Goal: Task Accomplishment & Management: Use online tool/utility

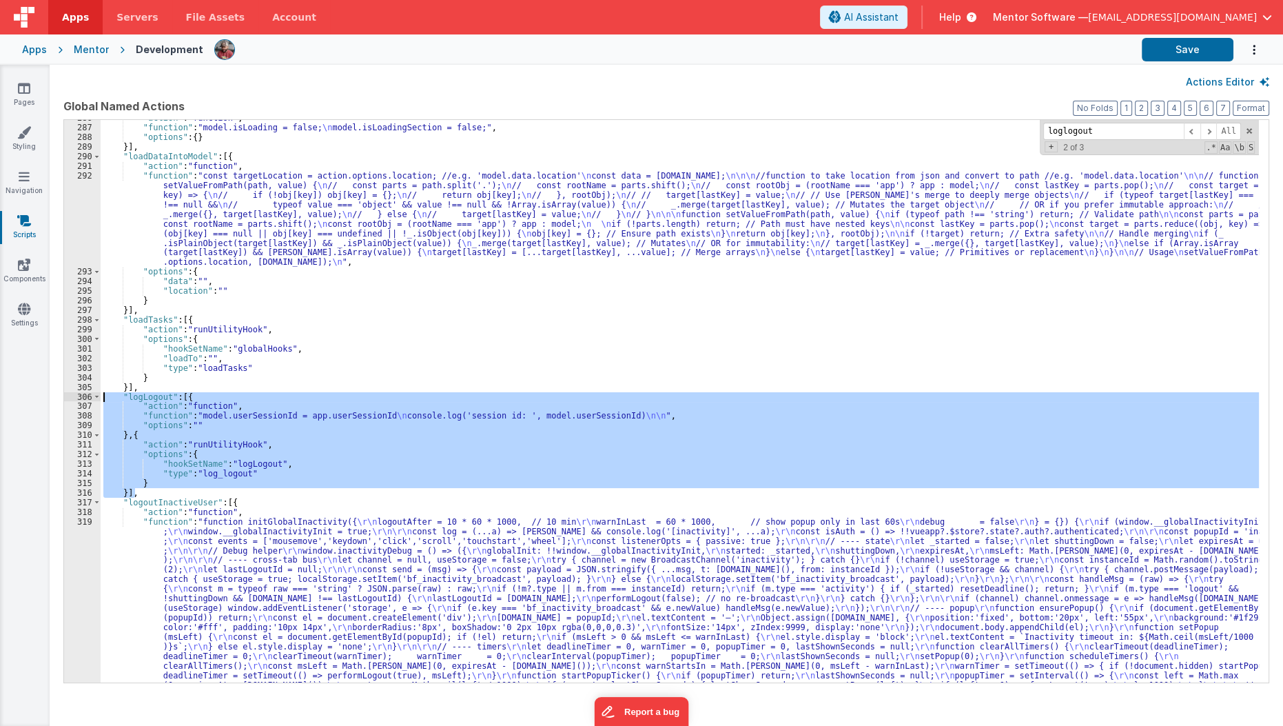
scroll to position [4127, 0]
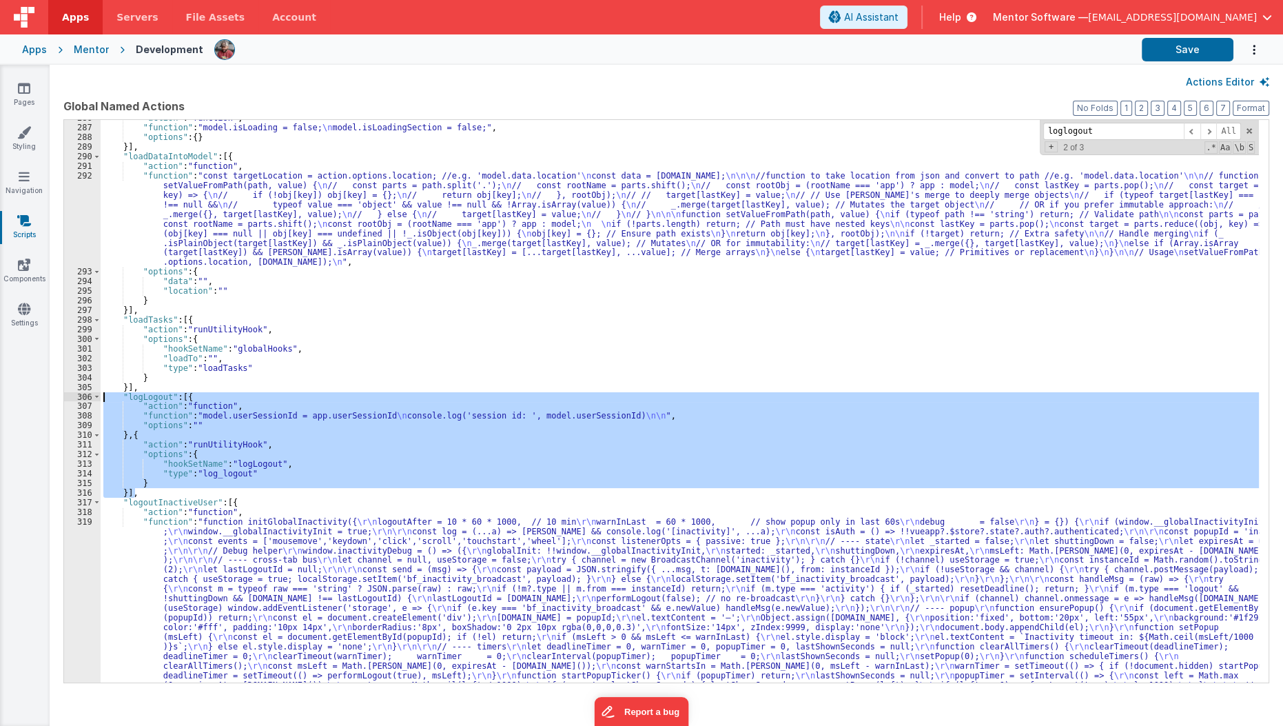
drag, startPoint x: 0, startPoint y: 0, endPoint x: 230, endPoint y: 421, distance: 479.8
click at [230, 421] on div ""action" : "function" , "function" : "model.isLoading = false; \n model.isLoadi…" at bounding box center [680, 401] width 1158 height 562
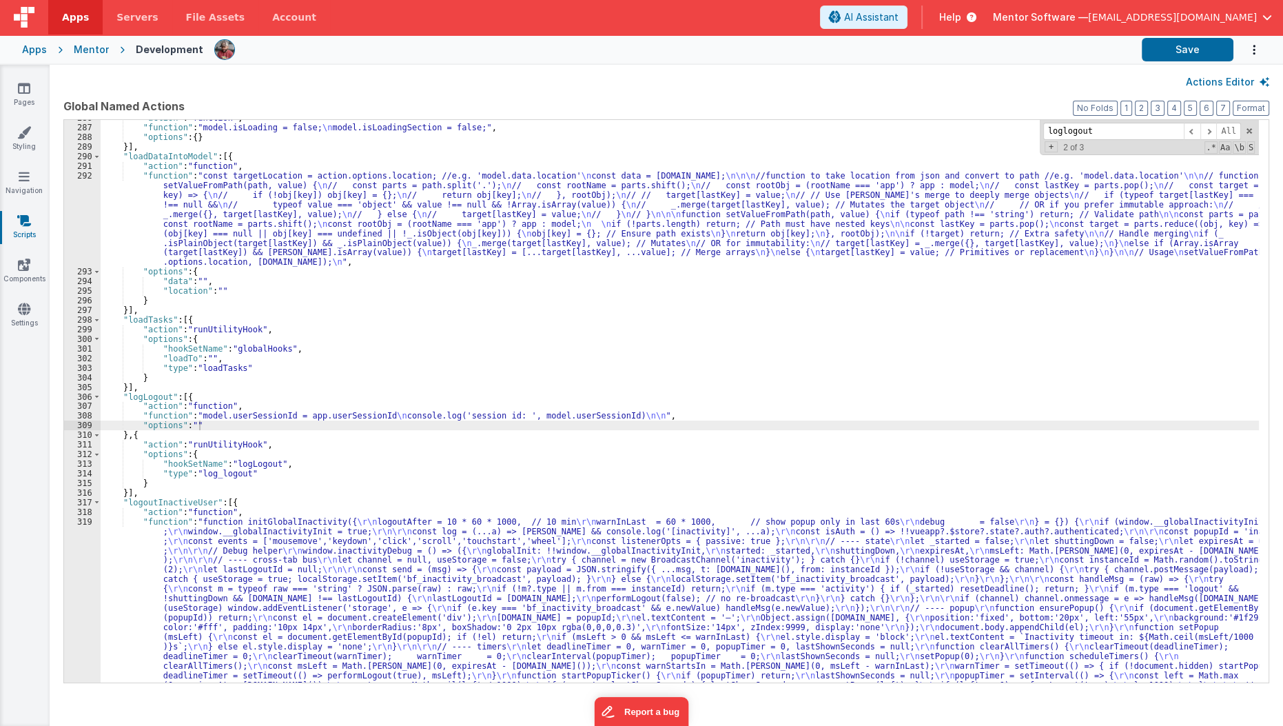
click at [1200, 78] on button "Actions Editor" at bounding box center [1227, 82] width 83 height 14
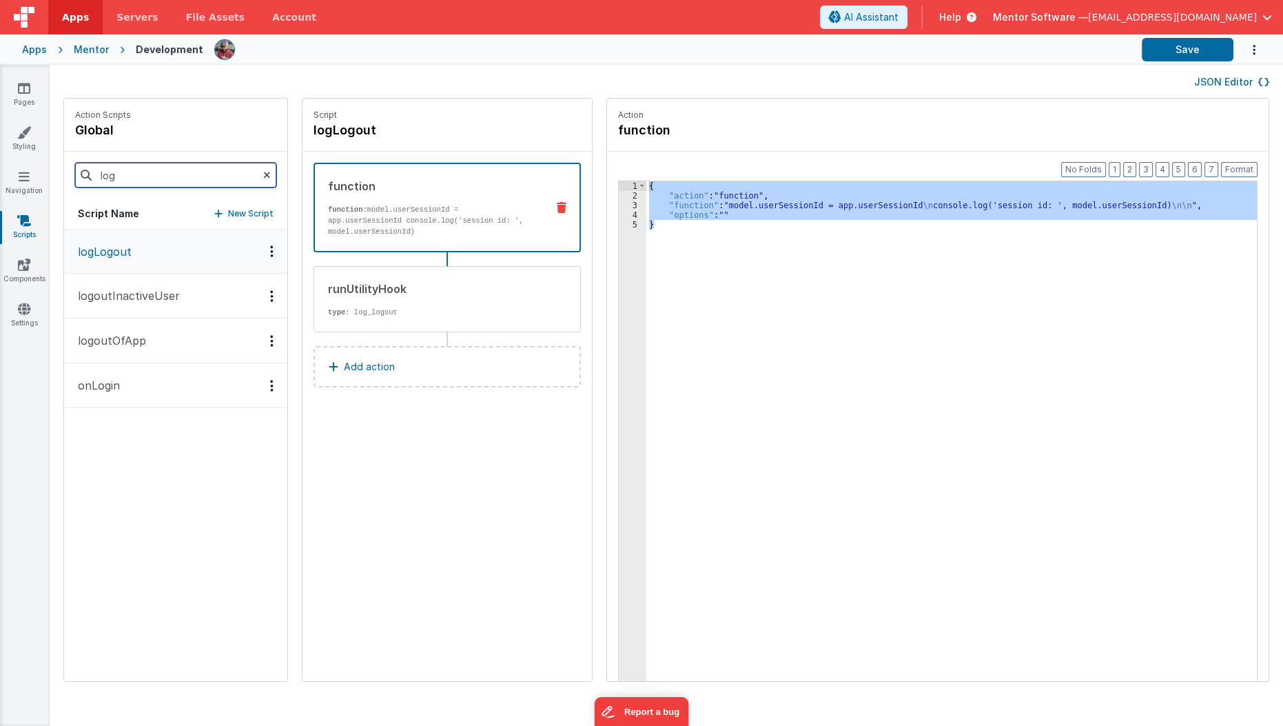
click at [144, 167] on input "log" at bounding box center [175, 175] width 201 height 25
type input "ONLOGIN"
click at [107, 251] on p "onLogin" at bounding box center [95, 251] width 50 height 17
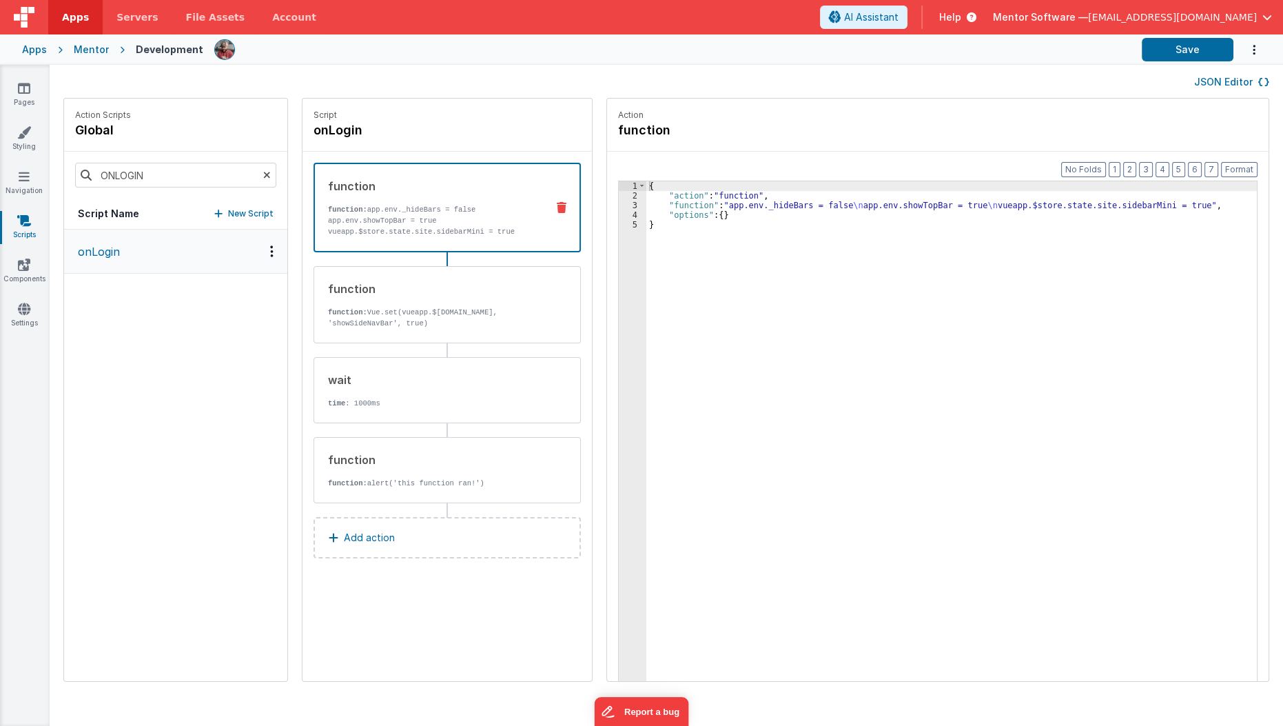
click at [229, 475] on div "onLogin" at bounding box center [175, 454] width 223 height 451
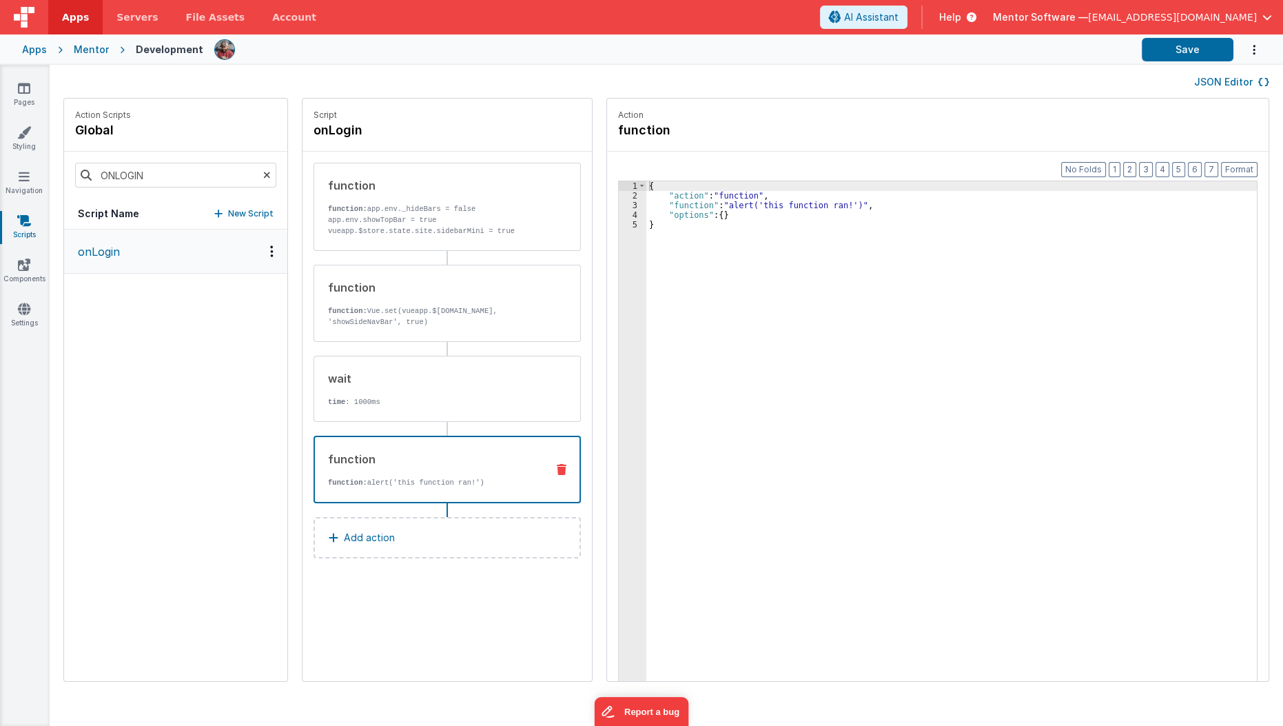
click at [413, 473] on div "function function: alert('this function ran!')" at bounding box center [425, 469] width 220 height 37
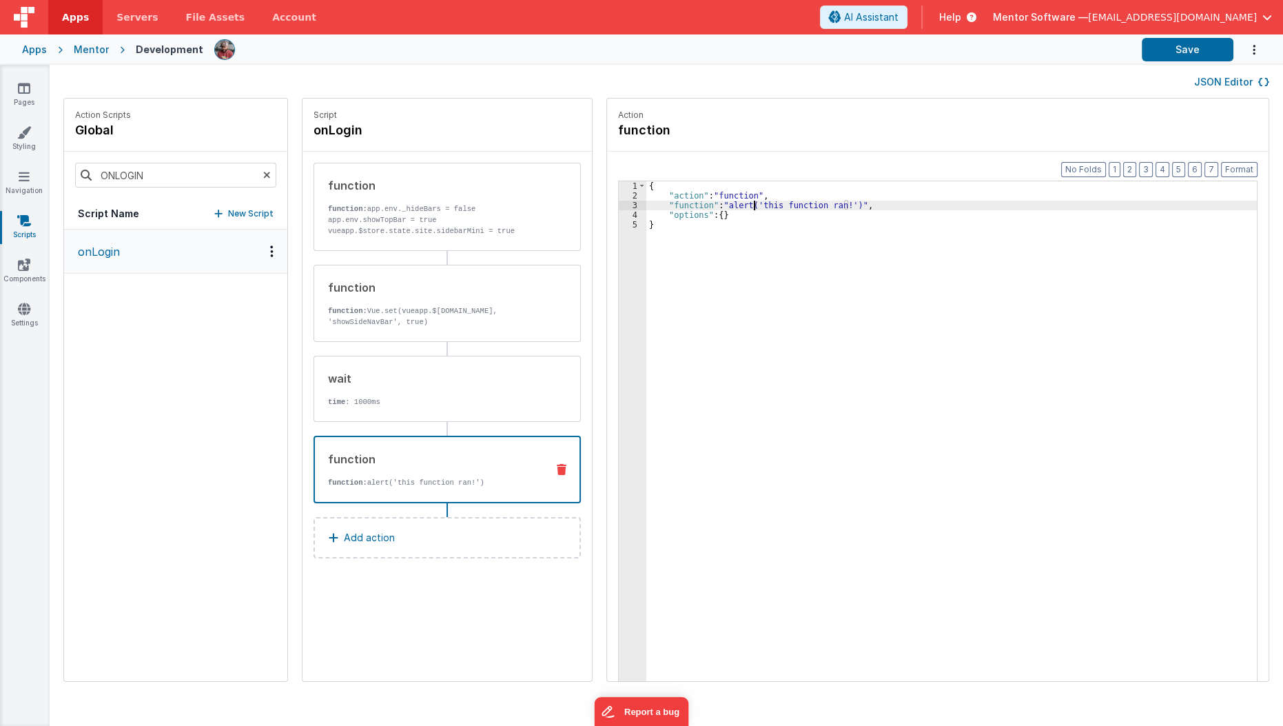
click at [739, 201] on div "{ "action" : "function" , "function" : "alert('this function ran!')" , "options…" at bounding box center [960, 462] width 628 height 562
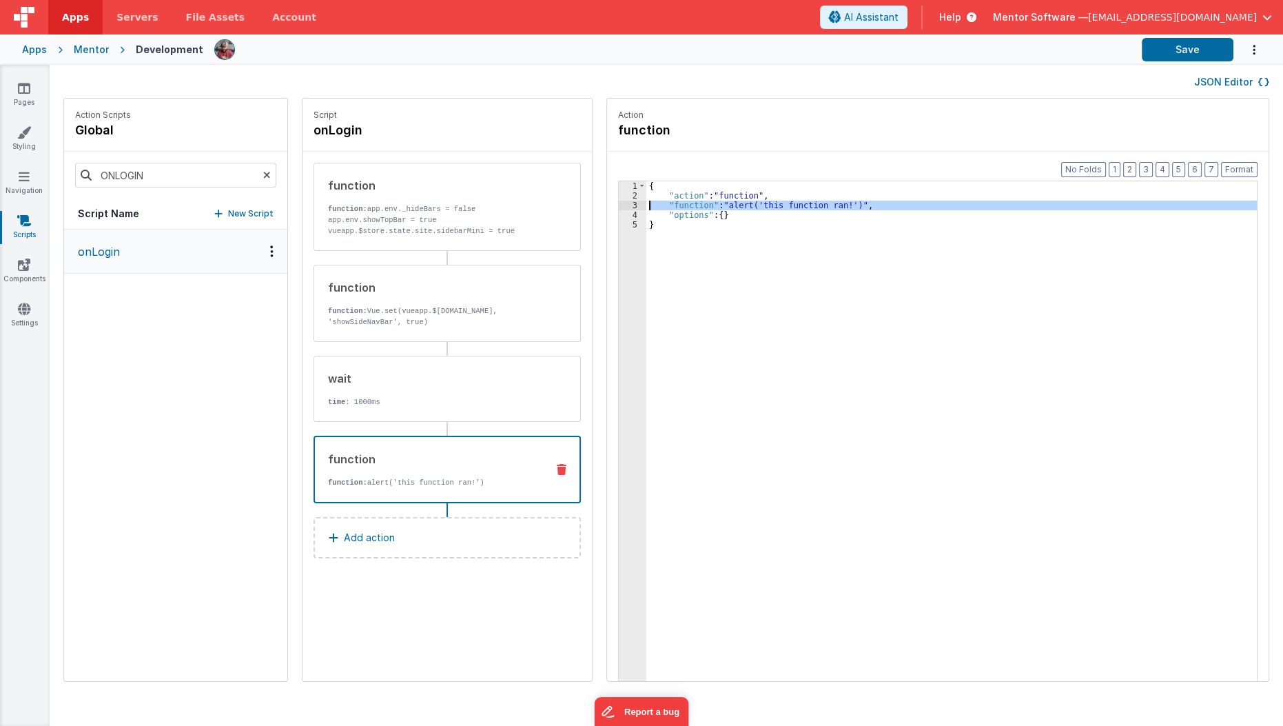
click at [619, 201] on div "3" at bounding box center [633, 206] width 28 height 10
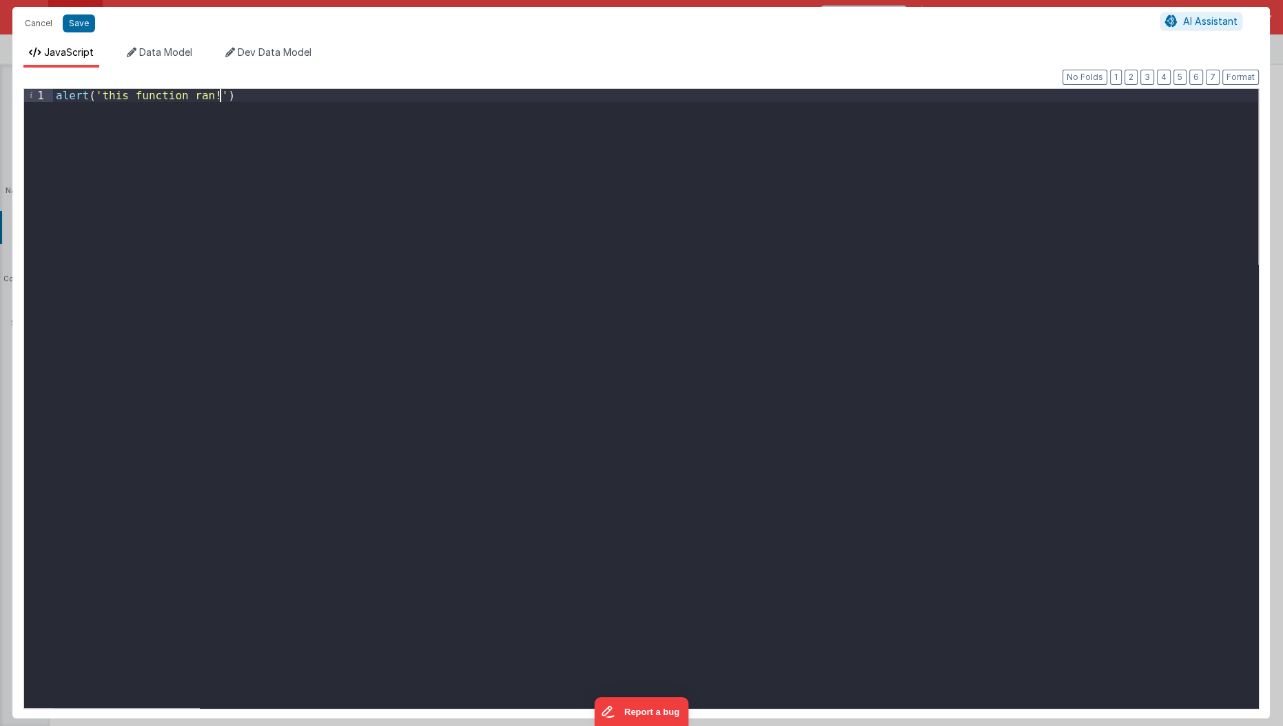
click at [355, 274] on div "alert ( 'this function ran!' )" at bounding box center [656, 412] width 1206 height 646
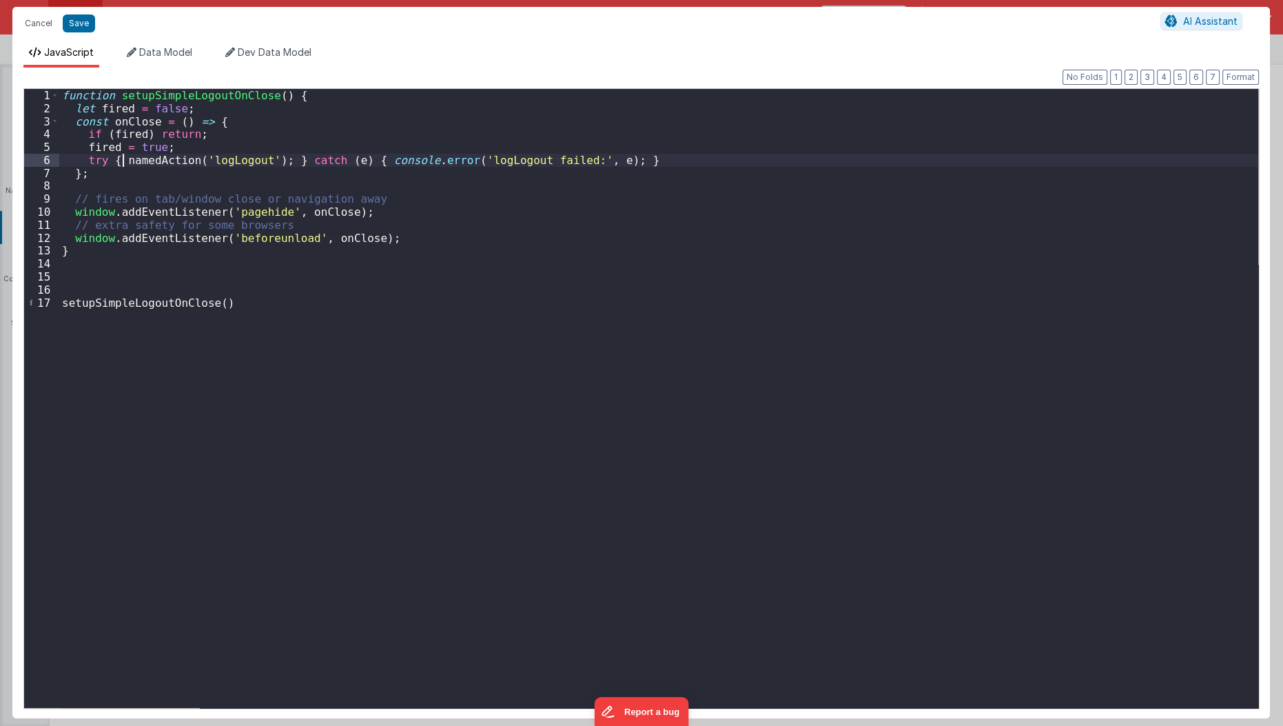
click at [121, 163] on div "function setupSimpleLogoutOnClose ( ) { let fired = false ; const onClose = ( )…" at bounding box center [659, 412] width 1200 height 646
click at [160, 391] on div "function setupSimpleLogoutOnClose ( ) { let fired = false ; const onClose = ( )…" at bounding box center [659, 412] width 1200 height 646
click at [118, 161] on div "function setupSimpleLogoutOnClose ( ) { let fired = false ; const onClose = ( )…" at bounding box center [659, 412] width 1200 height 646
click at [73, 25] on button "Save" at bounding box center [79, 23] width 32 height 18
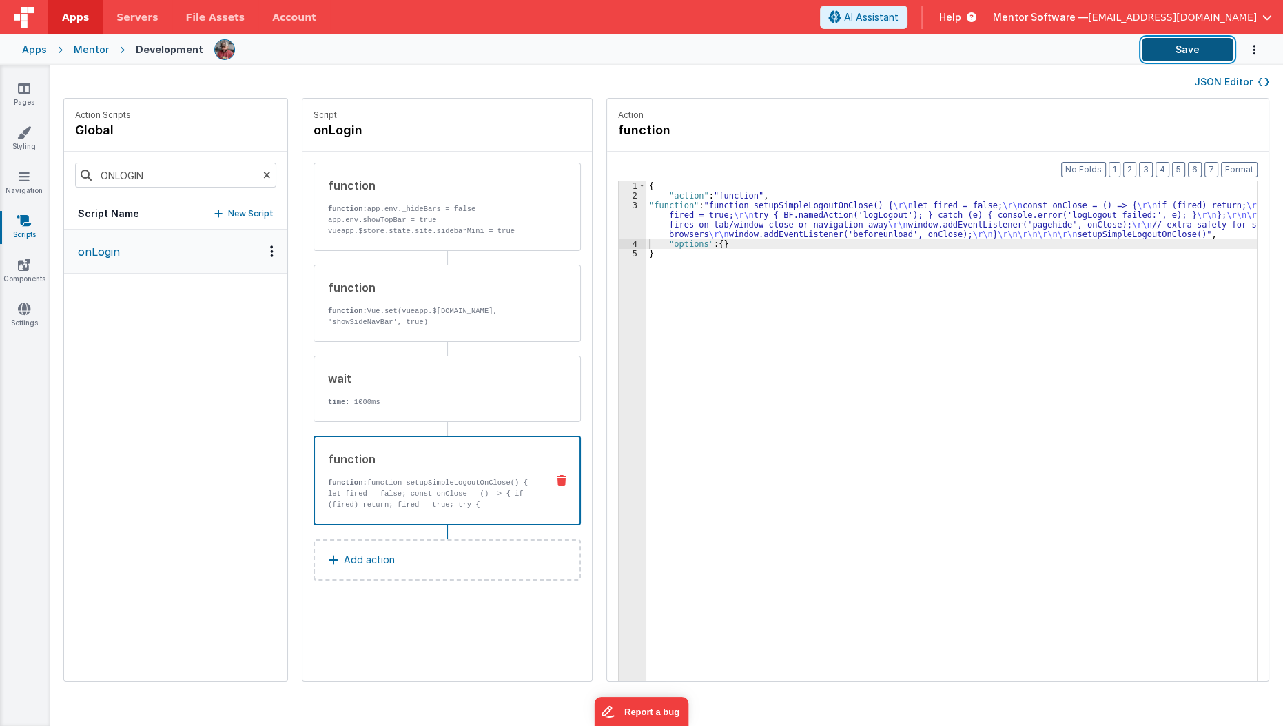
click at [1175, 51] on button "Save" at bounding box center [1188, 49] width 92 height 23
click at [158, 183] on input "ONLOGIN" at bounding box center [175, 175] width 201 height 25
type input "l"
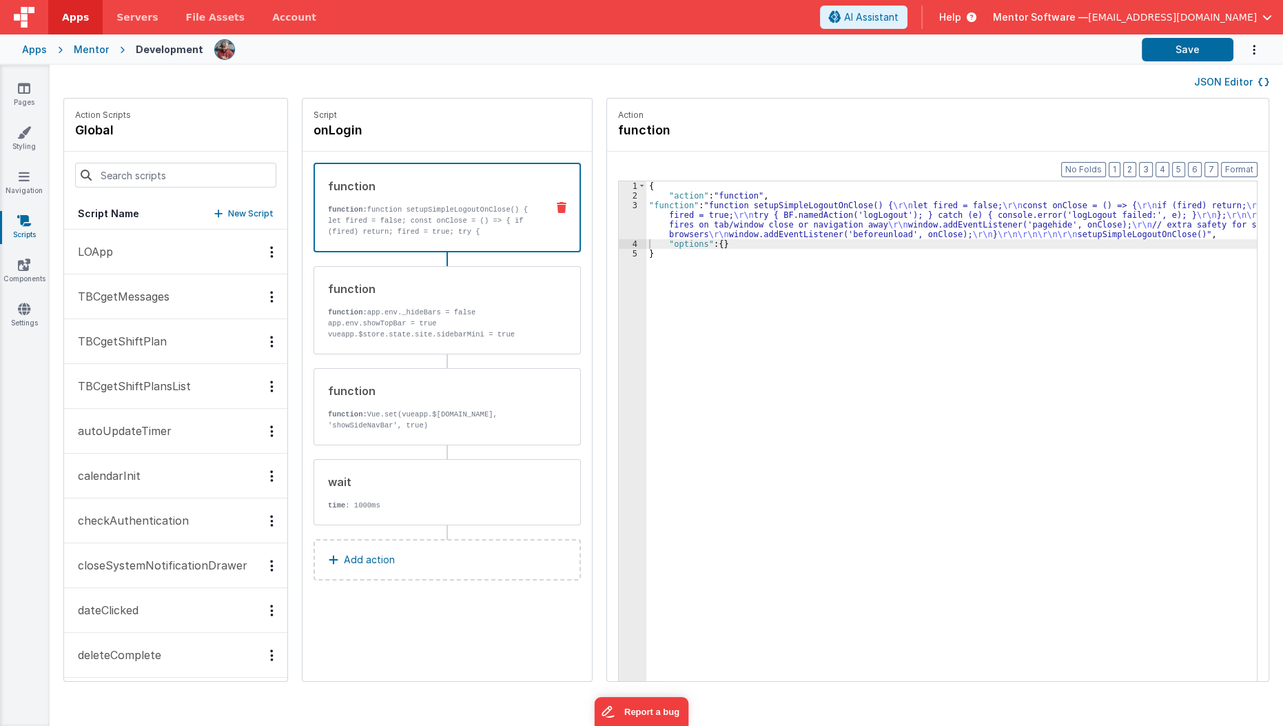
click at [690, 218] on div "{ "action" : "function" , "function" : "function setupSimpleLogoutOnClose() { \…" at bounding box center [960, 462] width 628 height 562
click at [1205, 47] on button "Save" at bounding box center [1188, 49] width 92 height 23
click at [715, 224] on div "{ "action" : "function" , "function" : "function setupSimpleLogoutOnClose() { \…" at bounding box center [960, 462] width 628 height 562
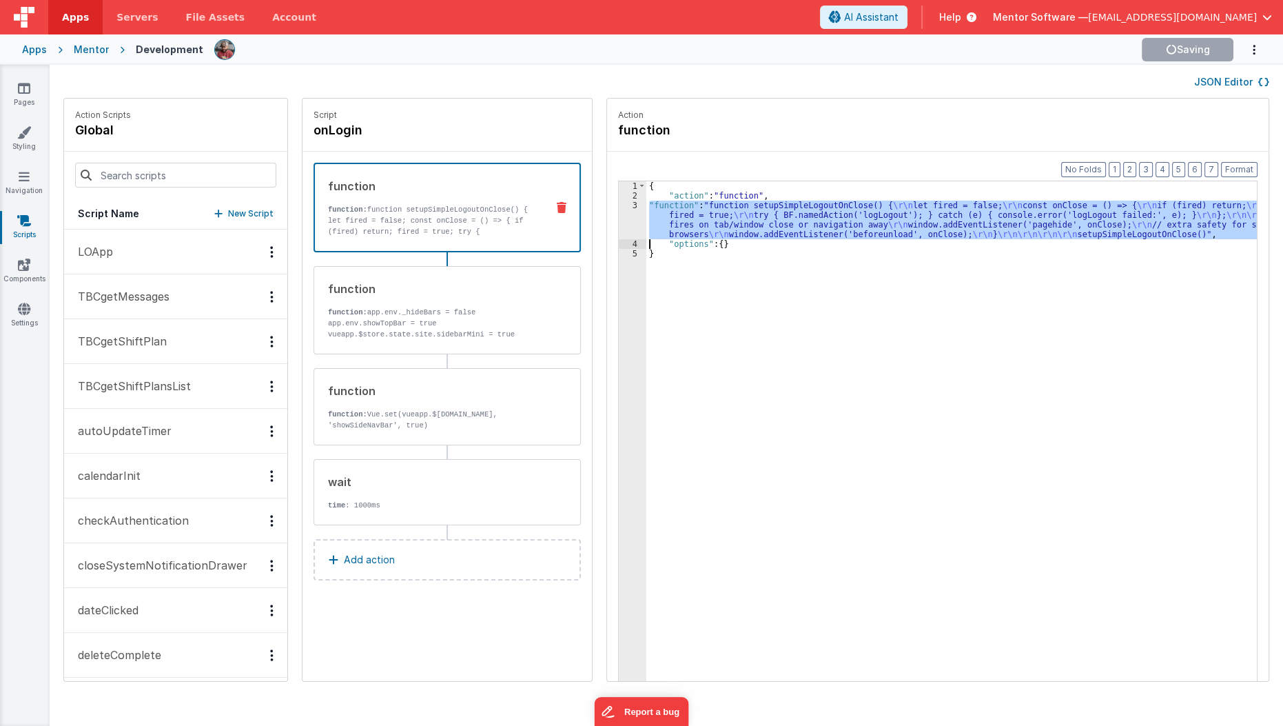
click at [619, 230] on div "3" at bounding box center [633, 220] width 28 height 39
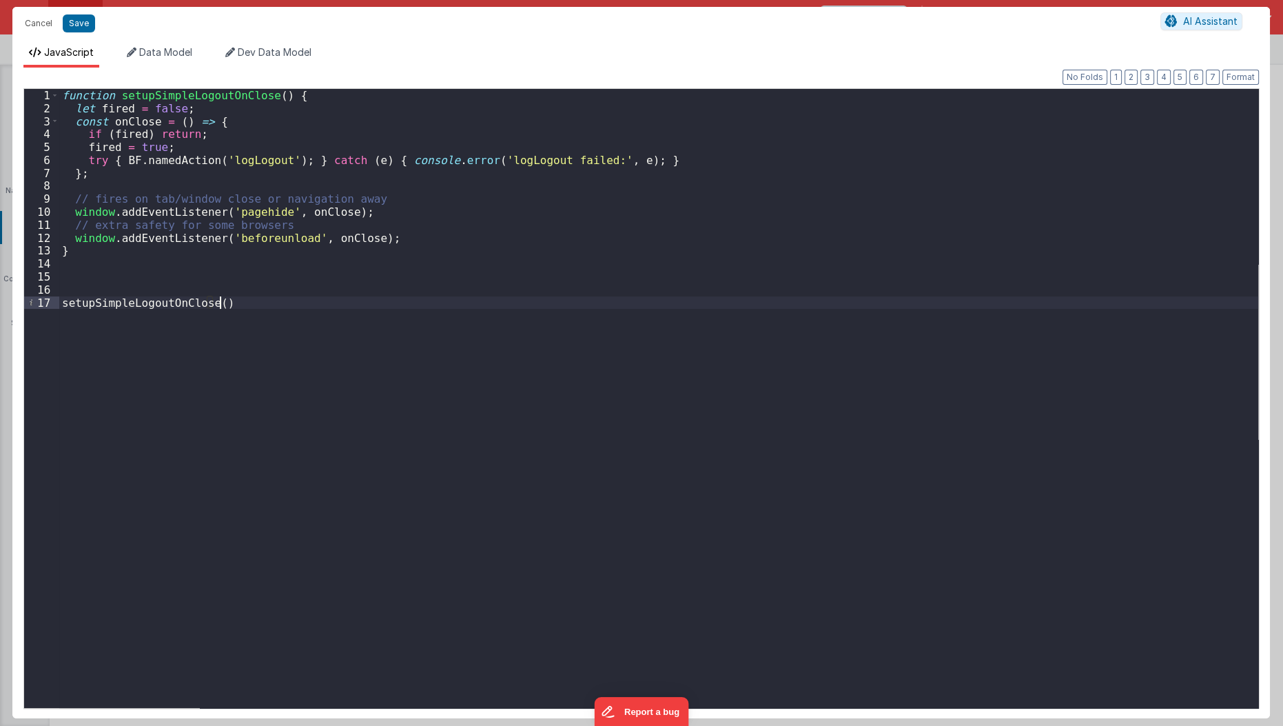
click at [414, 553] on div "function setupSimpleLogoutOnClose ( ) { let fired = false ; const onClose = ( )…" at bounding box center [659, 412] width 1200 height 646
click at [194, 96] on div "function setupSimpleLogoutOnClose ( ) { let fired = false ; const onClose = ( )…" at bounding box center [659, 412] width 1200 height 646
click at [165, 310] on div "function setupLogoutOnClose ( ) { let fired = false ; const onClose = ( ) => { …" at bounding box center [659, 412] width 1200 height 646
click at [164, 305] on div "function setupLogoutOnClose ( ) { let fired = false ; const onClose = ( ) => { …" at bounding box center [659, 412] width 1200 height 646
click at [291, 89] on div "function setupLogoutOnClose ( ) { let fired = false ; const onClose = ( ) => { …" at bounding box center [659, 412] width 1200 height 646
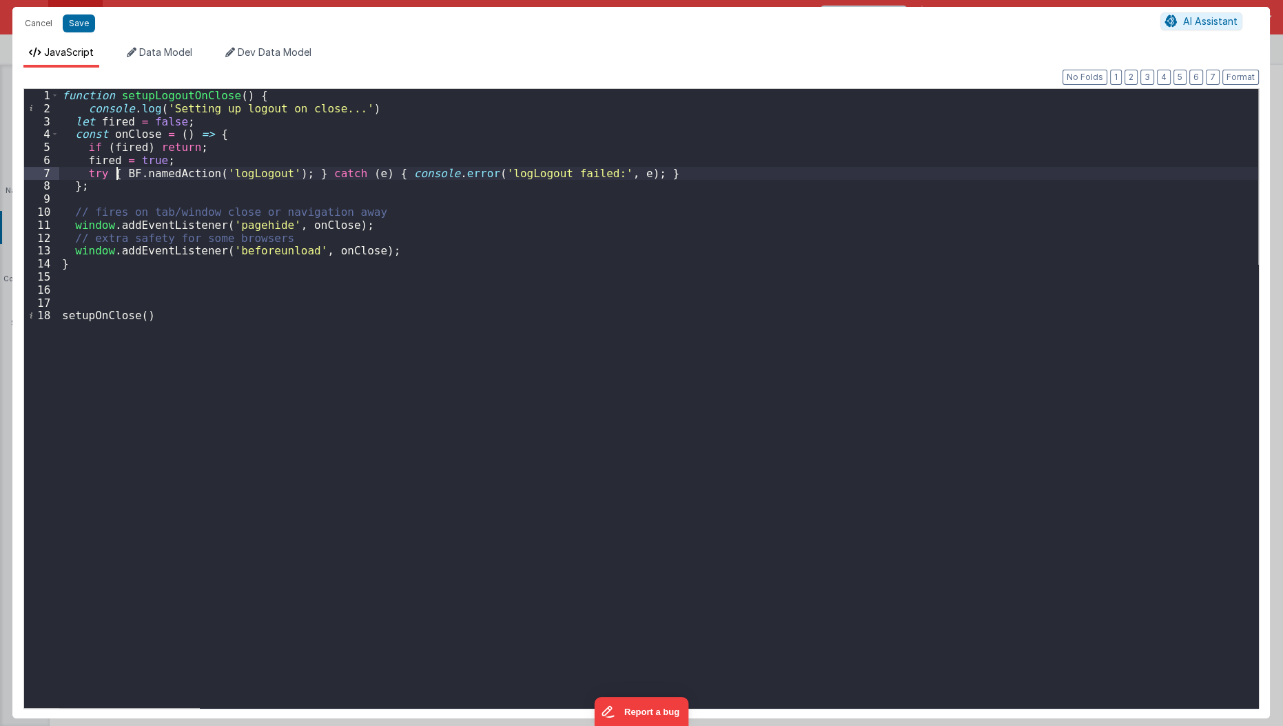
click at [119, 171] on div "function setupLogoutOnClose ( ) { console . log ( 'Setting up logout on close..…" at bounding box center [659, 412] width 1200 height 646
click at [86, 31] on button "Save" at bounding box center [79, 23] width 32 height 18
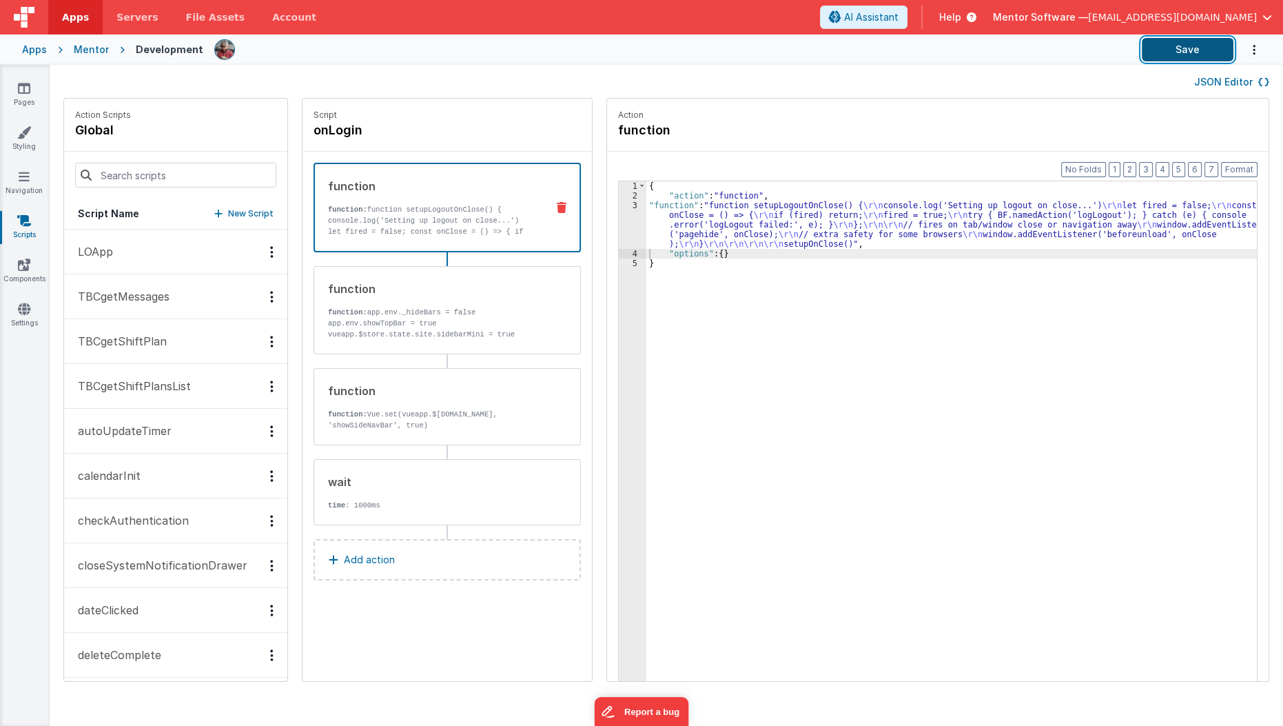
click at [1190, 58] on button "Save" at bounding box center [1188, 49] width 92 height 23
click at [1206, 83] on button "JSON Editor" at bounding box center [1231, 82] width 75 height 14
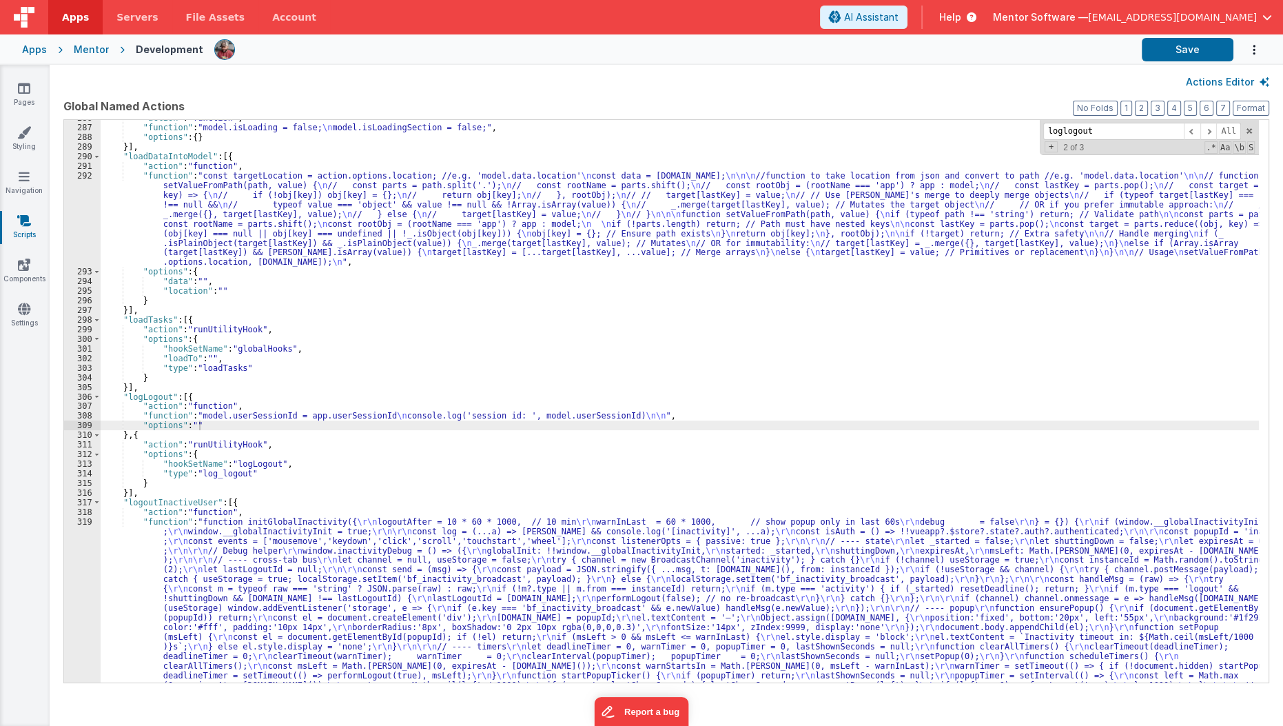
click at [675, 469] on div ""action" : "function" , "function" : "model.isLoading = false; \n model.isLoadi…" at bounding box center [680, 567] width 1159 height 909
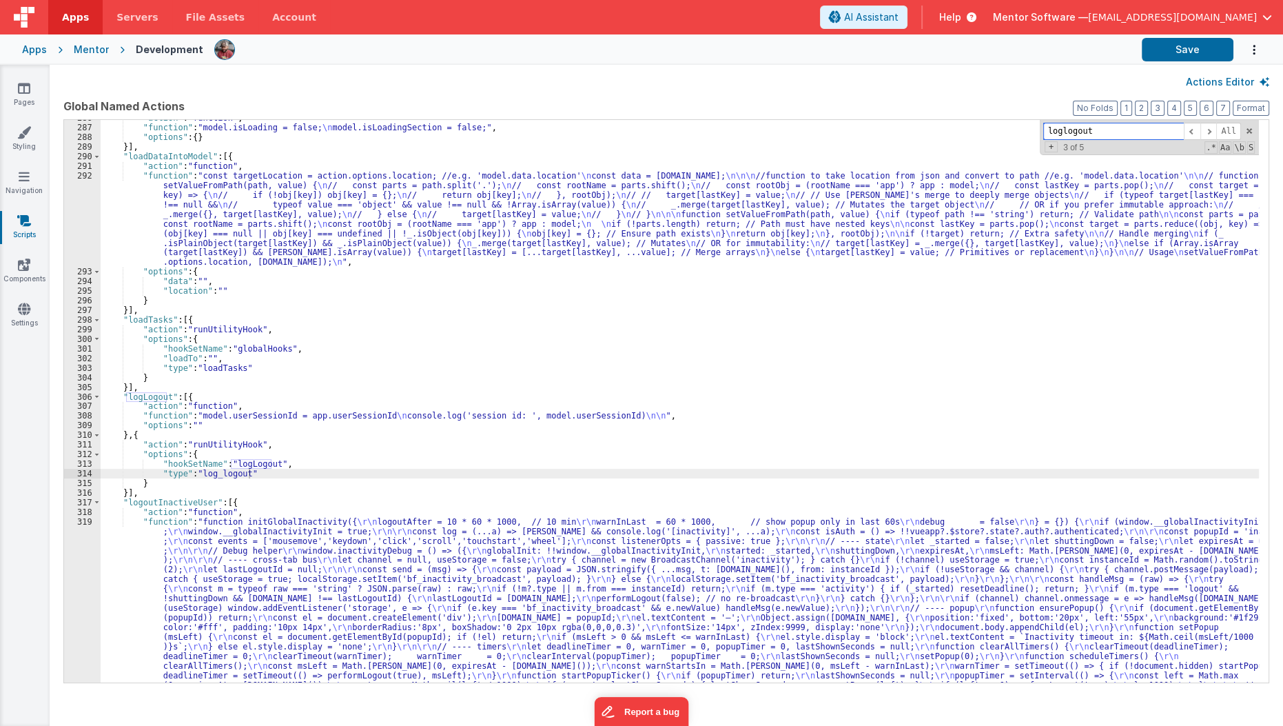
paste input "BF.namedAction"
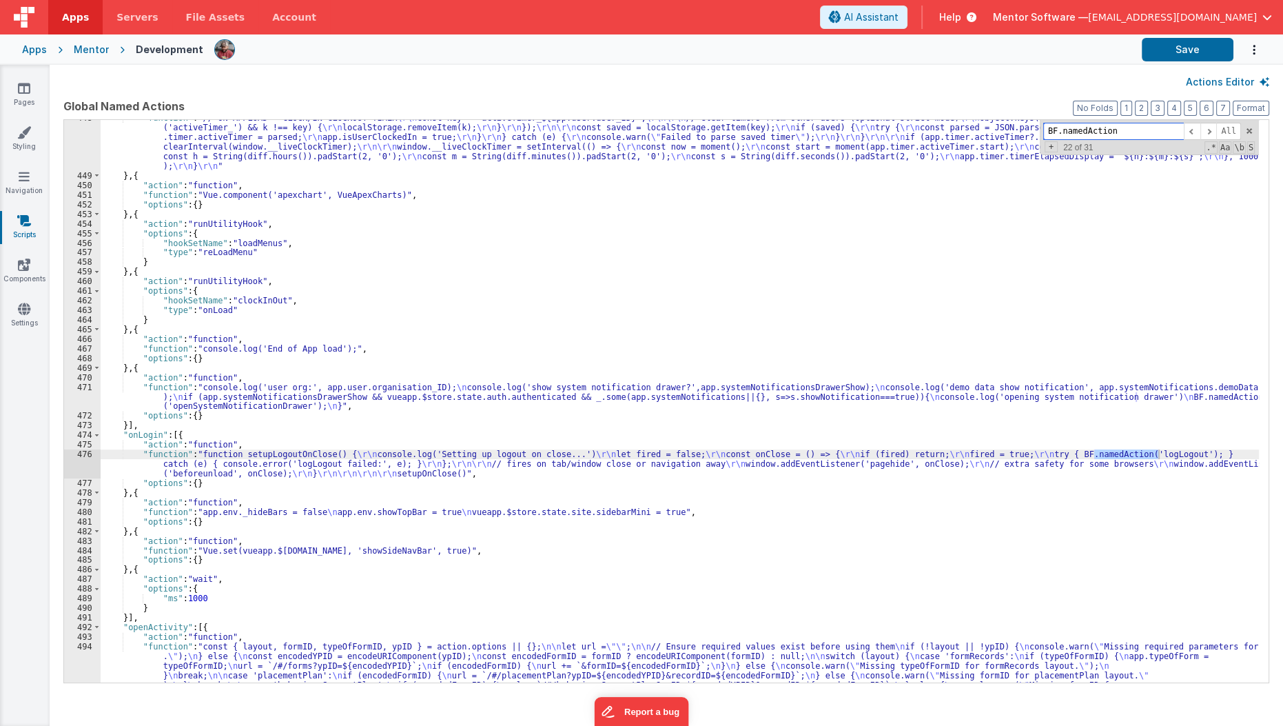
scroll to position [7508, 0]
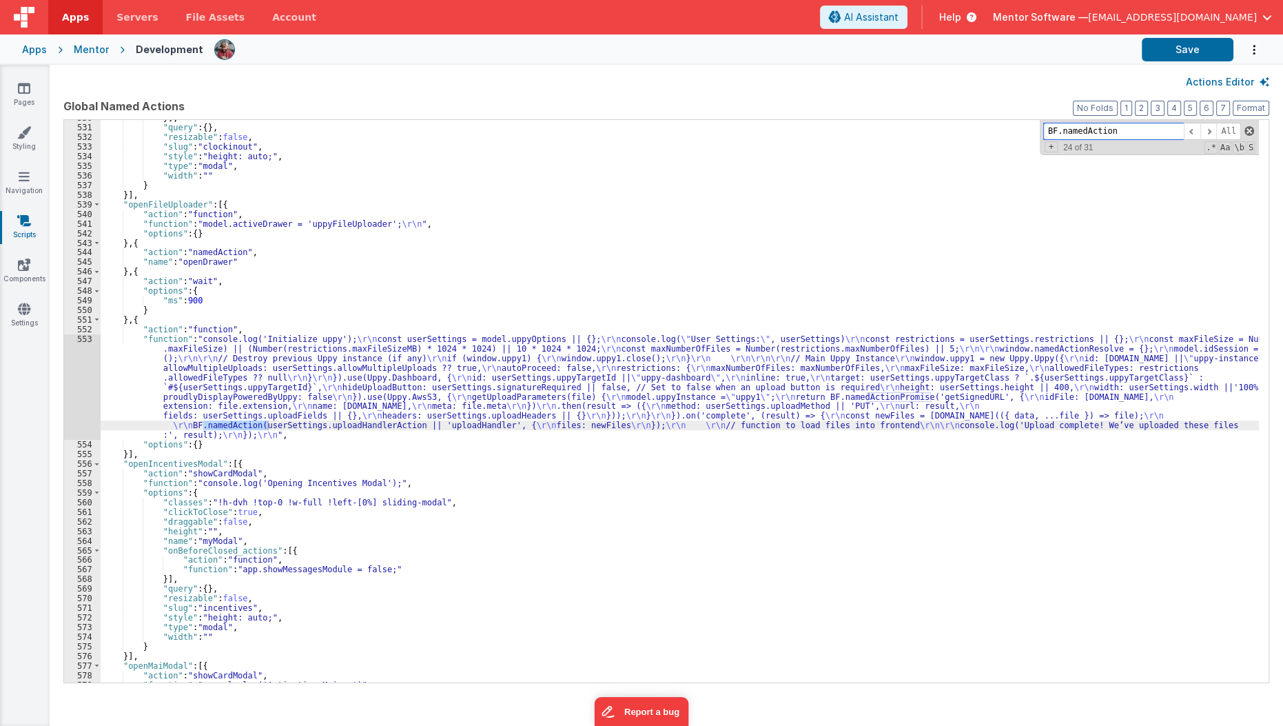
click at [1249, 132] on span at bounding box center [1249, 131] width 10 height 10
click at [1229, 86] on button "Actions Editor" at bounding box center [1227, 82] width 83 height 14
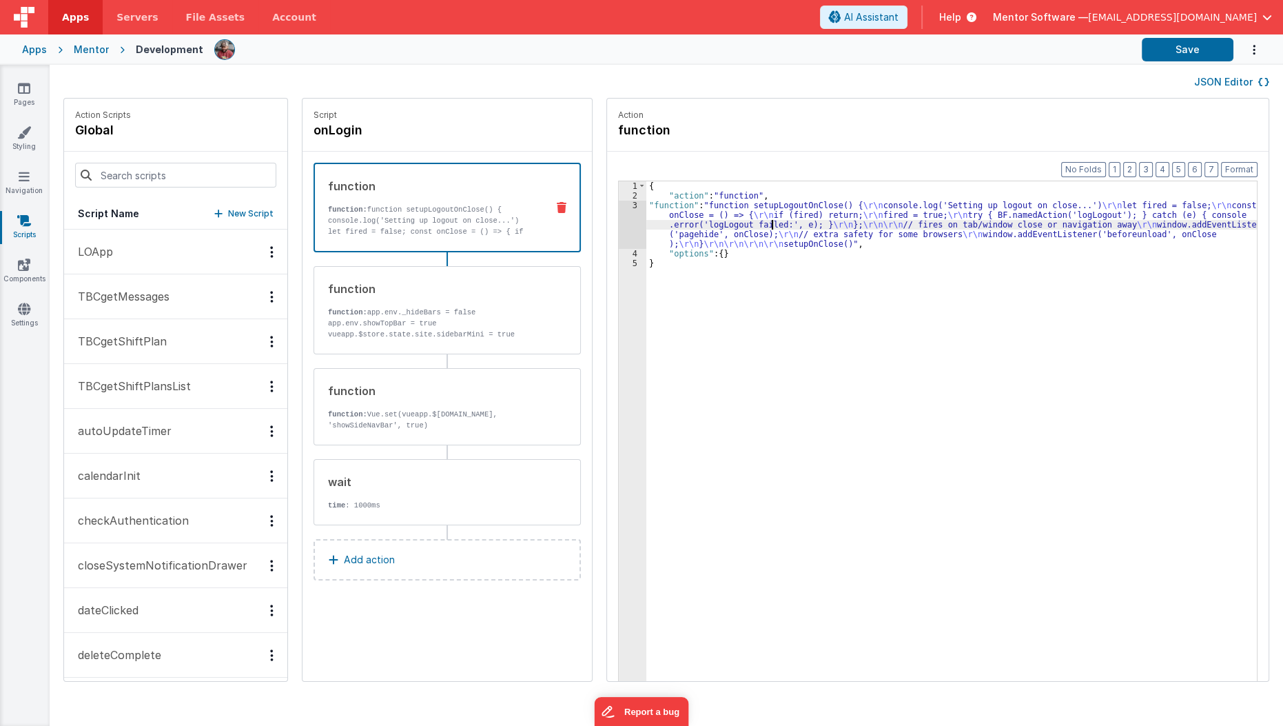
click at [757, 226] on div "{ "action" : "function" , "function" : "function setupLogoutOnClose() { \r\n co…" at bounding box center [960, 462] width 628 height 562
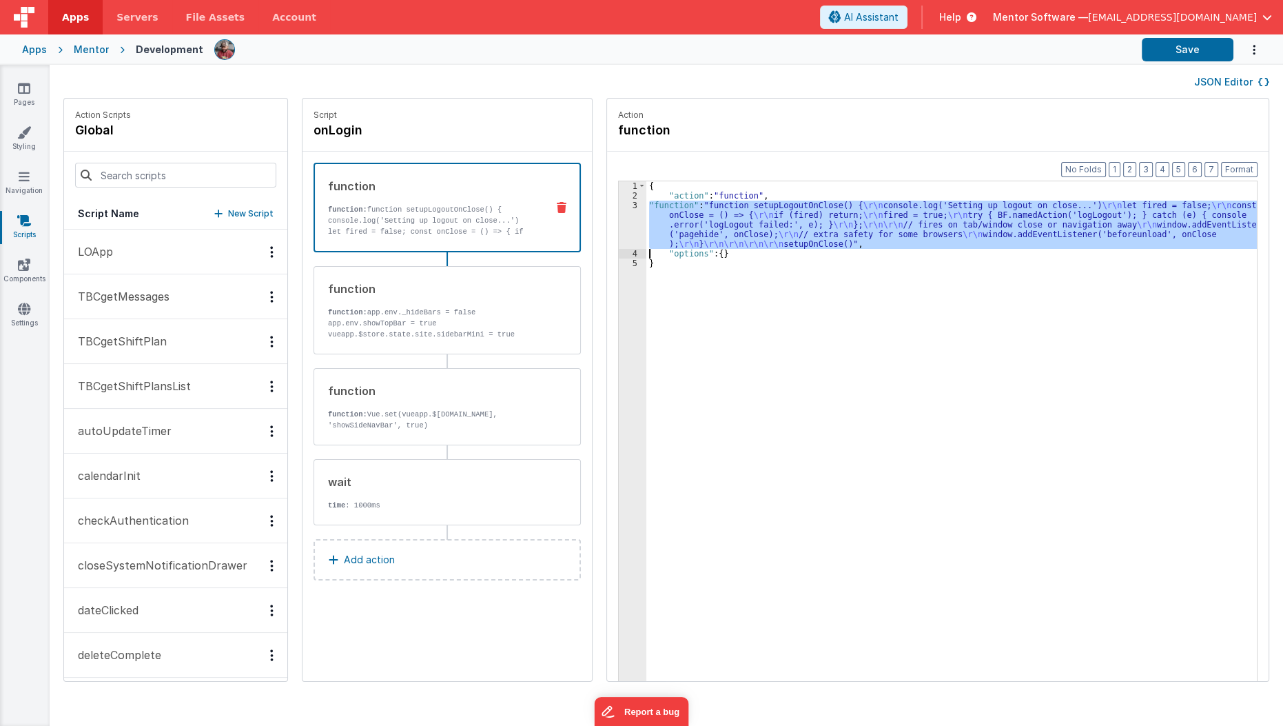
click at [619, 224] on div "3" at bounding box center [633, 225] width 28 height 48
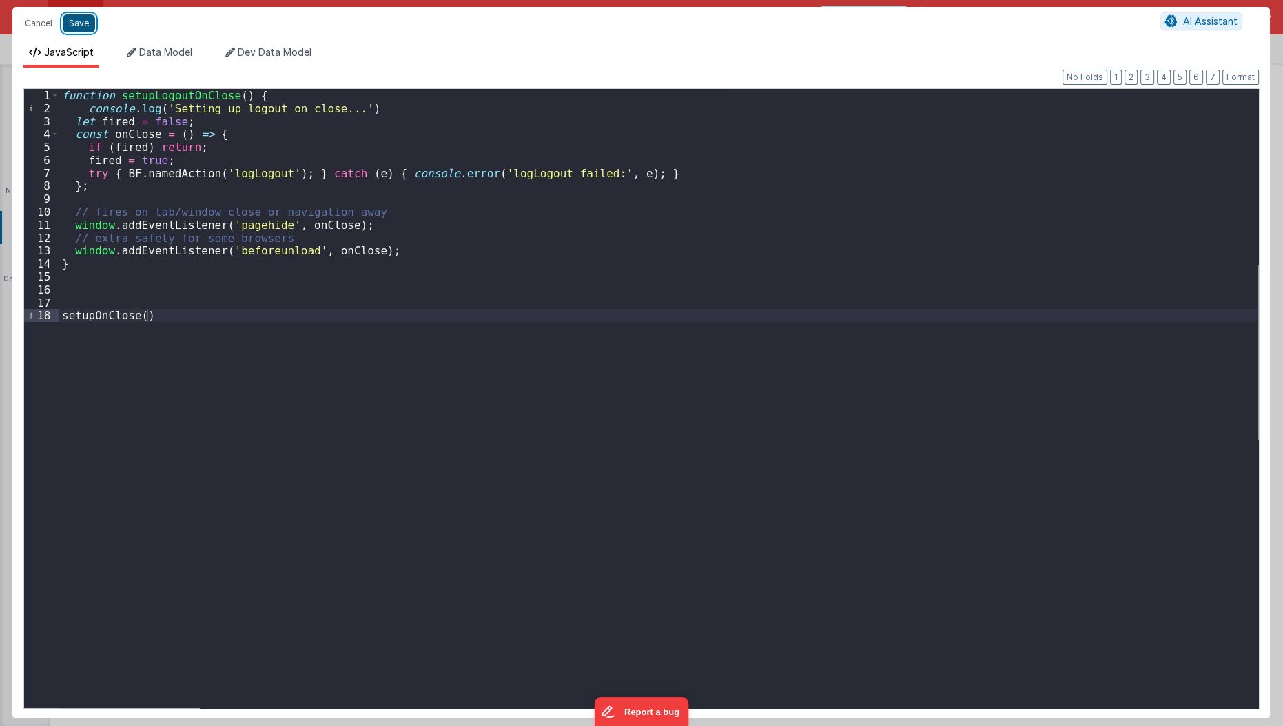
click at [69, 20] on button "Save" at bounding box center [79, 23] width 32 height 18
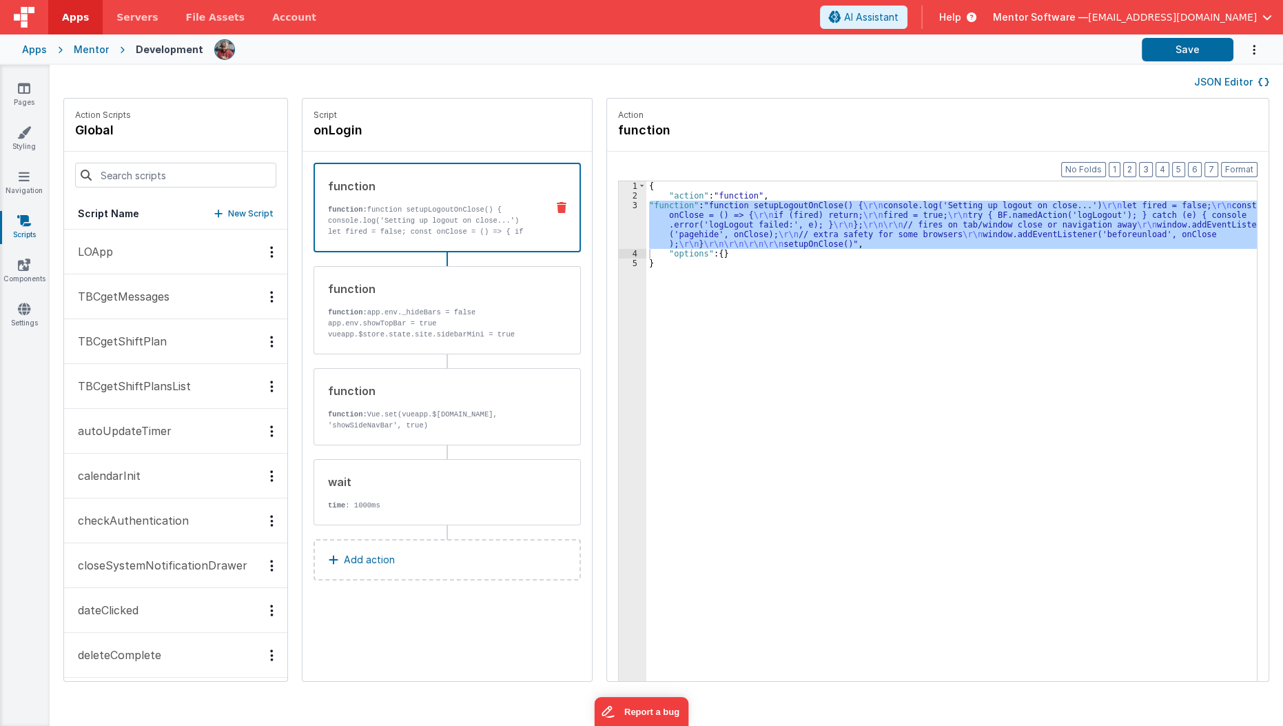
click at [1228, 81] on button "JSON Editor" at bounding box center [1231, 82] width 75 height 14
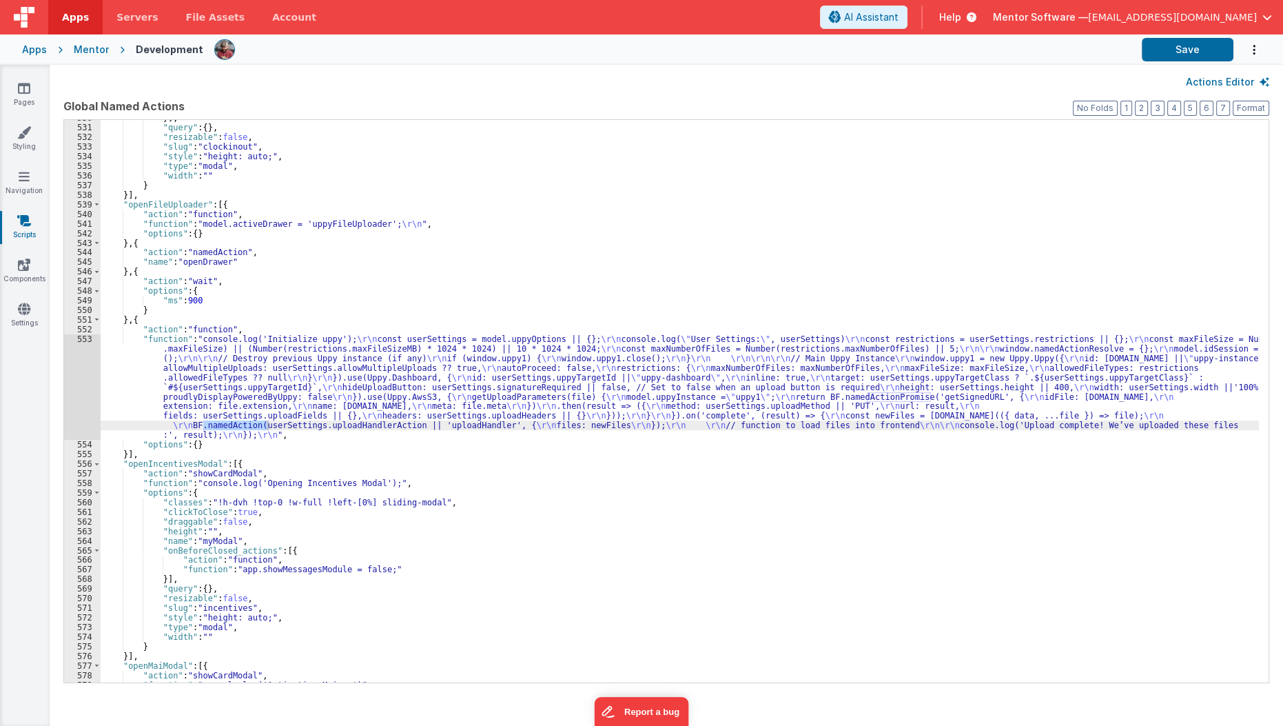
click at [755, 340] on div "}] , "query" : { } , "resizable" : false , "slug" : "clockinout" , "style" : "h…" at bounding box center [680, 404] width 1159 height 582
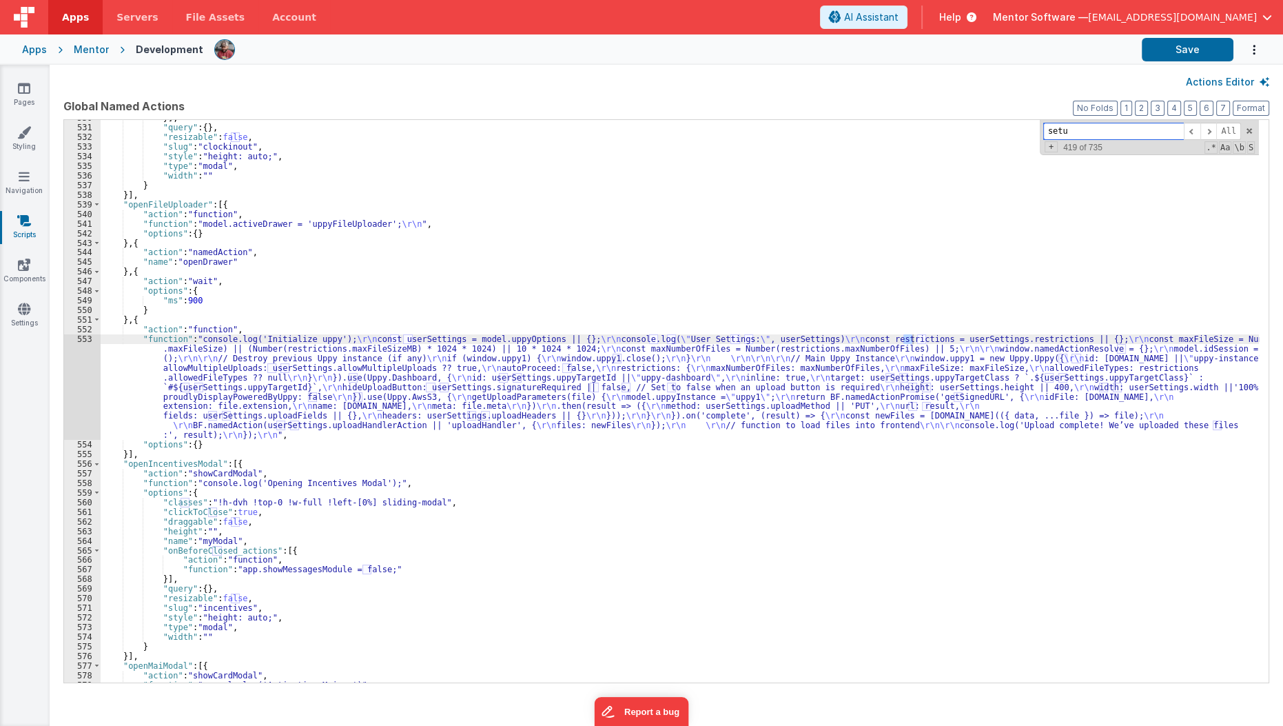
scroll to position [6624, 0]
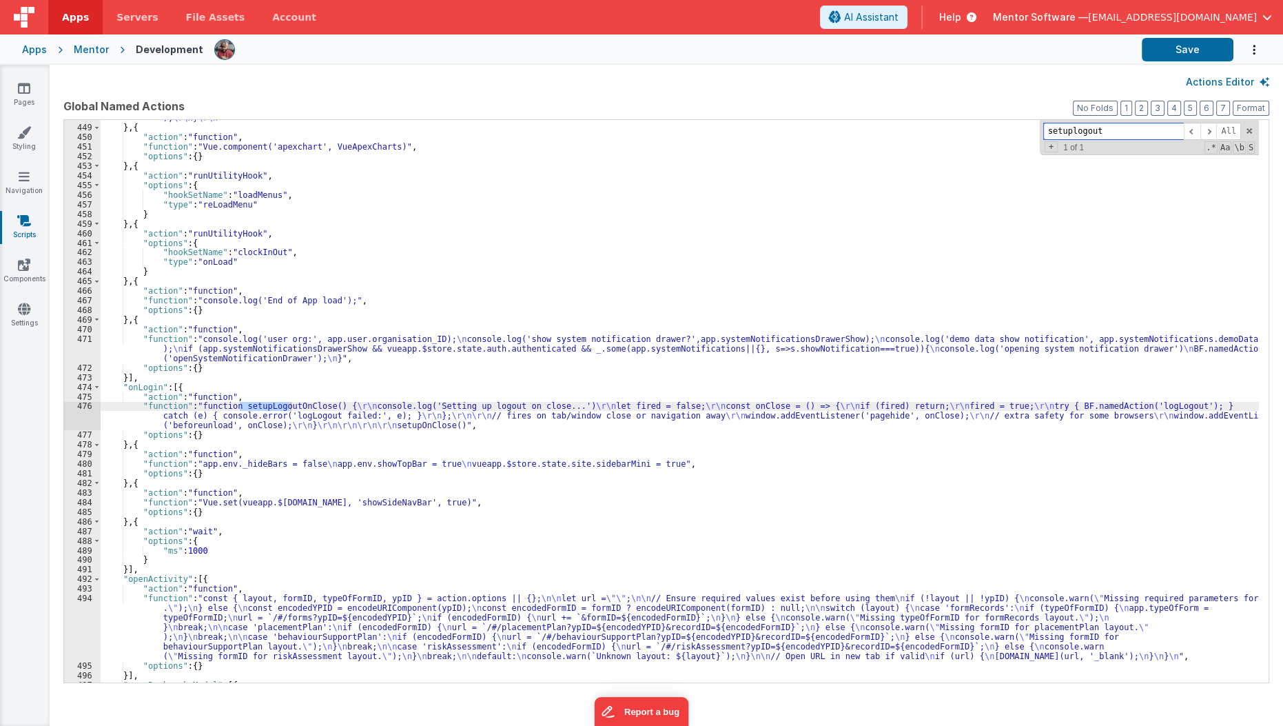
type input "setuplogout"
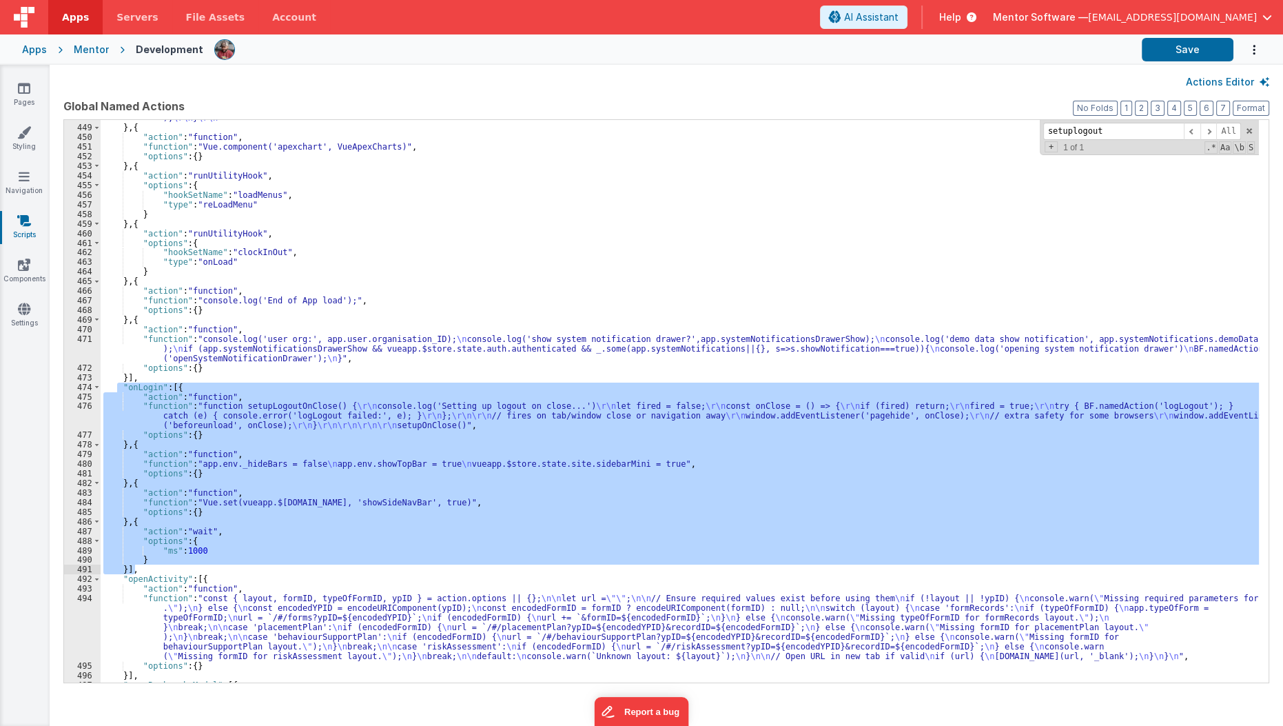
drag, startPoint x: 115, startPoint y: 387, endPoint x: 150, endPoint y: 571, distance: 187.8
click at [150, 571] on div ""function" : "// ON APPLOAD - CLOCK/IN CLOCKOUT TIMER \r\n const key = `activeT…" at bounding box center [680, 380] width 1159 height 630
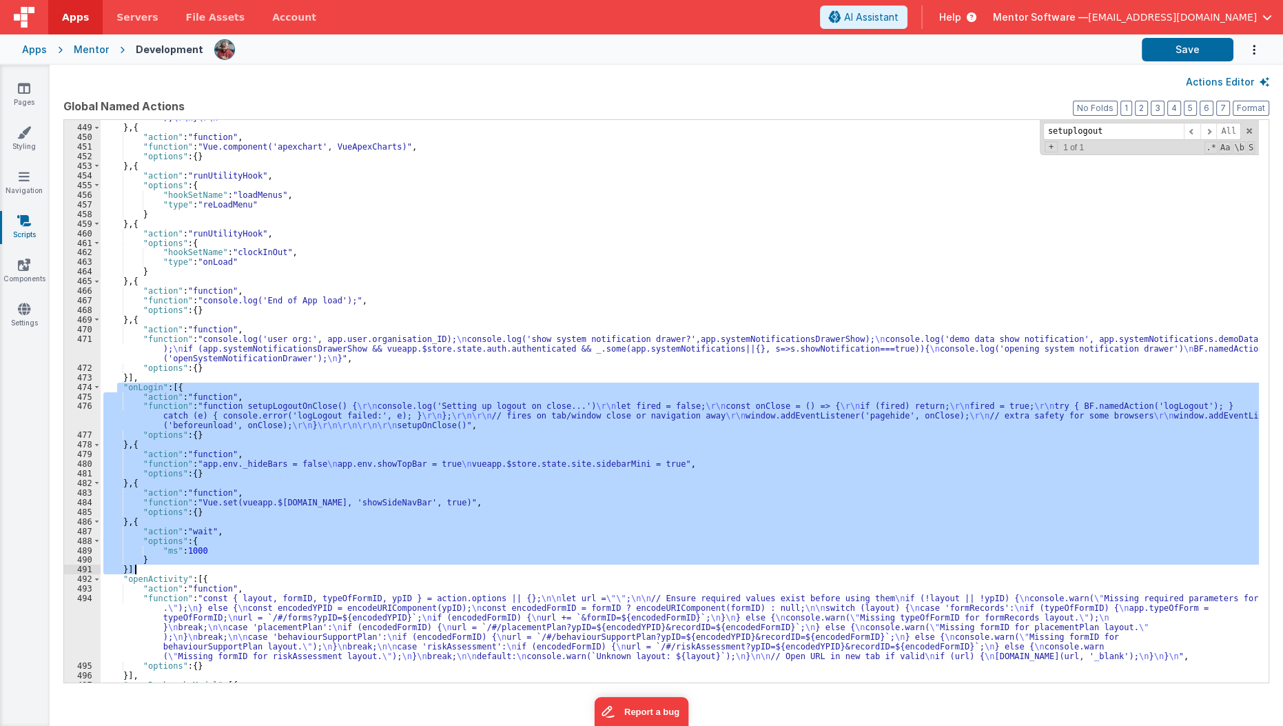
click at [213, 423] on div ""function" : "// ON APPLOAD - CLOCK/IN CLOCKOUT TIMER \r\n const key = `activeT…" at bounding box center [680, 401] width 1158 height 562
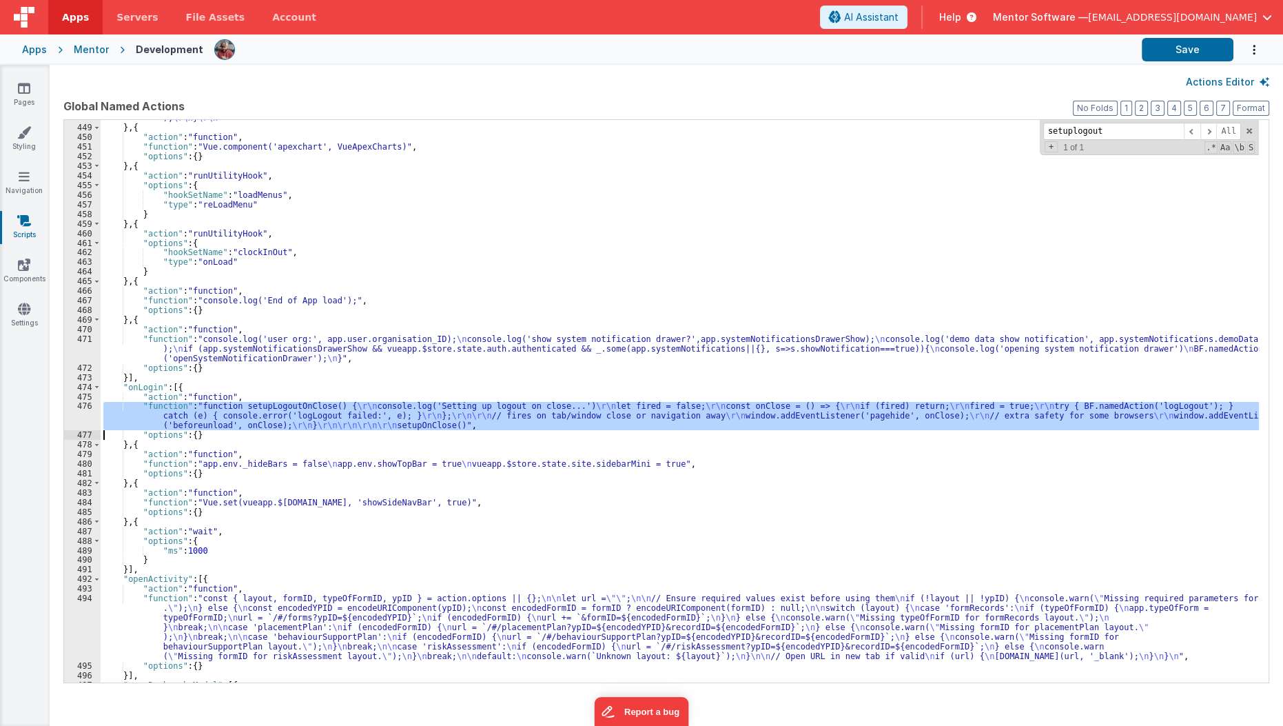
click at [65, 412] on div "476" at bounding box center [82, 415] width 37 height 29
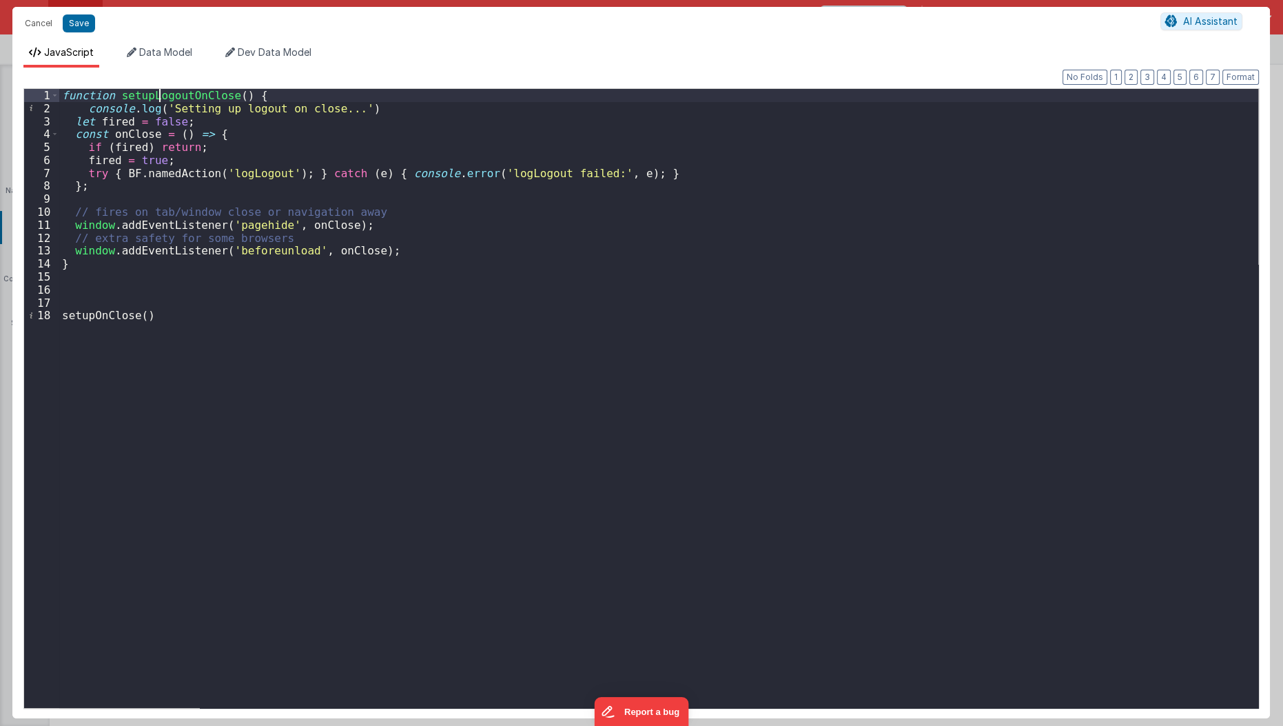
click at [158, 91] on div "function setupLogoutOnClose ( ) { console . log ( 'Setting up logout on close..…" at bounding box center [659, 412] width 1200 height 646
click at [108, 303] on div "function setupLogoutOnClose ( ) { console . log ( 'Setting up logout on close..…" at bounding box center [659, 412] width 1200 height 646
click at [103, 315] on div "function setupLogoutOnClose ( ) { console . log ( 'Setting up logout on close..…" at bounding box center [659, 412] width 1200 height 646
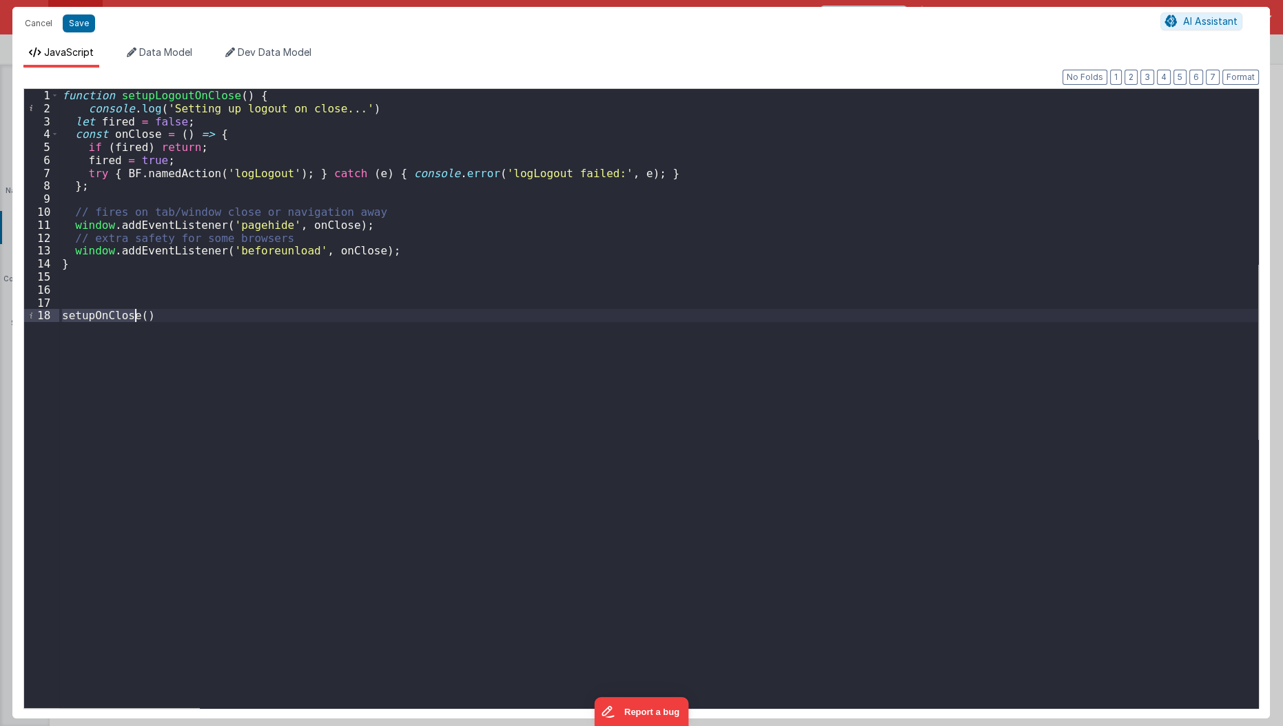
click at [103, 315] on div "function setupLogoutOnClose ( ) { console . log ( 'Setting up logout on close..…" at bounding box center [659, 412] width 1200 height 646
click at [80, 24] on button "Save" at bounding box center [79, 23] width 32 height 18
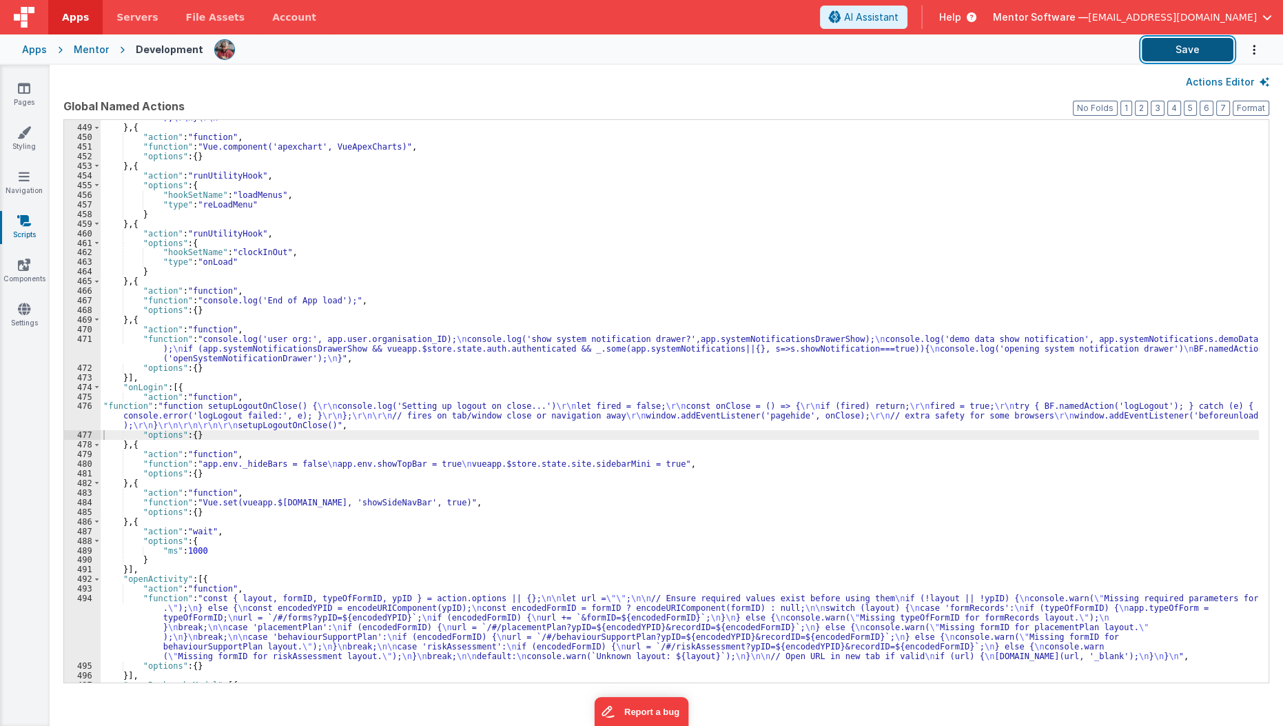
click at [1186, 43] on button "Save" at bounding box center [1188, 49] width 92 height 23
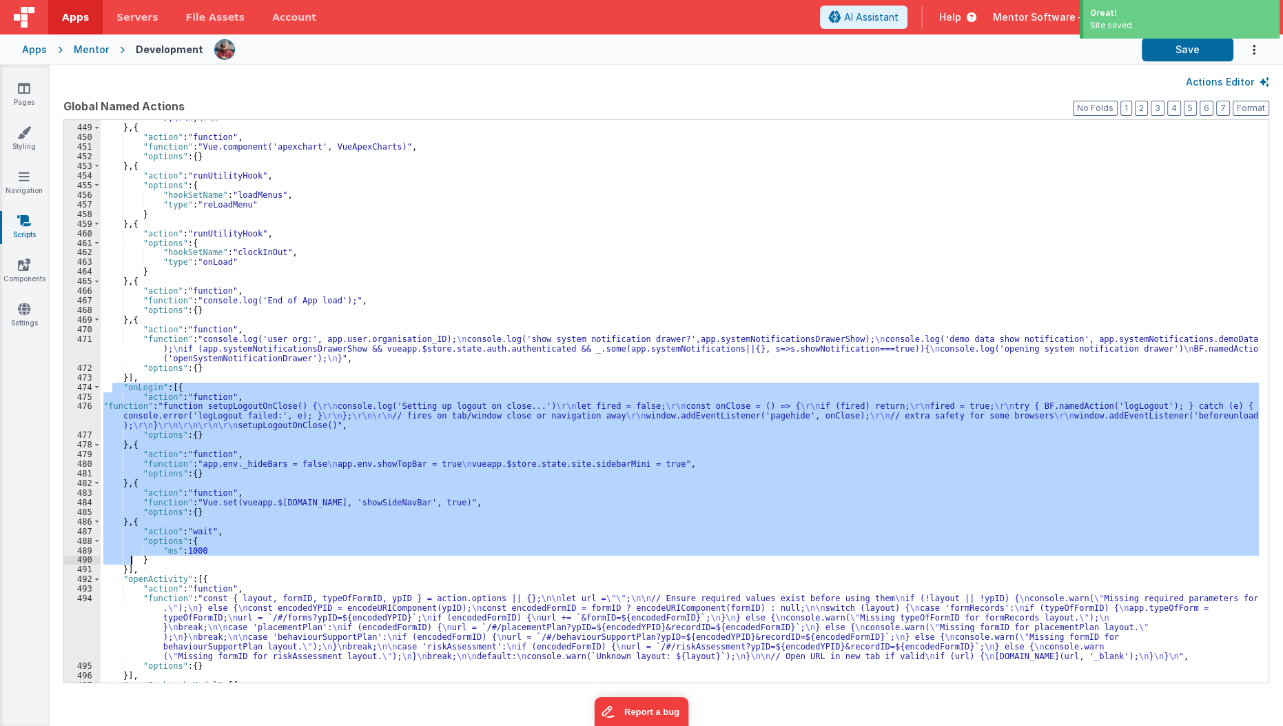
drag, startPoint x: 113, startPoint y: 389, endPoint x: 136, endPoint y: 575, distance: 186.7
click at [136, 575] on div ""function" : "// ON APPLOAD - CLOCK/IN CLOCKOUT TIMER \r\n const key = `activeT…" at bounding box center [680, 380] width 1159 height 630
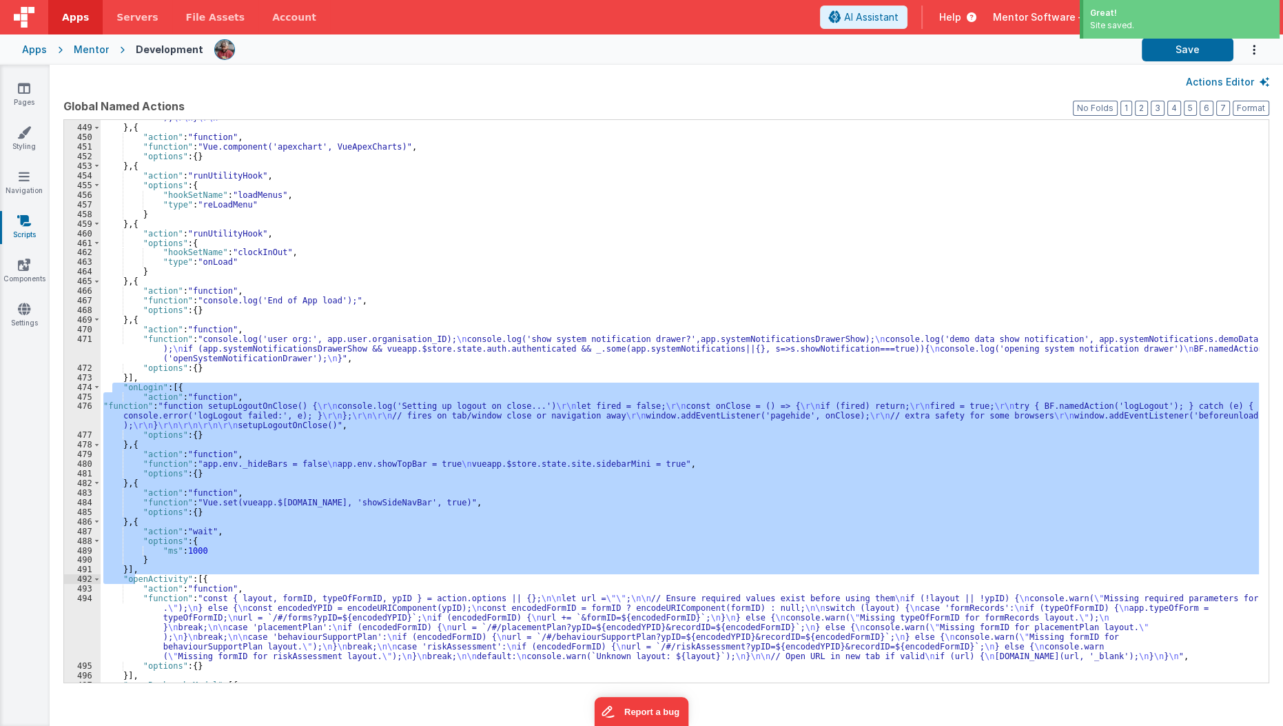
click at [136, 574] on div ""function" : "// ON APPLOAD - CLOCK/IN CLOCKOUT TIMER \r\n const key = `activeT…" at bounding box center [680, 401] width 1158 height 562
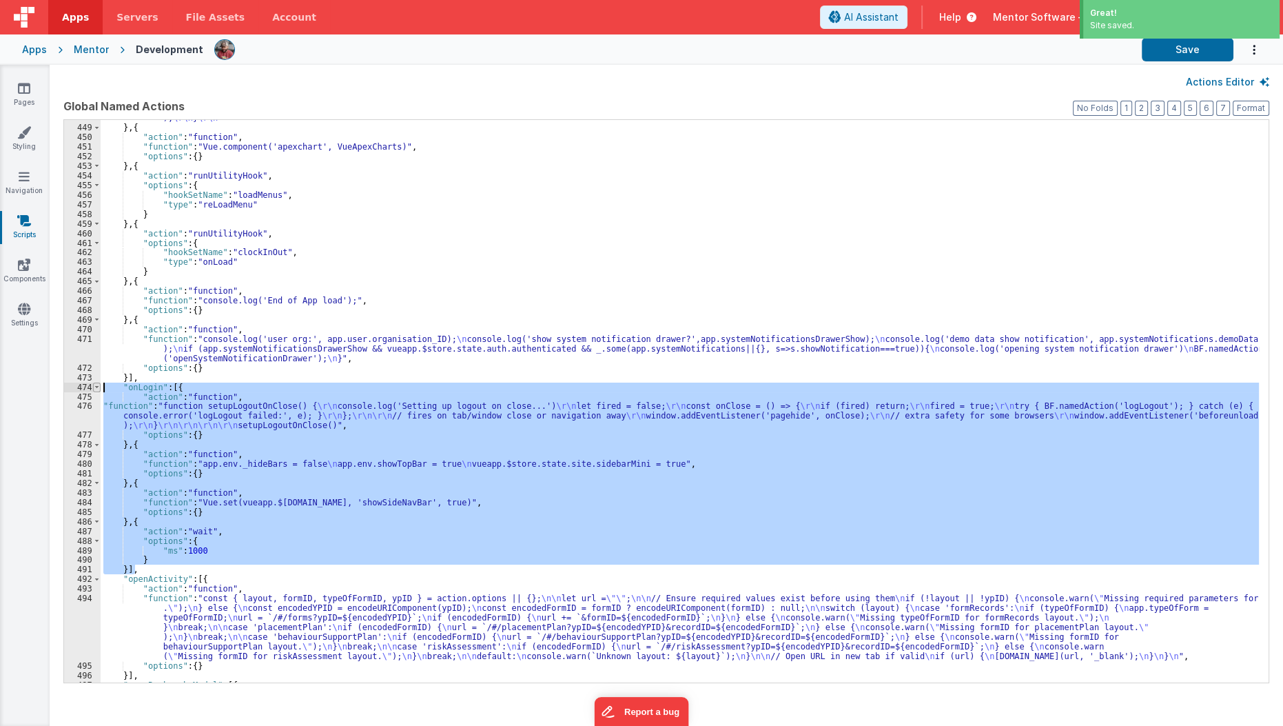
drag, startPoint x: 141, startPoint y: 566, endPoint x: 93, endPoint y: 387, distance: 184.7
click at [93, 387] on div "448 449 450 451 452 453 454 455 456 457 458 459 460 461 462 463 464 465 466 467…" at bounding box center [666, 401] width 1206 height 564
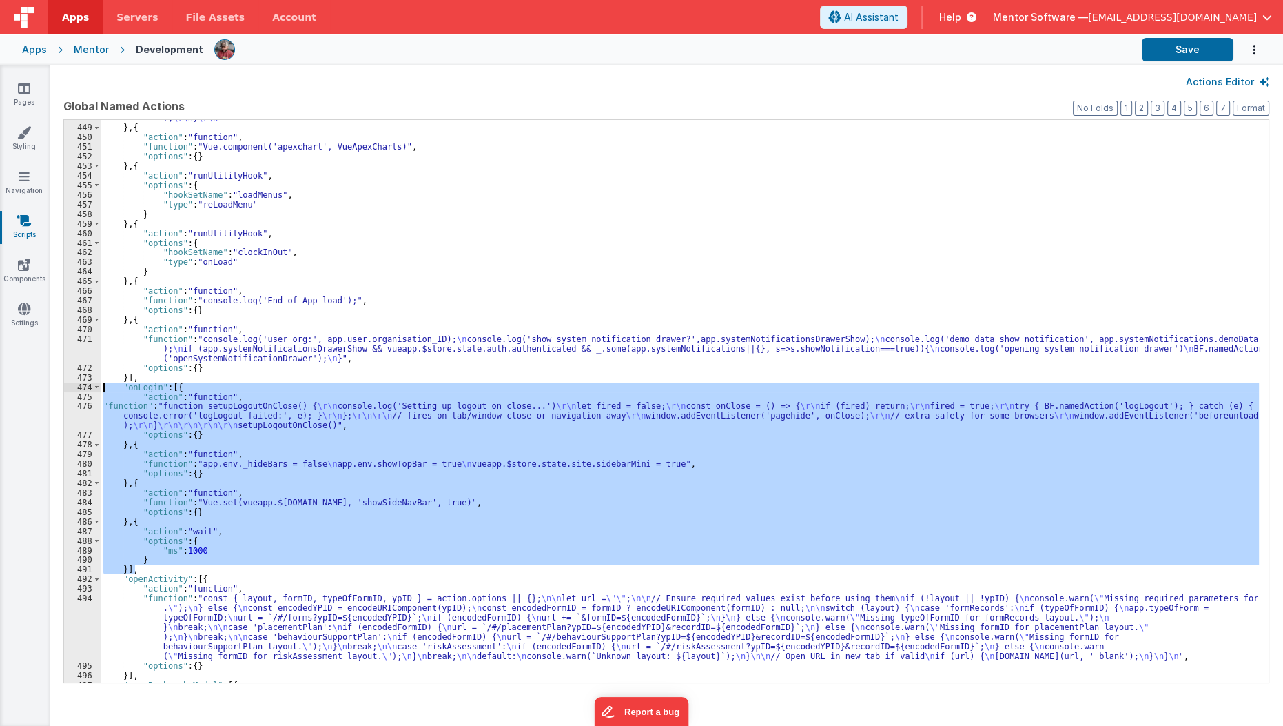
click at [156, 402] on div ""function" : "// ON APPLOAD - CLOCK/IN CLOCKOUT TIMER \r\n const key = `activeT…" at bounding box center [680, 401] width 1158 height 562
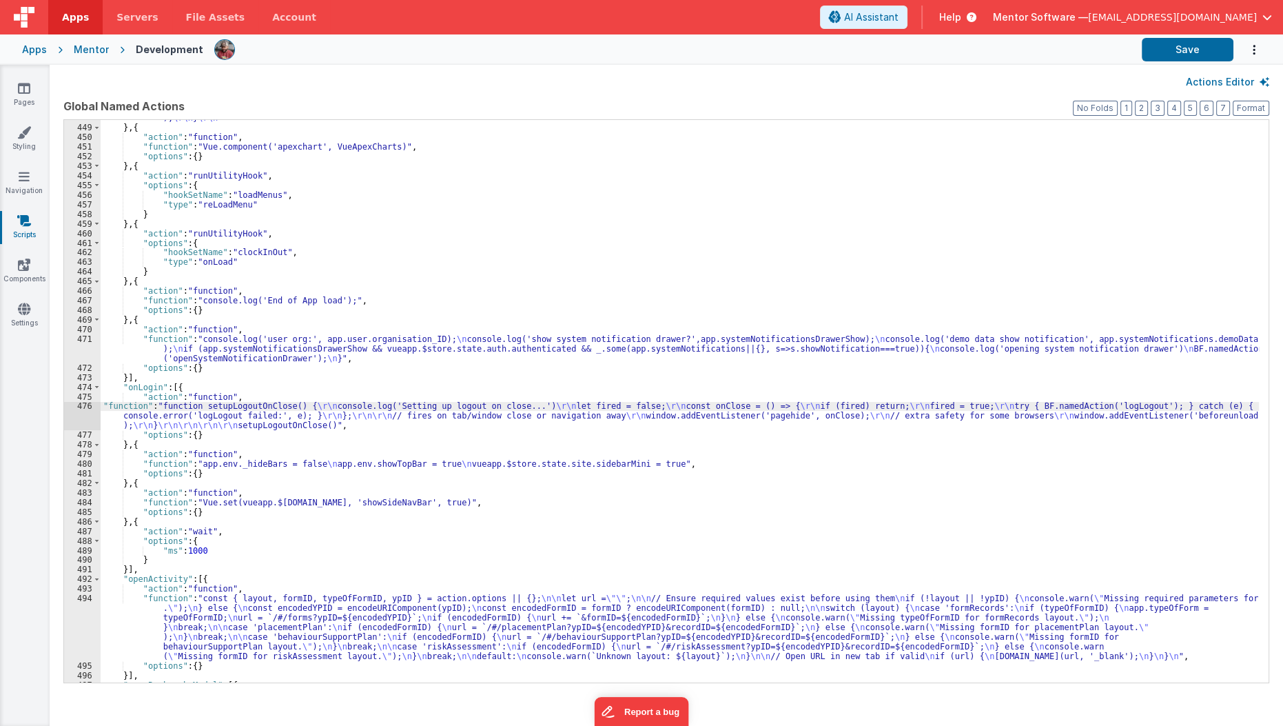
click at [80, 413] on div "476" at bounding box center [82, 415] width 37 height 29
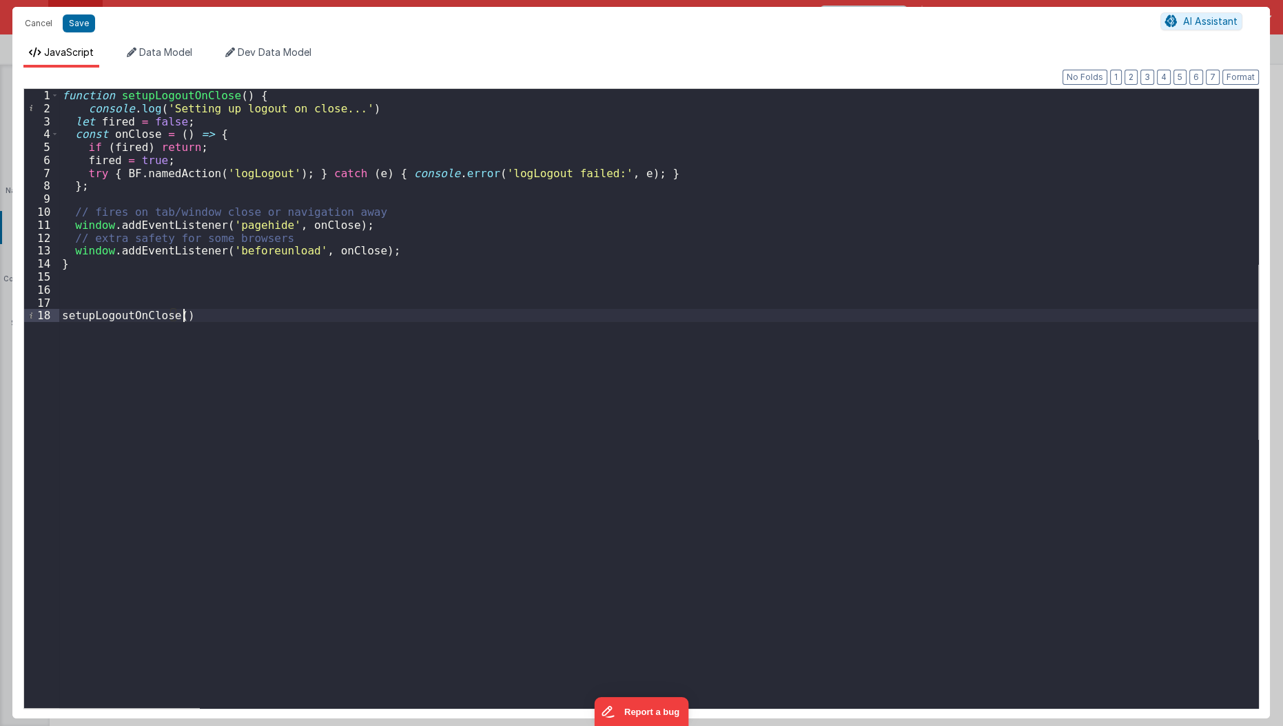
click at [80, 413] on div "function setupLogoutOnClose ( ) { console . log ( 'Setting up logout on close..…" at bounding box center [659, 412] width 1200 height 646
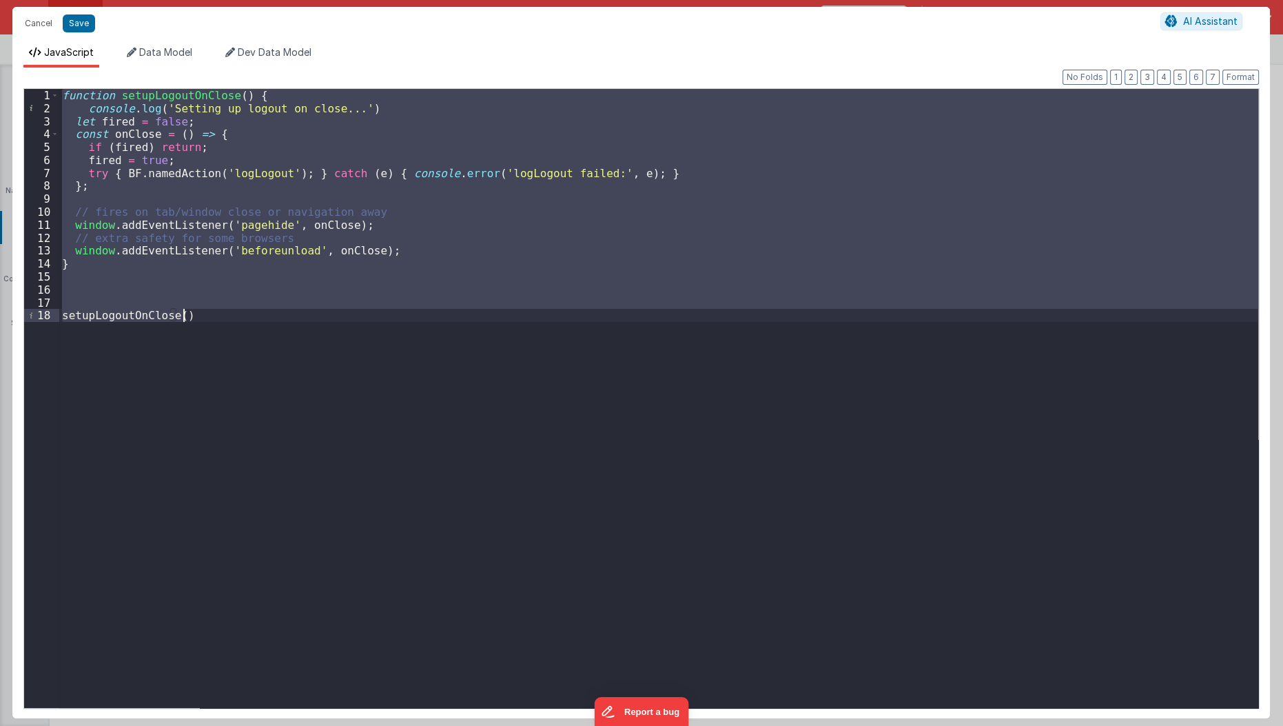
click at [148, 406] on div "function setupLogoutOnClose ( ) { console . log ( 'Setting up logout on close..…" at bounding box center [658, 398] width 1199 height 619
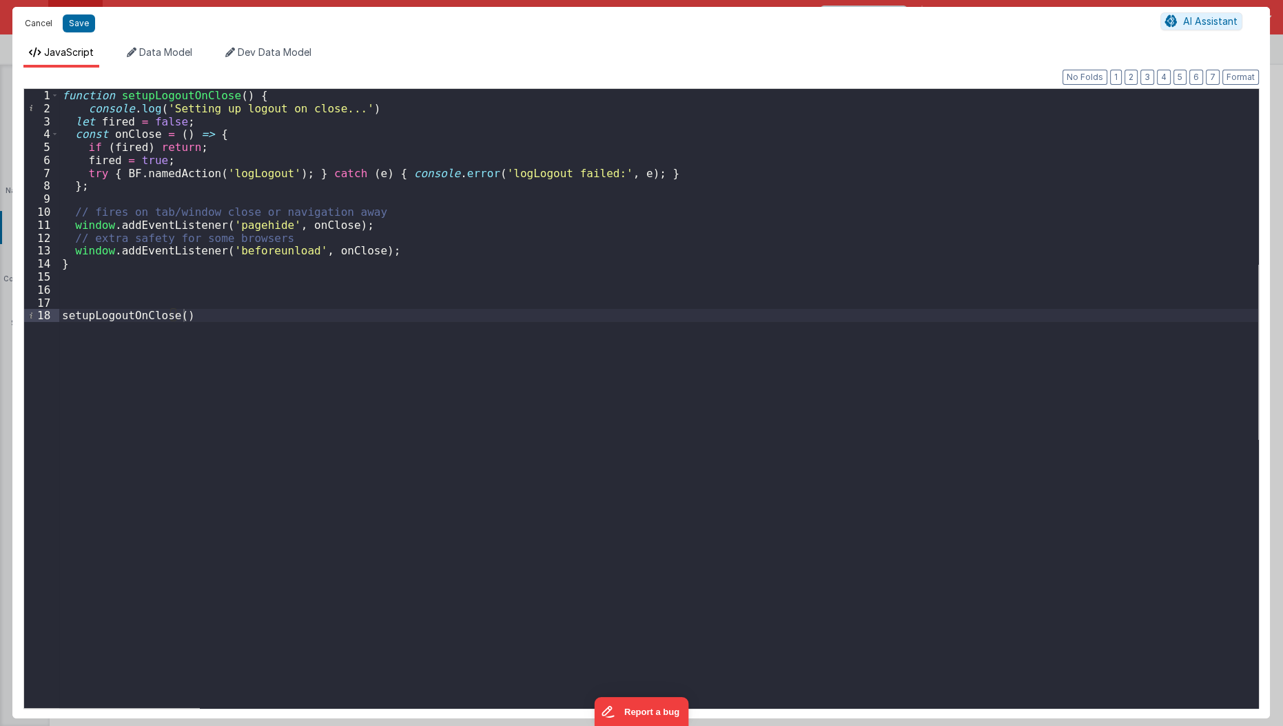
click at [31, 20] on button "Cancel" at bounding box center [38, 23] width 41 height 19
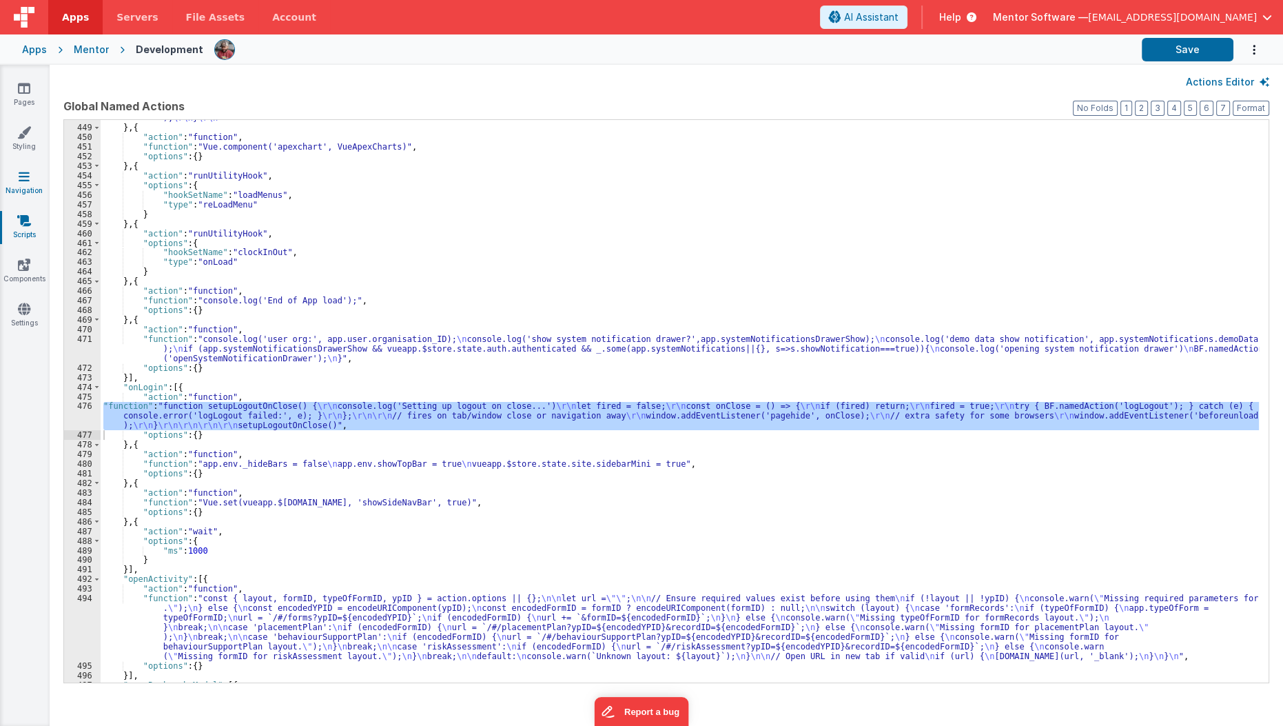
click at [28, 185] on link "Navigation" at bounding box center [24, 184] width 50 height 28
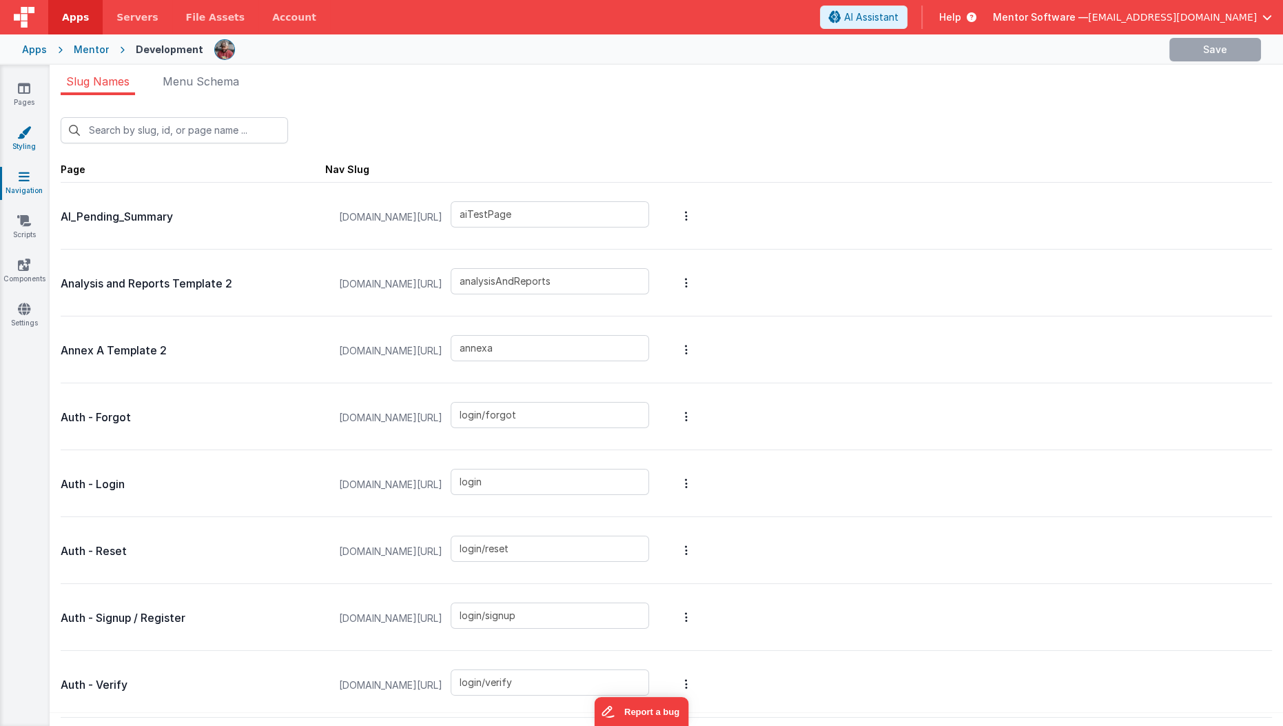
click at [30, 127] on icon at bounding box center [24, 132] width 14 height 14
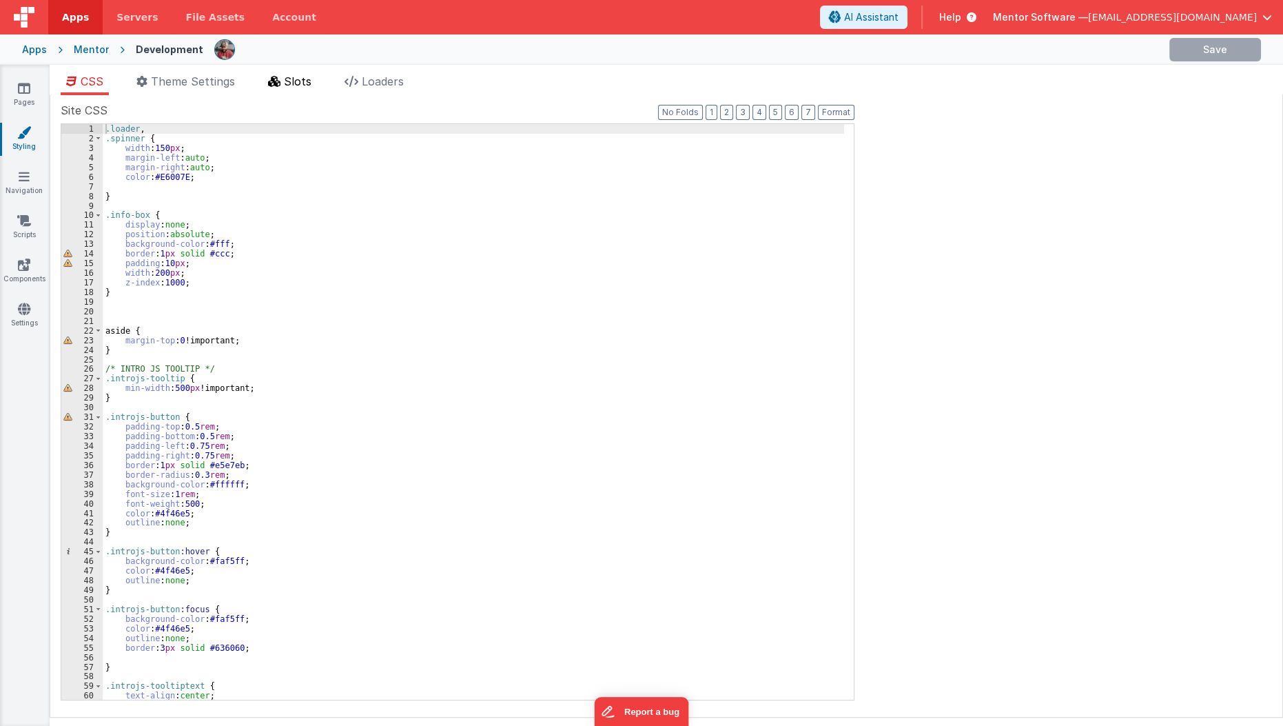
click at [311, 75] on span "Slots" at bounding box center [298, 81] width 28 height 14
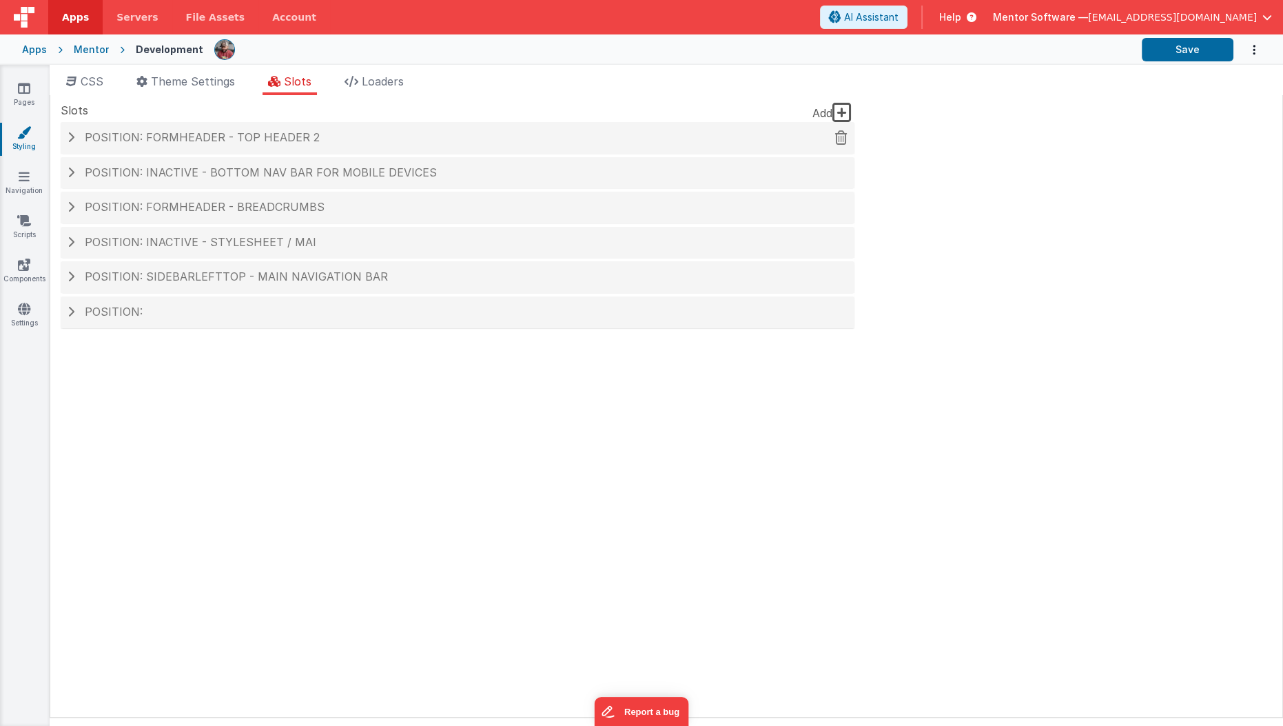
click at [180, 134] on span "Position: formHeader - top header 2" at bounding box center [202, 137] width 235 height 14
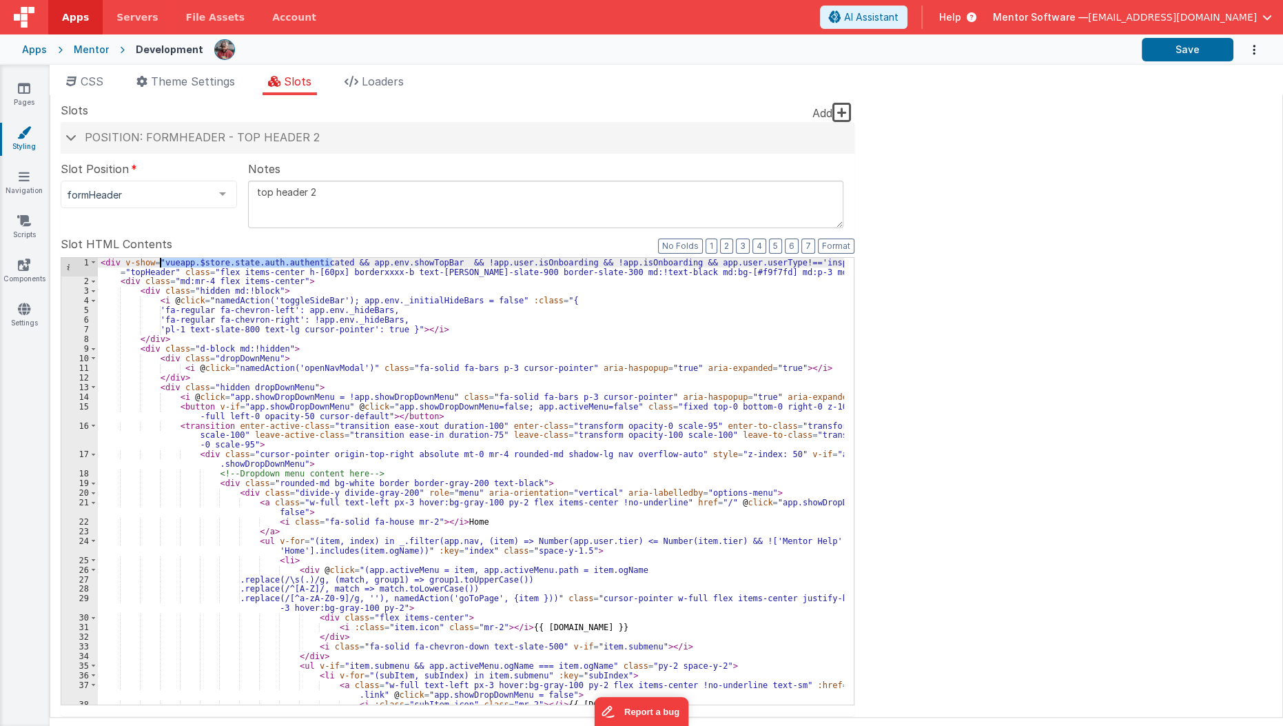
drag, startPoint x: 332, startPoint y: 260, endPoint x: 158, endPoint y: 263, distance: 173.7
click at [158, 263] on div "< div v-show = "vueapp.$store.state.auth.authenticated && app.env.showTopBar &&…" at bounding box center [471, 496] width 747 height 476
click at [18, 219] on icon at bounding box center [24, 221] width 14 height 14
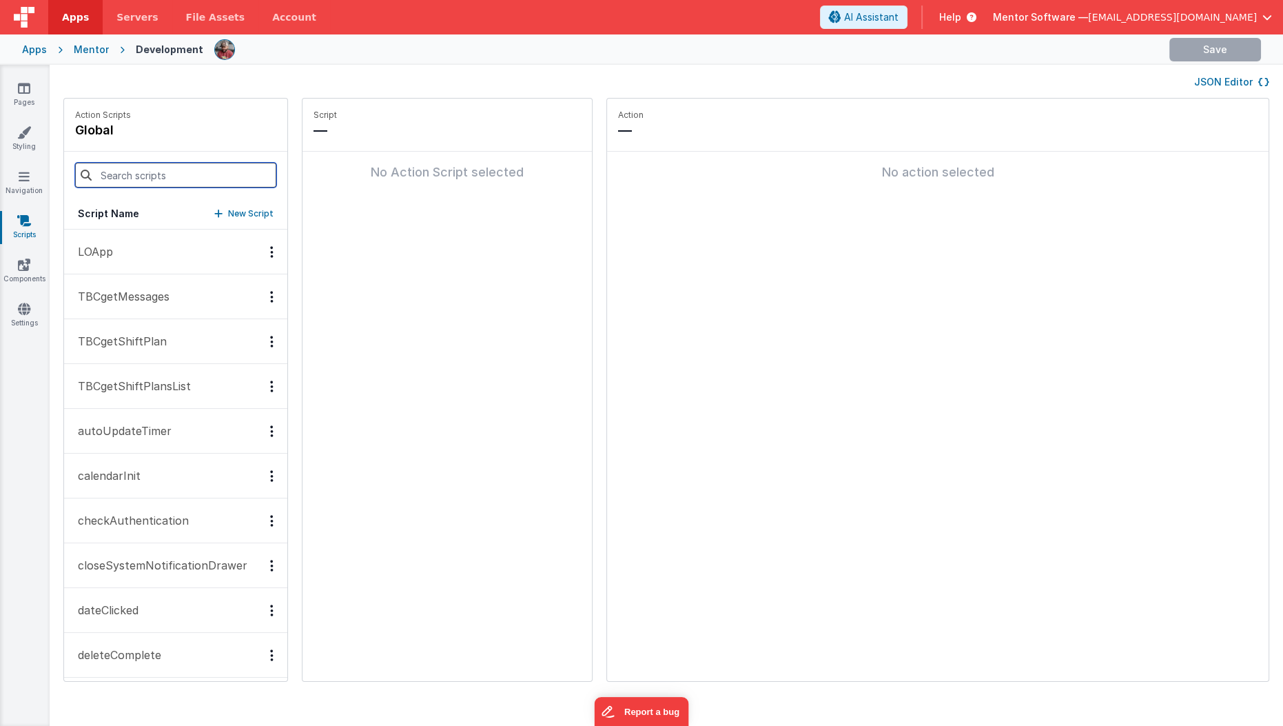
click at [123, 172] on input at bounding box center [175, 175] width 201 height 25
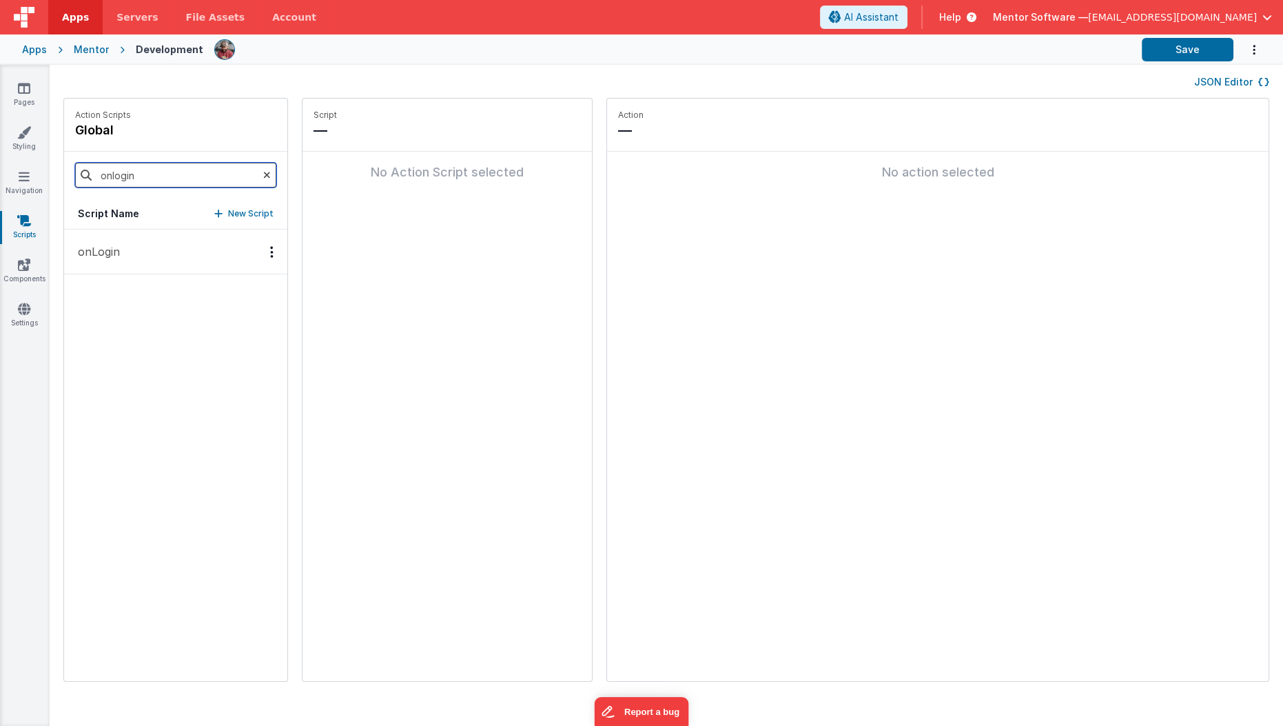
type input "onlogin"
click at [115, 256] on p "onLogin" at bounding box center [95, 251] width 50 height 17
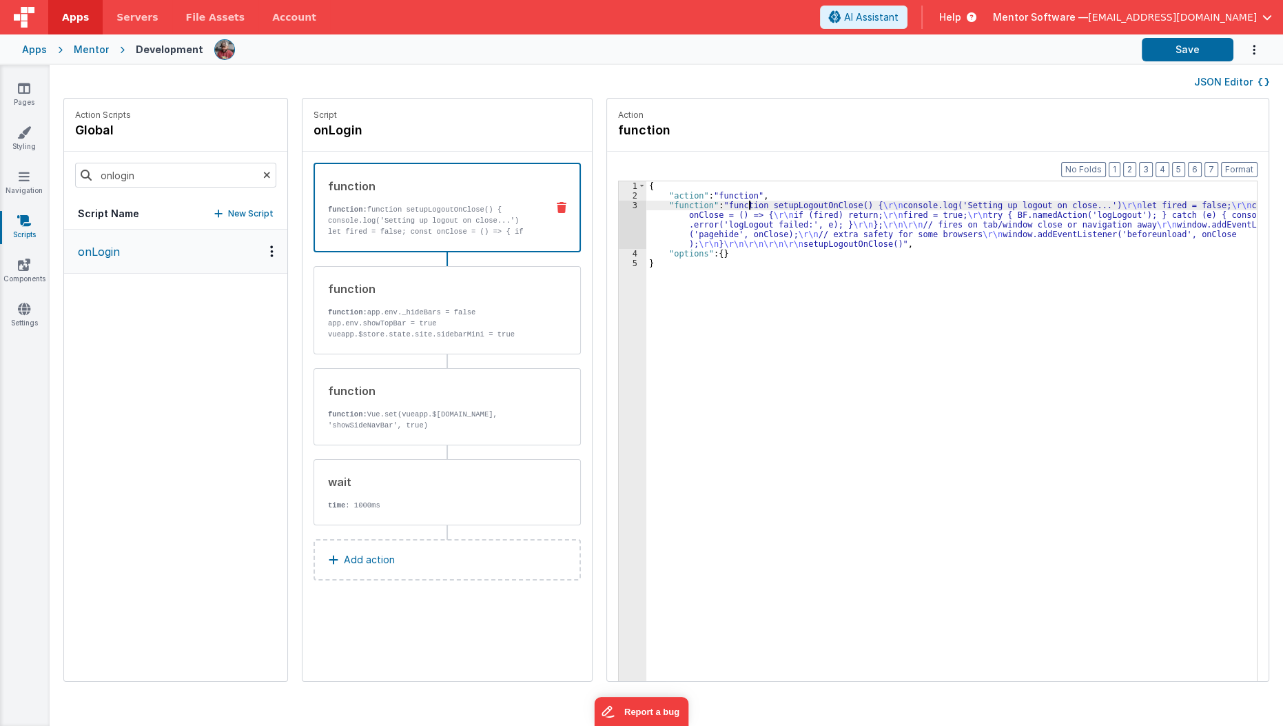
click at [734, 202] on div "{ "action" : "function" , "function" : "function setupLogoutOnClose() { \r\n co…" at bounding box center [960, 462] width 628 height 562
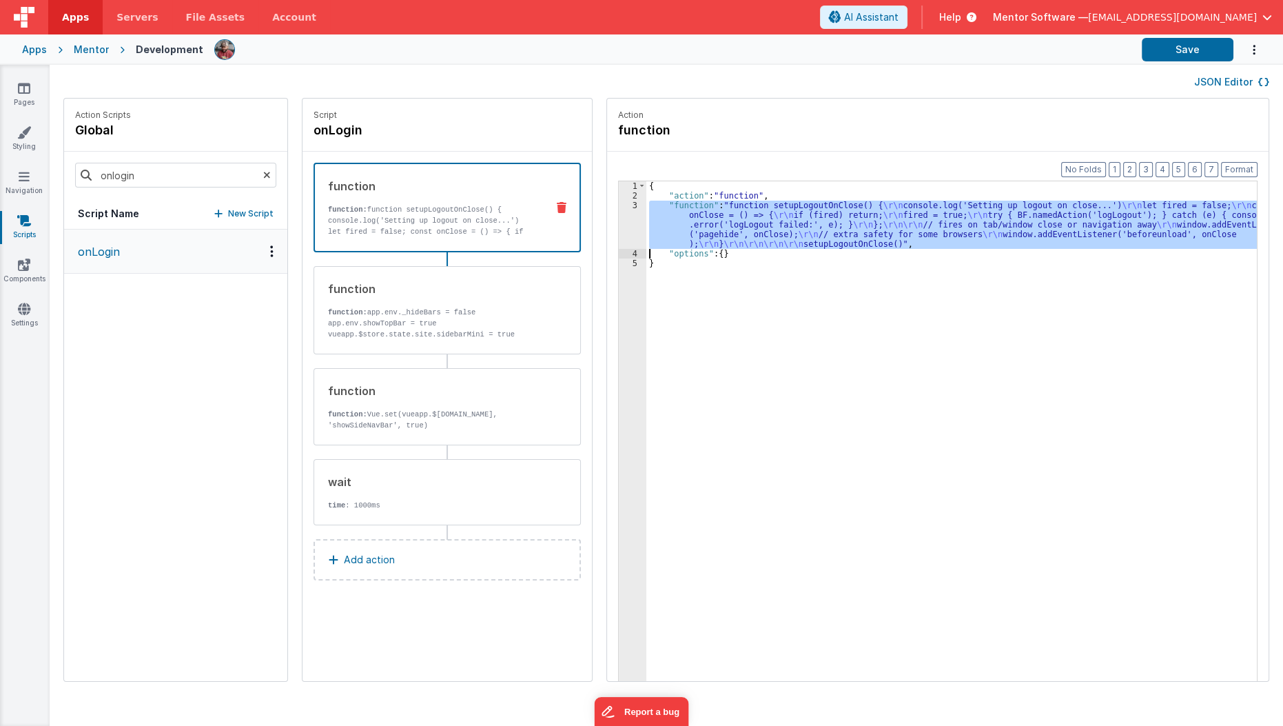
click at [619, 226] on div "3" at bounding box center [633, 225] width 28 height 48
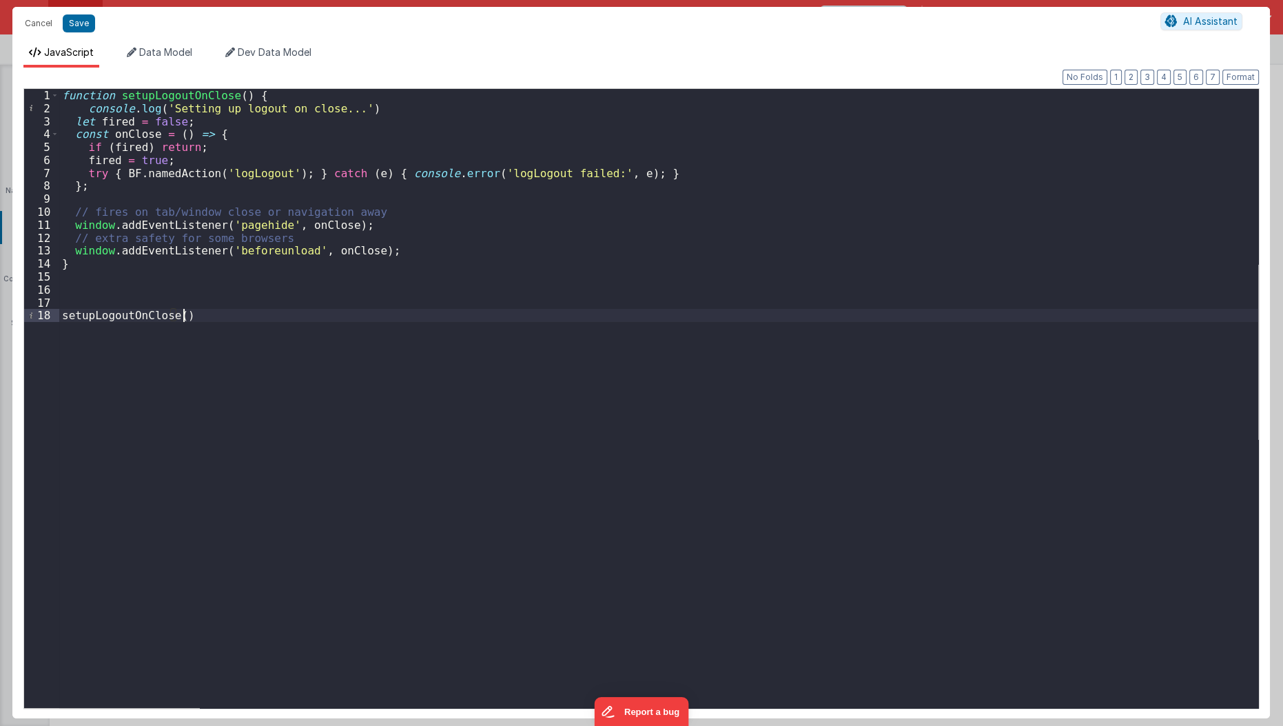
click at [278, 385] on div "function setupLogoutOnClose ( ) { console . log ( 'Setting up logout on close..…" at bounding box center [659, 412] width 1200 height 646
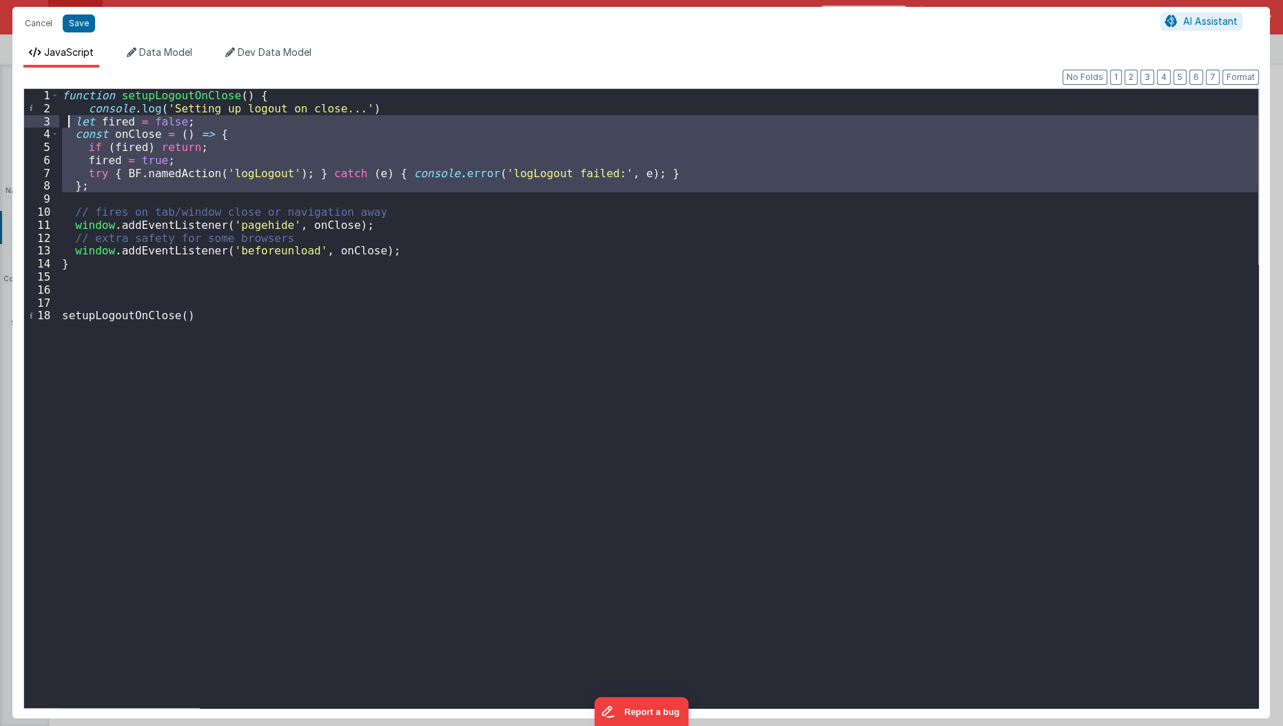
drag, startPoint x: 95, startPoint y: 198, endPoint x: 69, endPoint y: 122, distance: 80.8
click at [69, 122] on div "function setupLogoutOnClose ( ) { console . log ( 'Setting up logout on close..…" at bounding box center [659, 412] width 1200 height 646
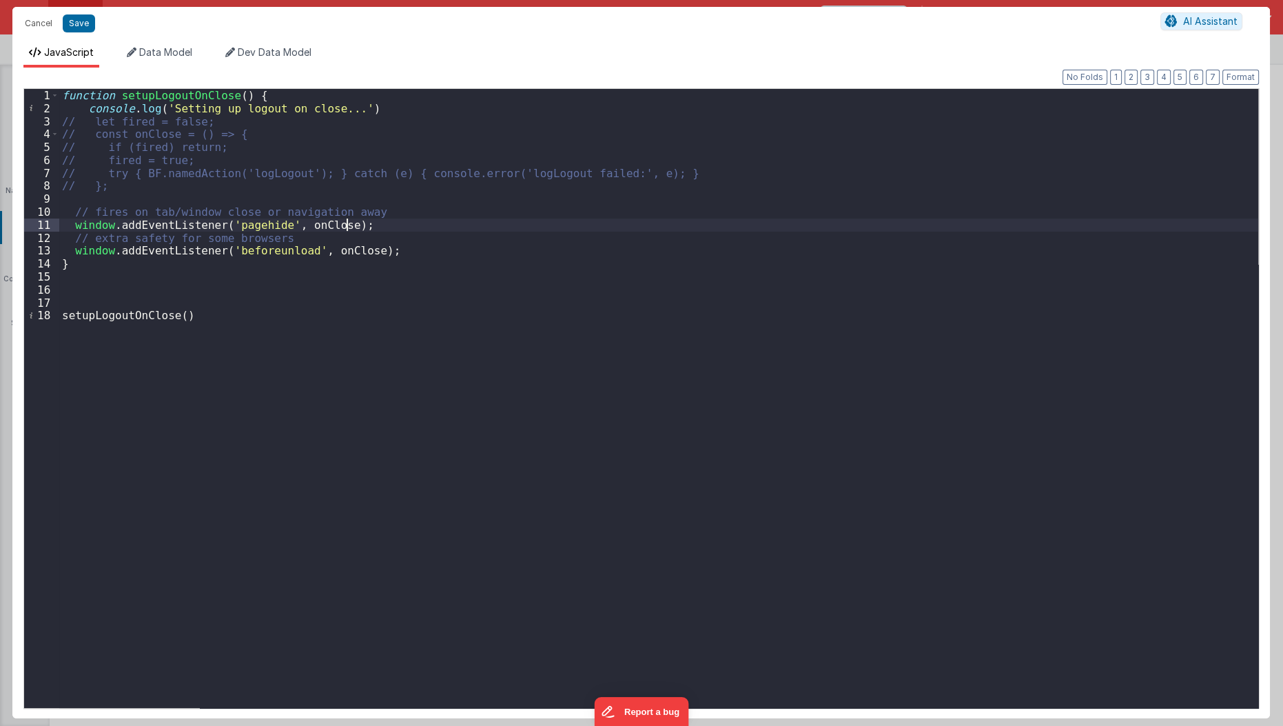
click at [383, 225] on div "function setupLogoutOnClose ( ) { console . log ( 'Setting up logout on close..…" at bounding box center [659, 412] width 1200 height 646
drag, startPoint x: 139, startPoint y: 172, endPoint x: 311, endPoint y: 178, distance: 172.4
click at [311, 178] on div "function setupLogoutOnClose ( ) { console . log ( 'Setting up logout on close..…" at bounding box center [659, 412] width 1200 height 646
click at [318, 225] on div "function setupLogoutOnClose ( ) { console . log ( 'Setting up logout on close..…" at bounding box center [659, 412] width 1200 height 646
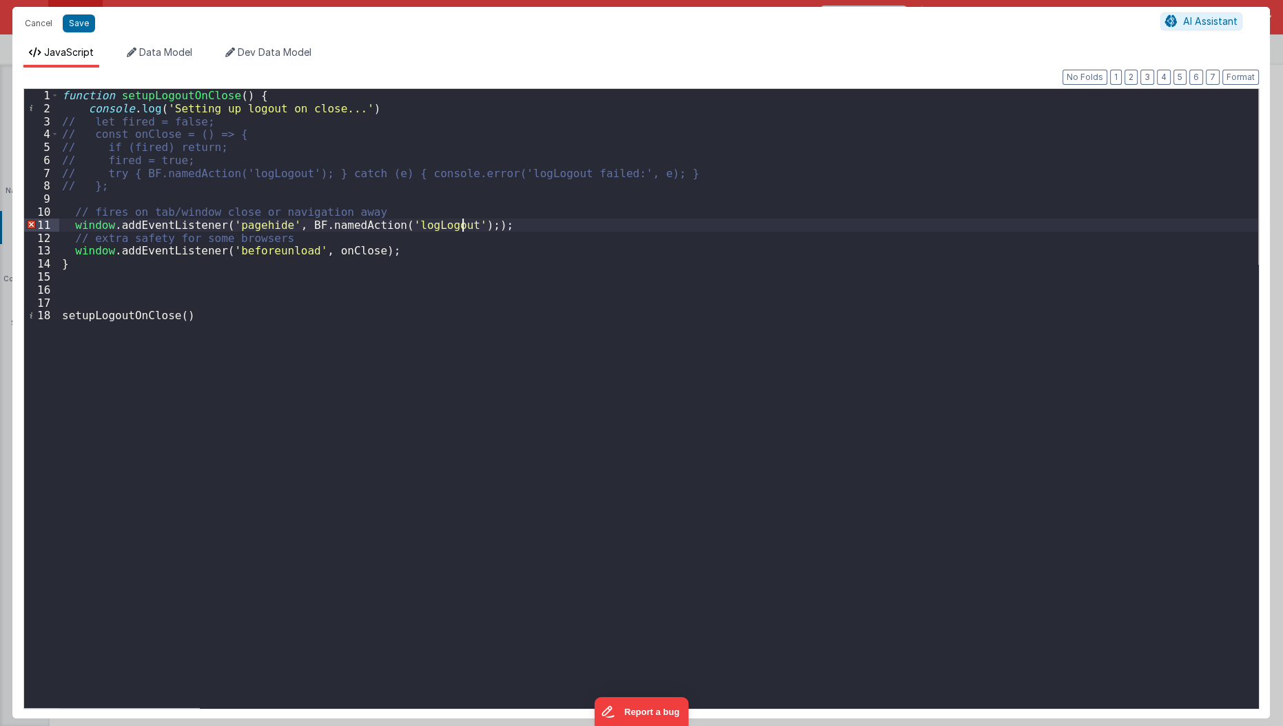
click at [342, 245] on div "function setupLogoutOnClose ( ) { console . log ( 'Setting up logout on close..…" at bounding box center [659, 412] width 1200 height 646
click at [463, 224] on div "function setupLogoutOnClose ( ) { console . log ( 'Setting up logout on close..…" at bounding box center [659, 412] width 1200 height 646
click at [484, 251] on div "function setupLogoutOnClose ( ) { console . log ( 'Setting up logout on close..…" at bounding box center [659, 412] width 1200 height 646
click at [70, 27] on button "Save" at bounding box center [79, 23] width 32 height 18
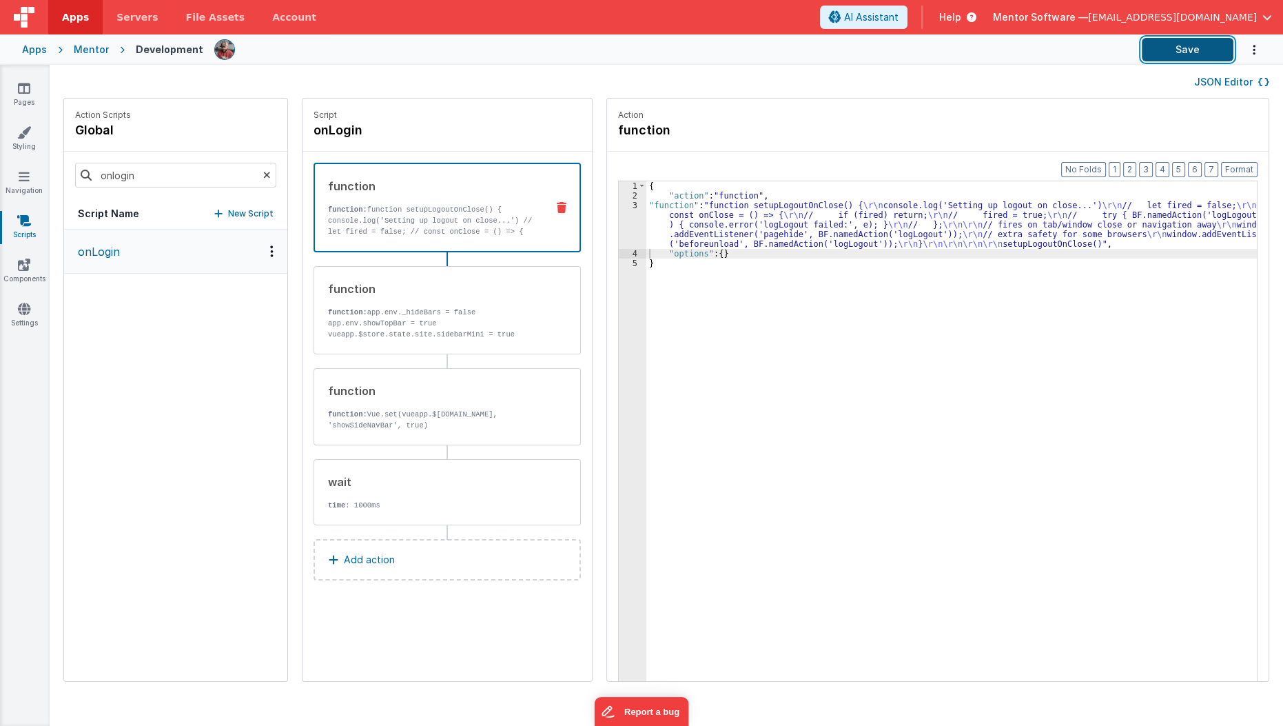
click at [1178, 55] on button "Save" at bounding box center [1188, 49] width 92 height 23
click at [722, 239] on div "{ "action" : "function" , "function" : "function setupLogoutOnClose() { \r\n co…" at bounding box center [960, 462] width 628 height 562
click at [619, 232] on div "3" at bounding box center [633, 225] width 28 height 48
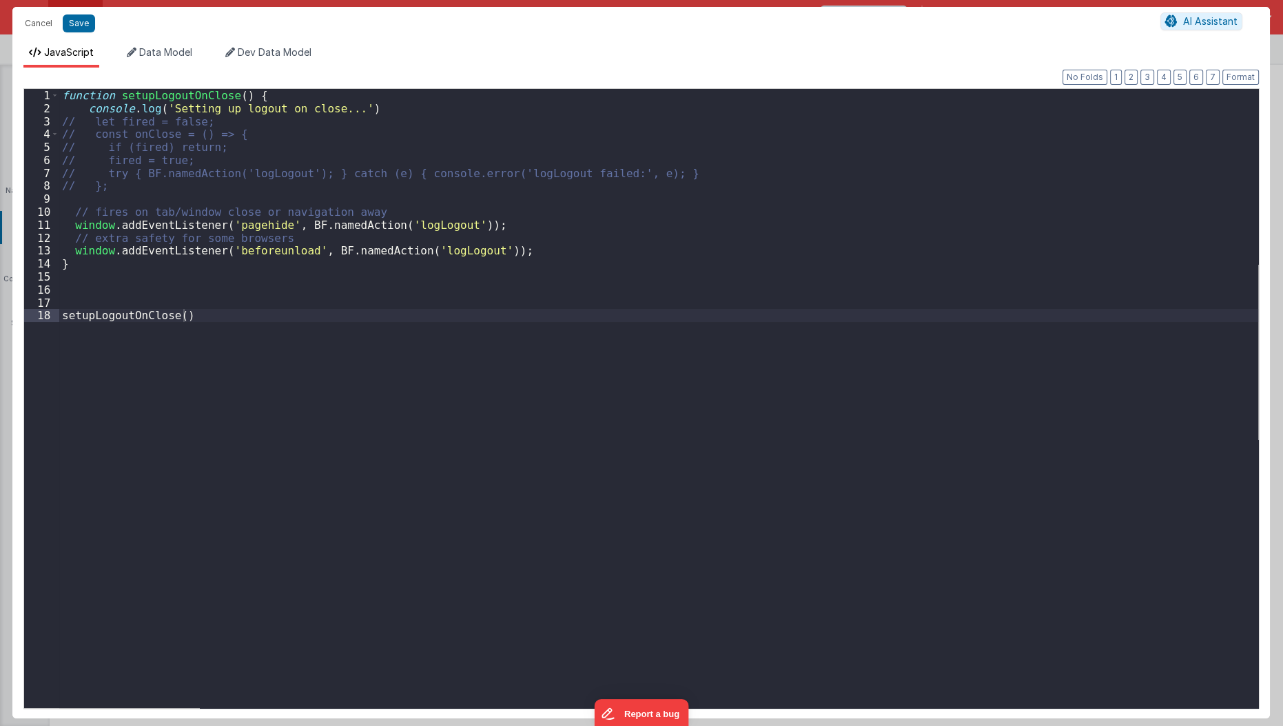
click at [615, 232] on div "Cancel Save AI Assistant JavaScript Data Model Dev Data Model Format 7 6 5 4 3 …" at bounding box center [641, 363] width 1283 height 726
click at [250, 504] on div "function setupLogoutOnClose ( ) { console . log ( 'Setting up logout on close..…" at bounding box center [659, 412] width 1200 height 646
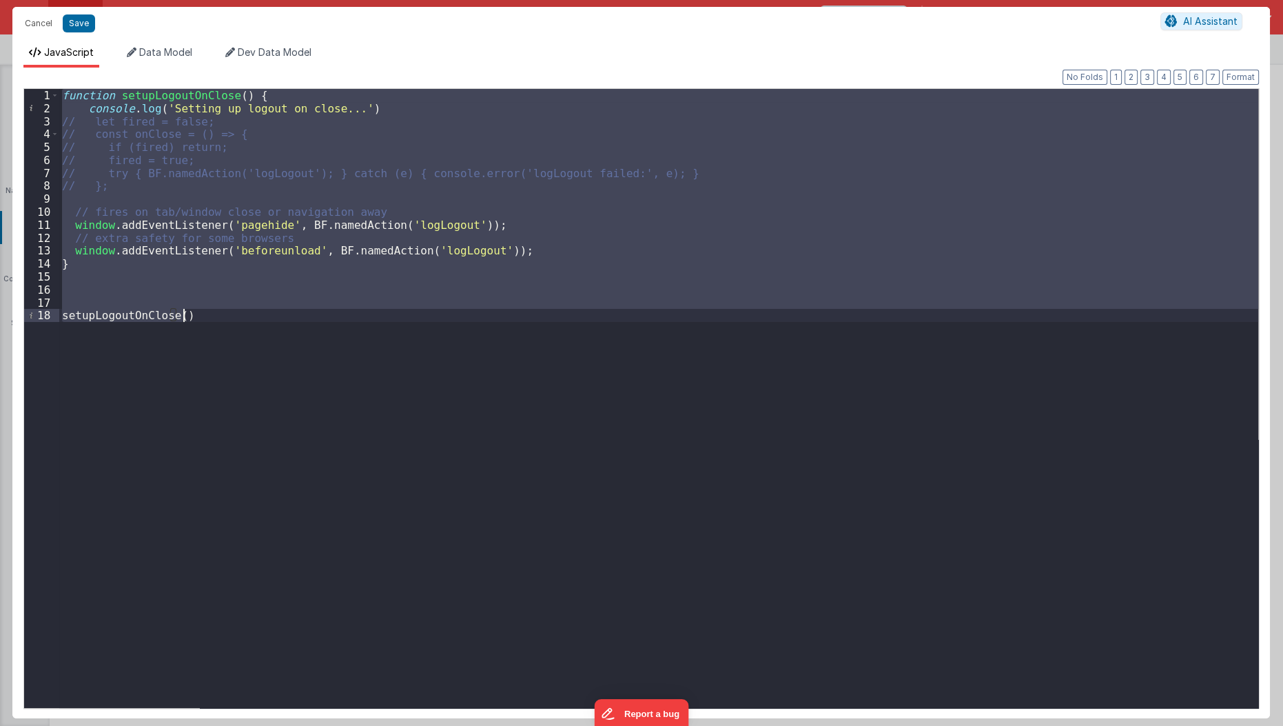
click at [250, 504] on div "function setupLogoutOnClose ( ) { console . log ( 'Setting up logout on close..…" at bounding box center [658, 398] width 1199 height 619
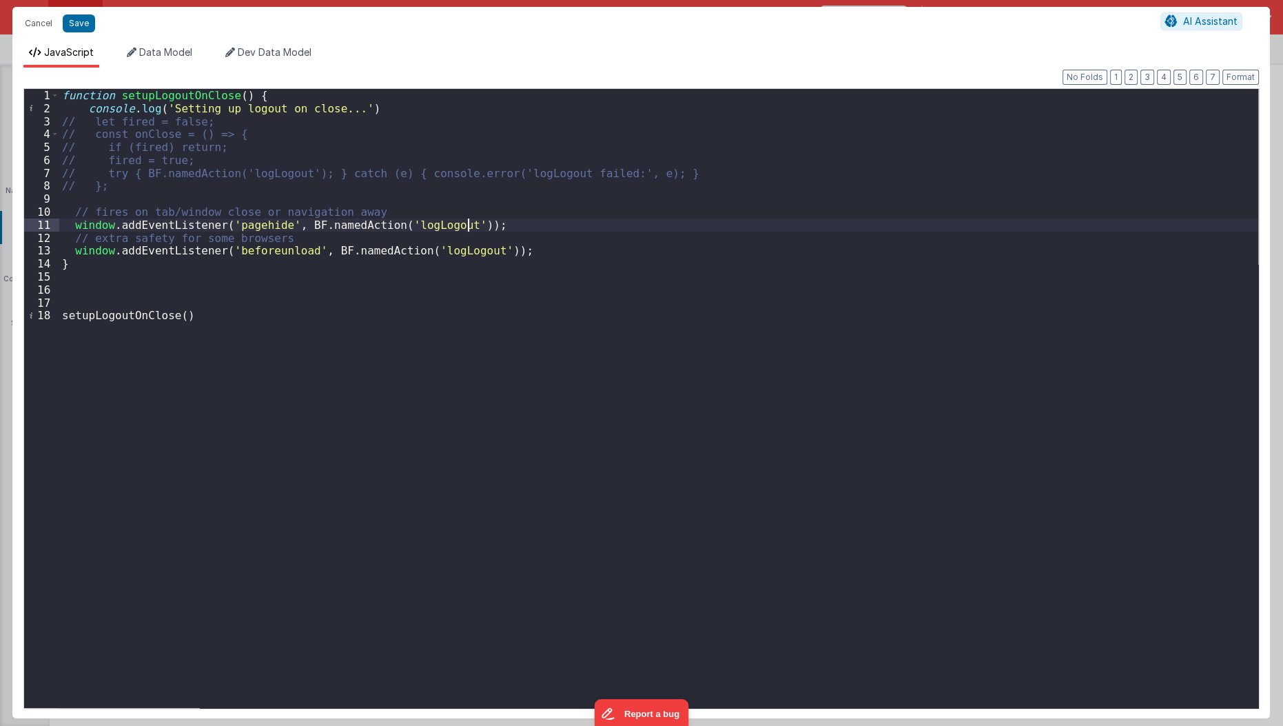
click at [546, 222] on div "function setupLogoutOnClose ( ) { console . log ( 'Setting up logout on close..…" at bounding box center [659, 412] width 1200 height 646
click at [471, 333] on div "function setupLogoutOnClose ( ) { console . log ( 'Setting up logout on close..…" at bounding box center [659, 412] width 1200 height 646
click at [215, 506] on div "function setupLogoutOnClose ( ) { console . log ( 'Setting up logout on close..…" at bounding box center [659, 412] width 1200 height 646
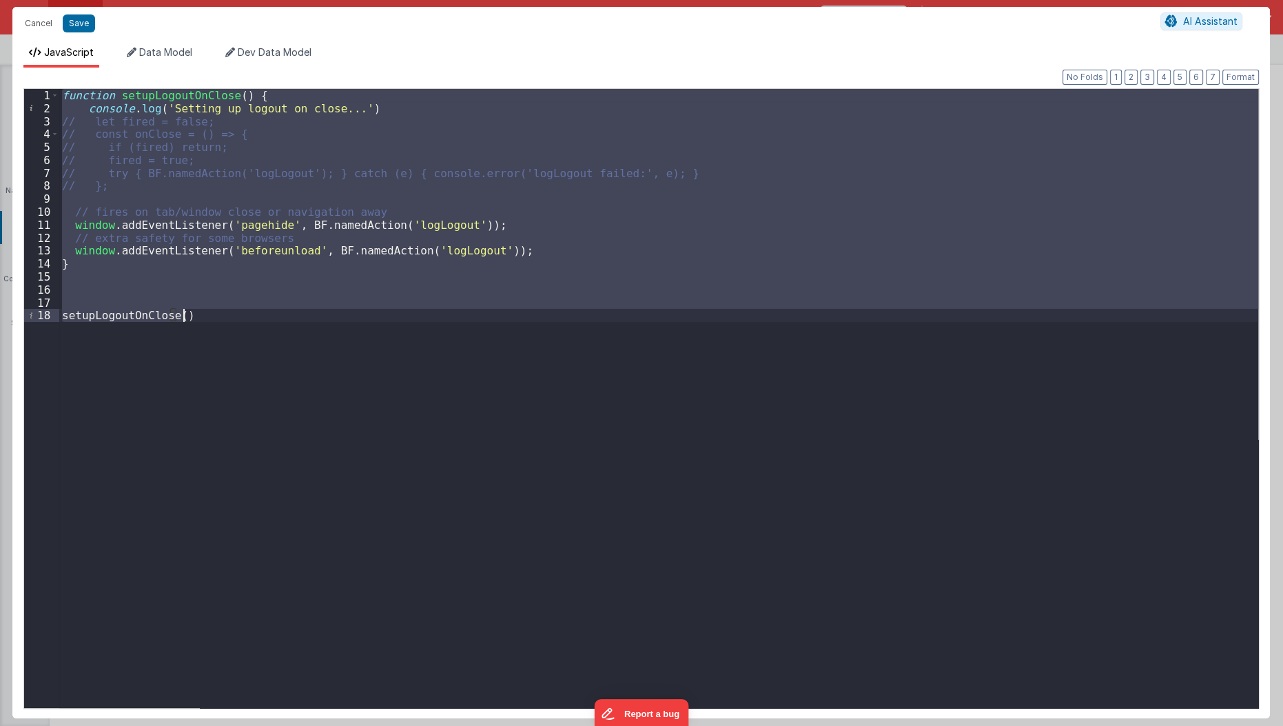
click at [194, 411] on div "function setupLogoutOnClose ( ) { console . log ( 'Setting up logout on close..…" at bounding box center [658, 398] width 1199 height 619
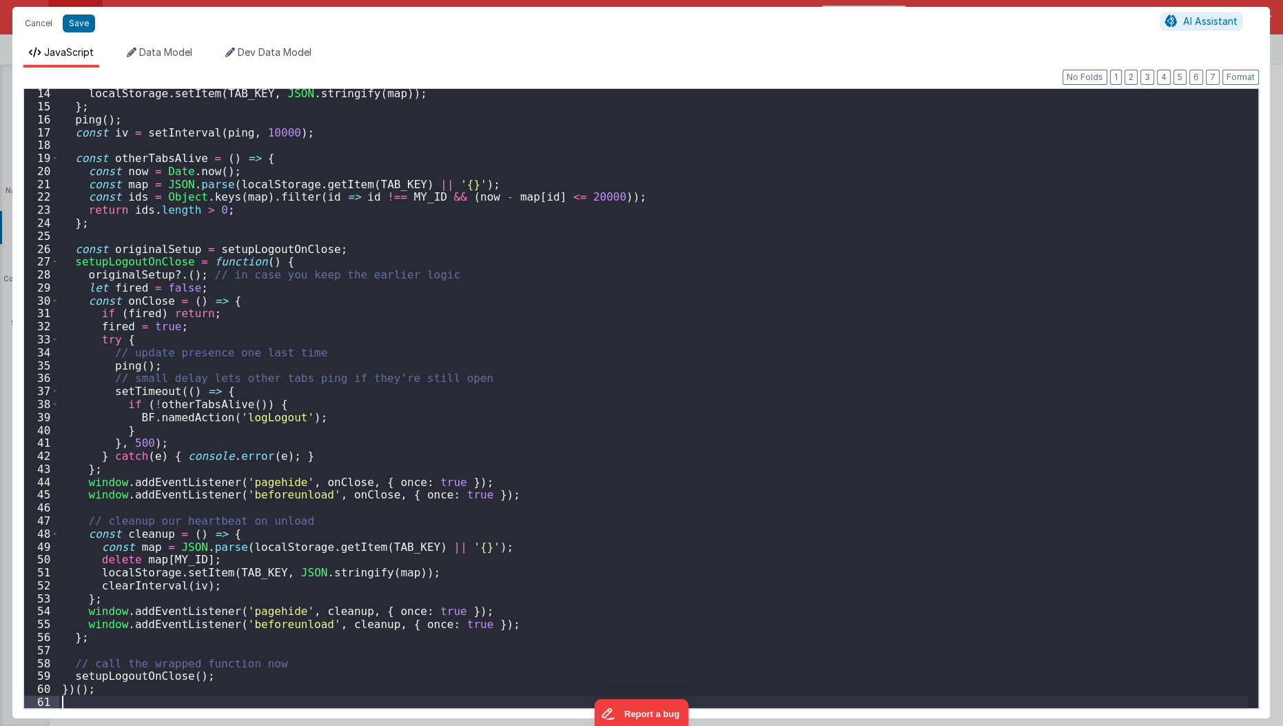
scroll to position [170, 0]
click at [110, 698] on div "localStorage . setItem ( TAB_KEY , JSON . stringify ( map )) ; } ; ping ( ) ; c…" at bounding box center [654, 410] width 1190 height 646
click at [112, 695] on div "localStorage . setItem ( TAB_KEY , JSON . stringify ( map )) ; } ; ping ( ) ; c…" at bounding box center [654, 410] width 1190 height 646
click at [121, 688] on div "localStorage . setItem ( TAB_KEY , JSON . stringify ( map )) ; } ; ping ( ) ; c…" at bounding box center [654, 410] width 1190 height 646
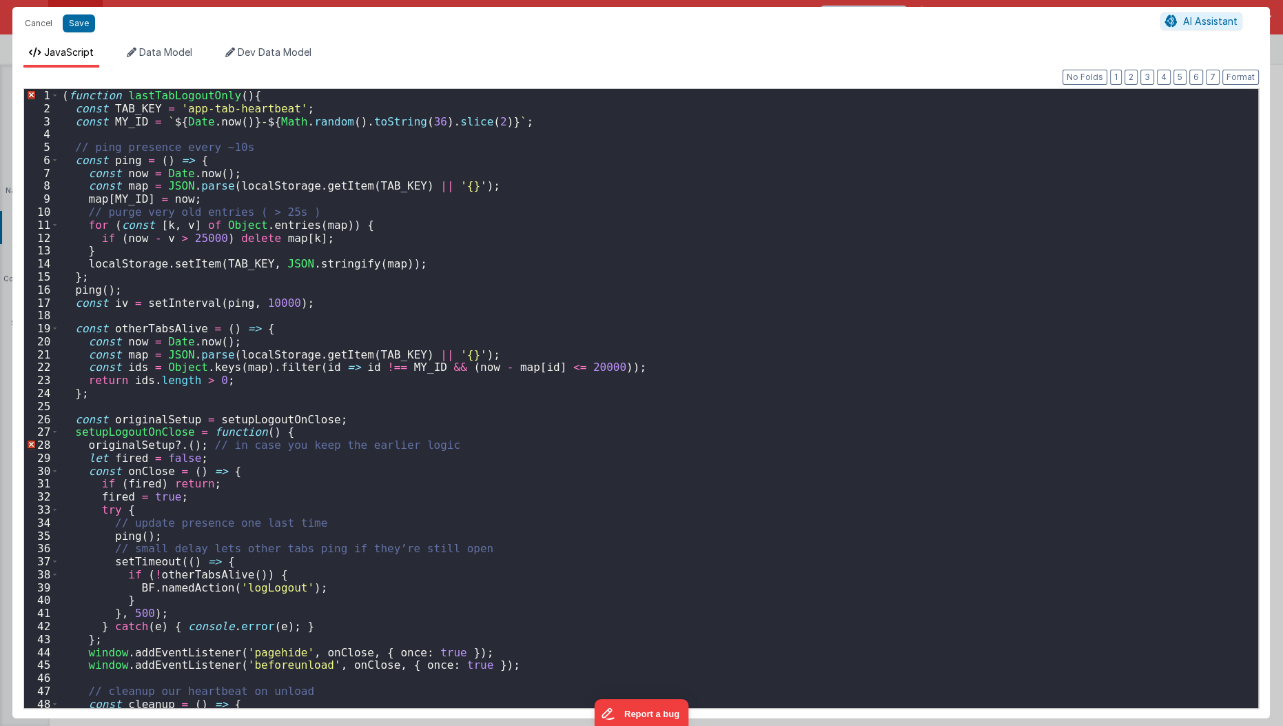
scroll to position [0, 0]
click at [73, 96] on div "( function lastTabLogoutOnly ( ) { const TAB_KEY = 'app-tab-heartbeat' ; const …" at bounding box center [654, 412] width 1190 height 646
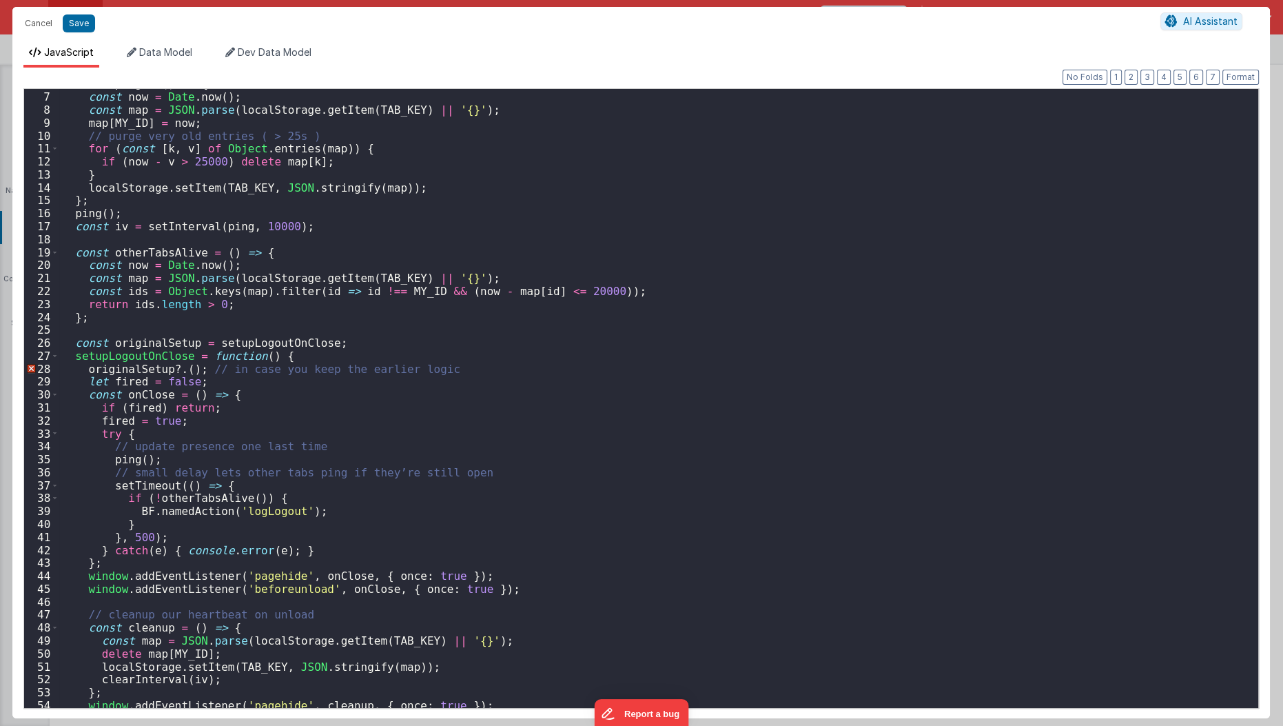
scroll to position [170, 0]
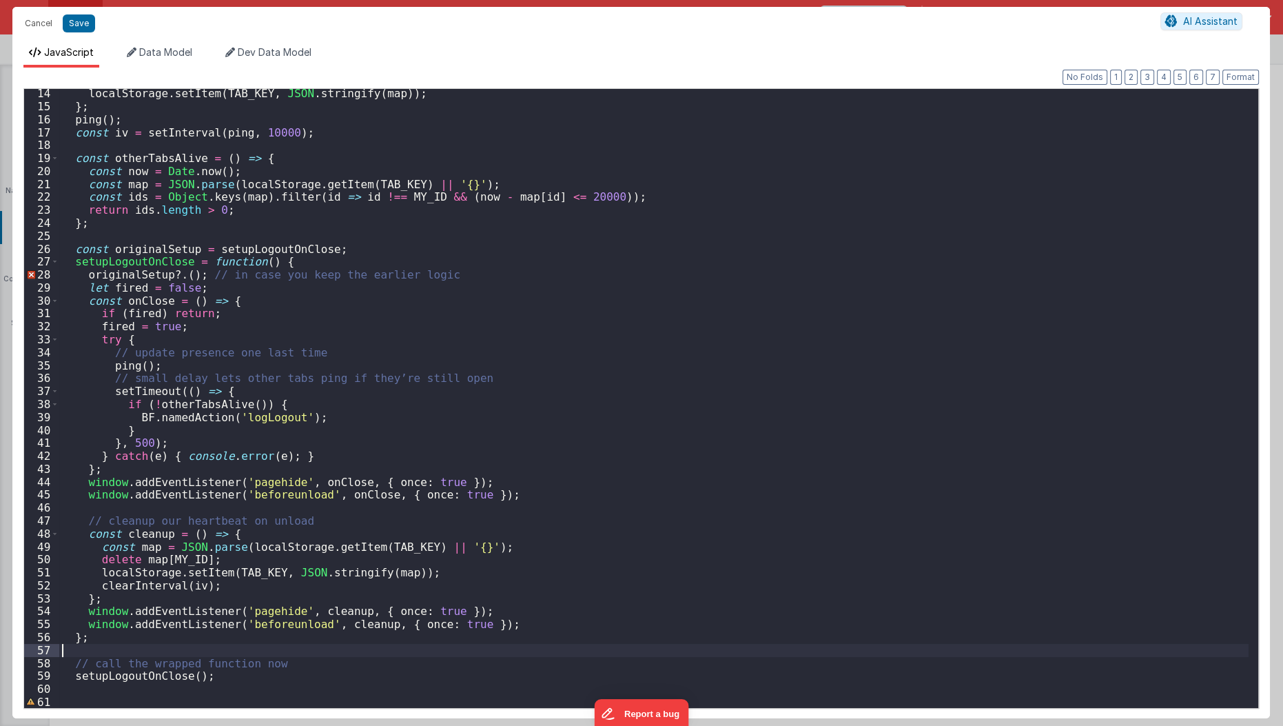
click at [68, 647] on div "localStorage . setItem ( TAB_KEY , JSON . stringify ( map )) ; } ; ping ( ) ; c…" at bounding box center [654, 410] width 1190 height 646
drag, startPoint x: 80, startPoint y: 718, endPoint x: 88, endPoint y: 702, distance: 17.6
click at [88, 702] on div "Cancel Save AI Assistant JavaScript Data Model Dev Data Model Format 7 6 5 4 3 …" at bounding box center [641, 363] width 1283 height 726
click at [88, 702] on div "localStorage . setItem ( TAB_KEY , JSON . stringify ( map )) ; } ; ping ( ) ; c…" at bounding box center [654, 410] width 1190 height 646
click at [71, 676] on div "localStorage . setItem ( TAB_KEY , JSON . stringify ( map )) ; } ; ping ( ) ; c…" at bounding box center [654, 410] width 1190 height 646
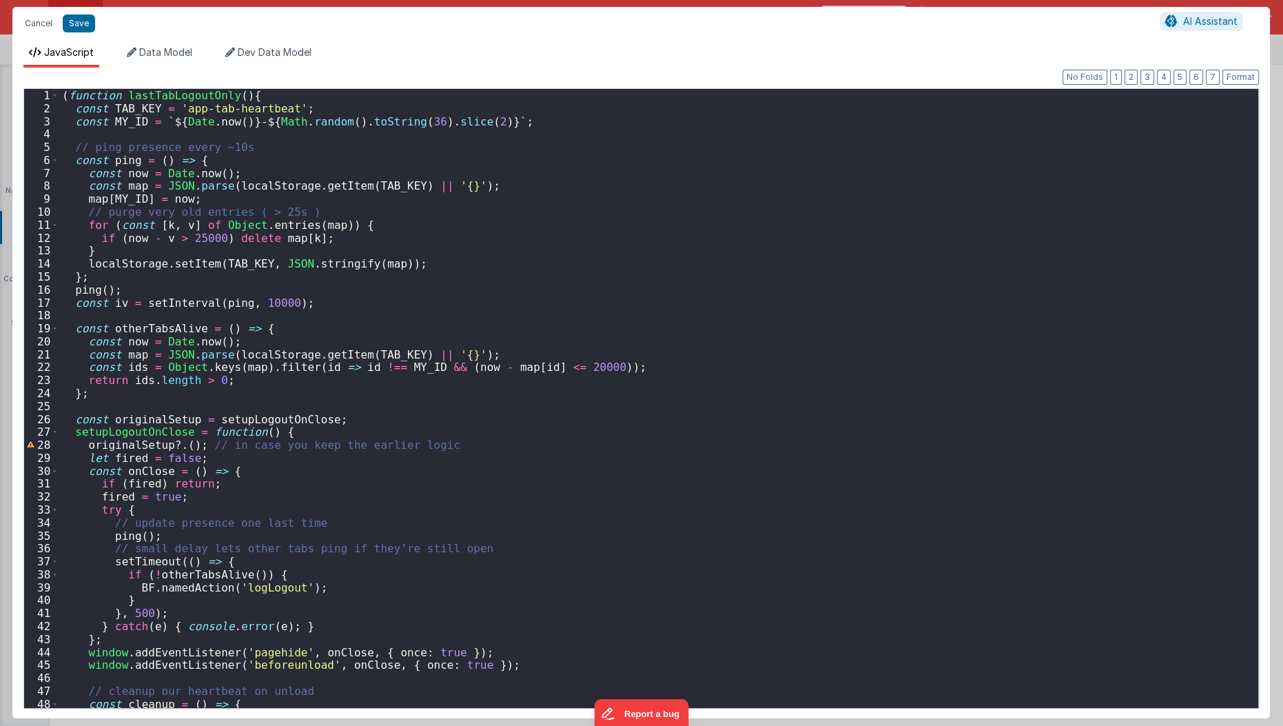
scroll to position [0, 0]
click at [68, 95] on div "( function lastTabLogoutOnly ( ) { const TAB_KEY = 'app-tab-heartbeat' ; const …" at bounding box center [654, 412] width 1190 height 646
click at [89, 394] on div "function lastTabLogoutOnly ( ) { const TAB_KEY = 'app-tab-heartbeat' ; const MY…" at bounding box center [654, 412] width 1190 height 646
click at [55, 90] on span at bounding box center [55, 95] width 8 height 13
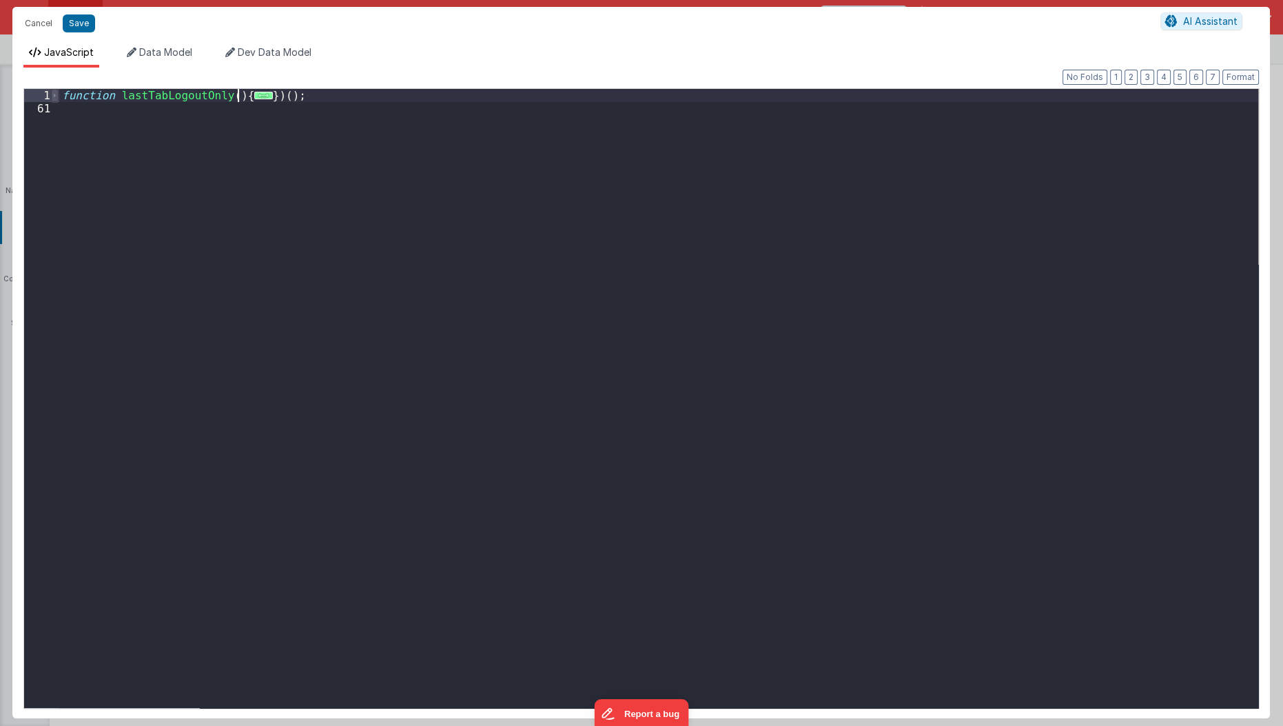
click at [58, 96] on span at bounding box center [55, 95] width 8 height 13
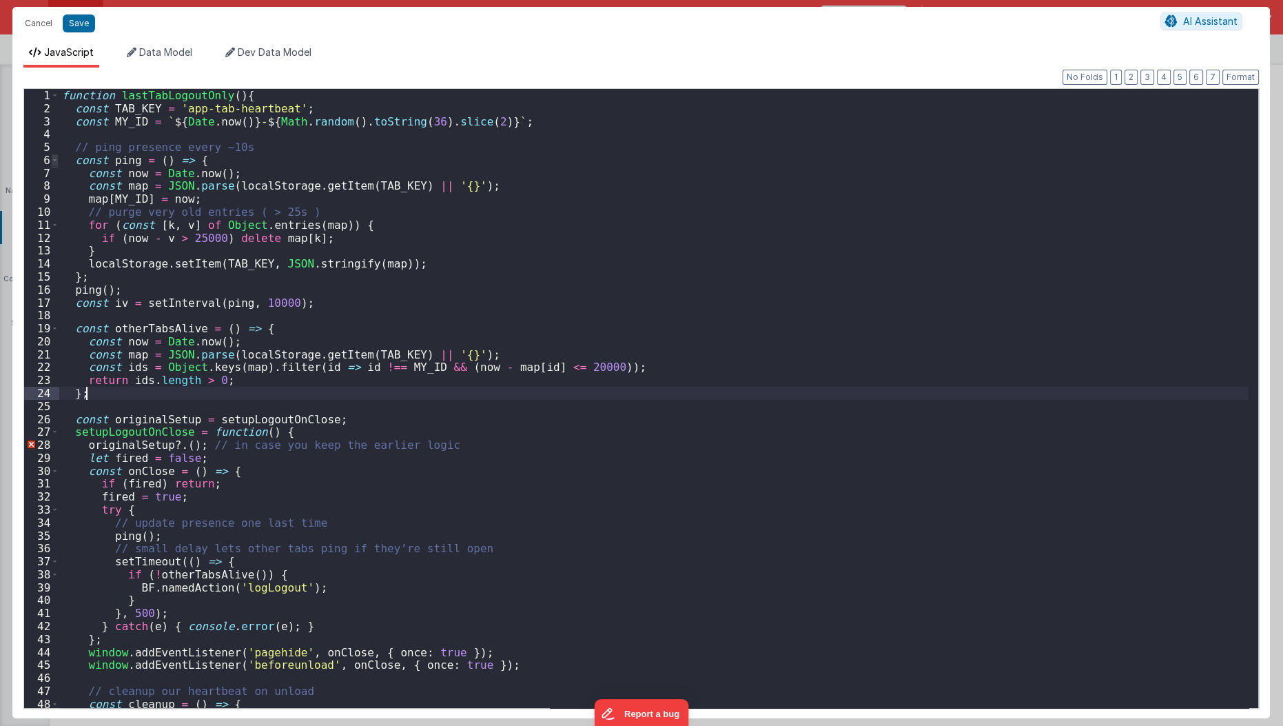
click at [56, 163] on span at bounding box center [55, 160] width 8 height 13
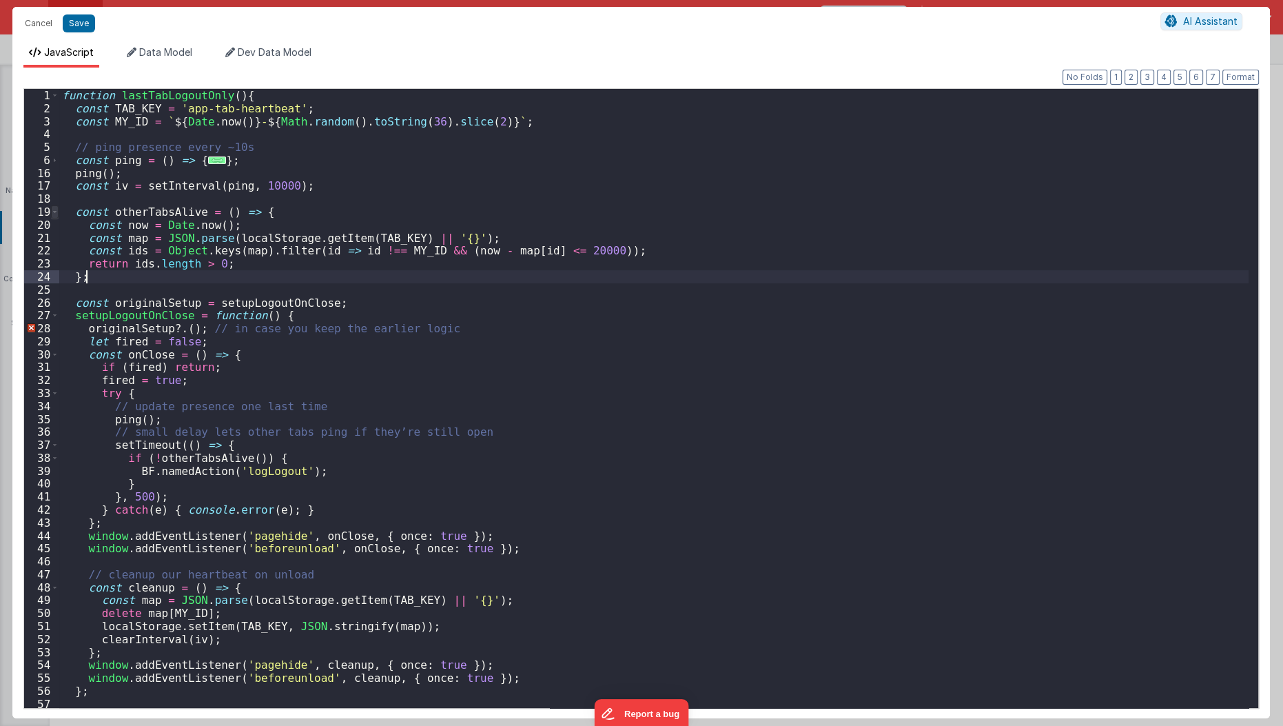
click at [54, 209] on span at bounding box center [55, 211] width 8 height 13
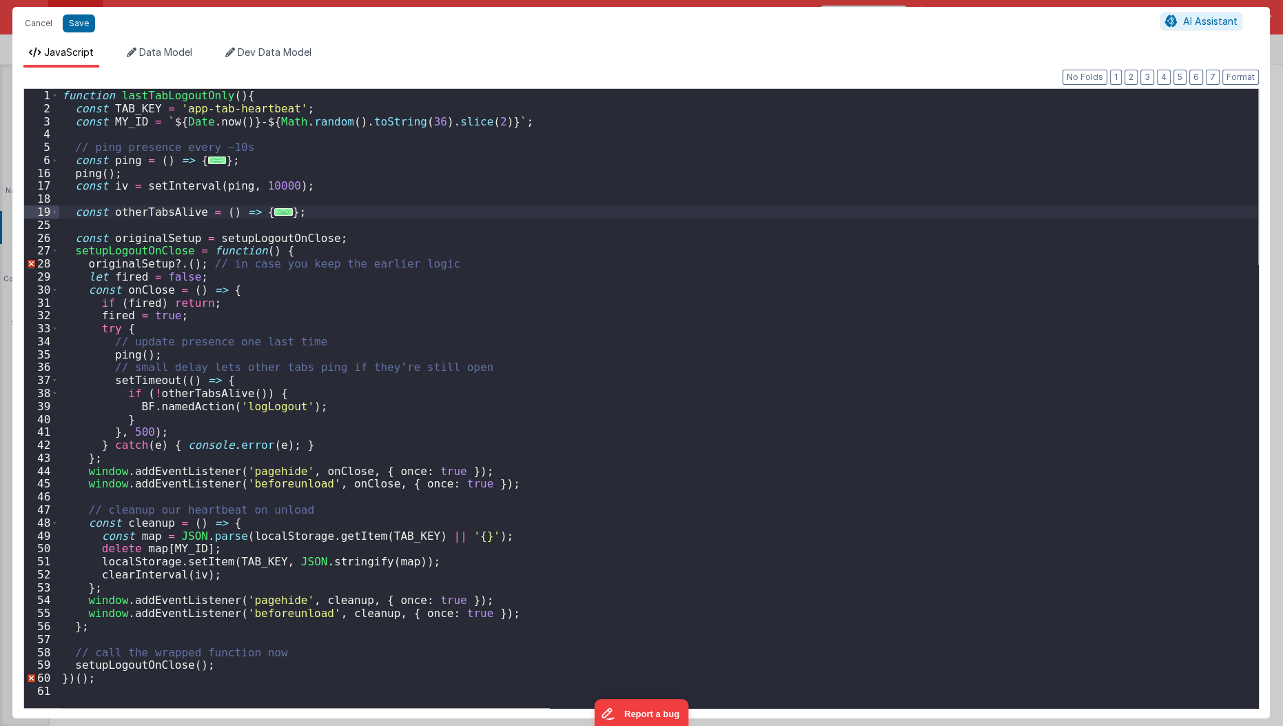
click at [333, 216] on div "function lastTabLogoutOnly ( ) { const TAB_KEY = 'app-tab-heartbeat' ; const MY…" at bounding box center [659, 412] width 1200 height 646
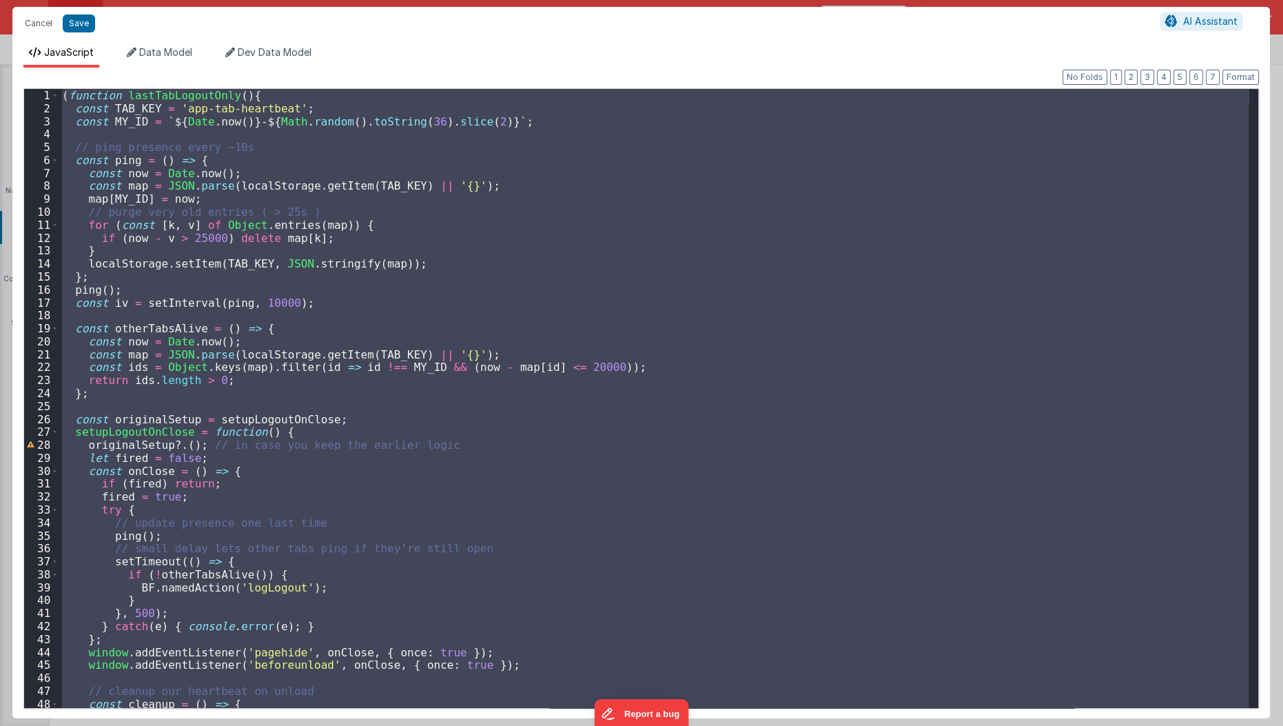
click at [247, 207] on div "( function lastTabLogoutOnly ( ) { const TAB_KEY = 'app-tab-heartbeat' ; const …" at bounding box center [653, 398] width 1189 height 619
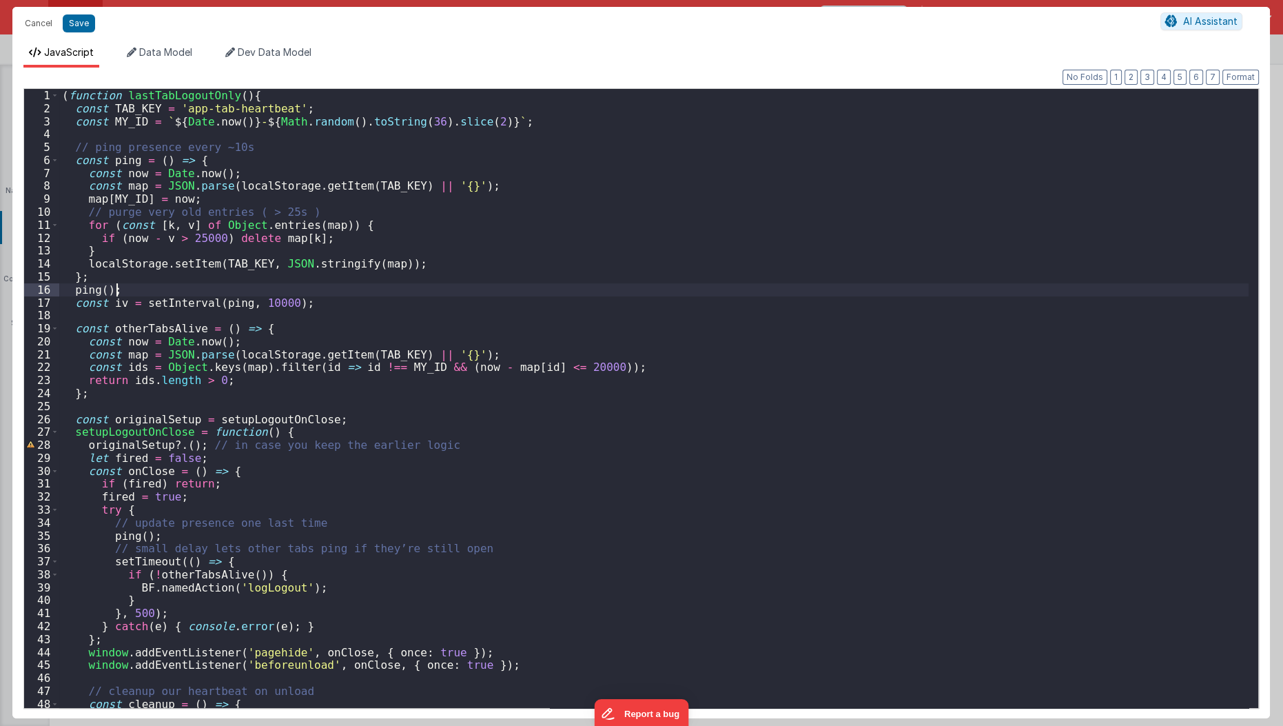
click at [306, 294] on div "( function lastTabLogoutOnly ( ) { const TAB_KEY = 'app-tab-heartbeat' ; const …" at bounding box center [654, 412] width 1190 height 646
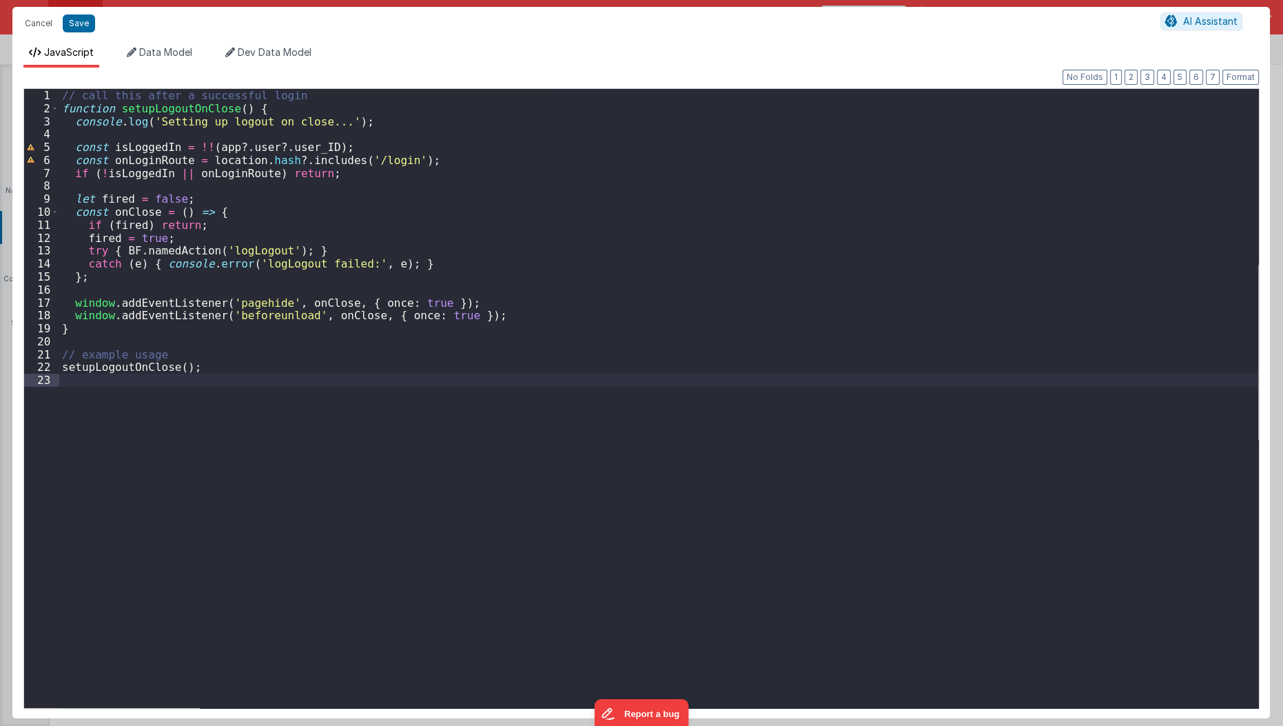
click at [178, 382] on div "// call this after a successful login function setupLogoutOnClose ( ) { console…" at bounding box center [659, 412] width 1200 height 646
click at [82, 29] on button "Save" at bounding box center [79, 23] width 32 height 18
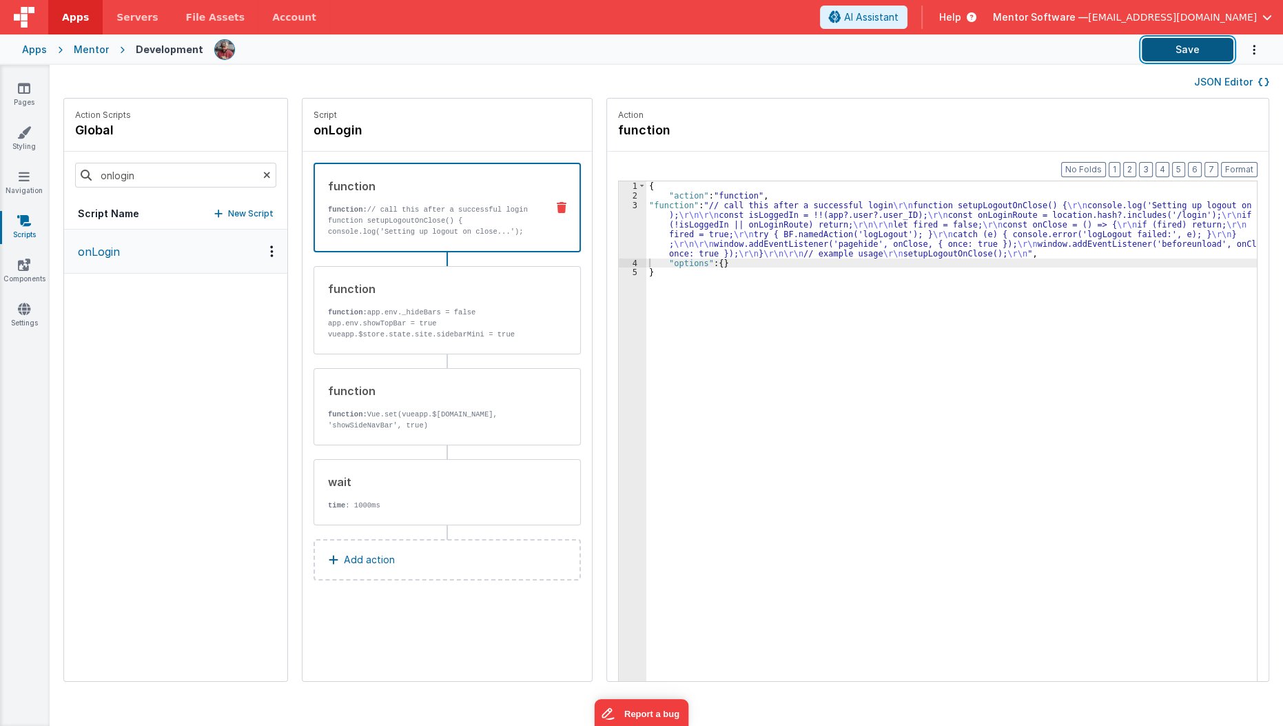
click at [1215, 56] on button "Save" at bounding box center [1188, 49] width 92 height 23
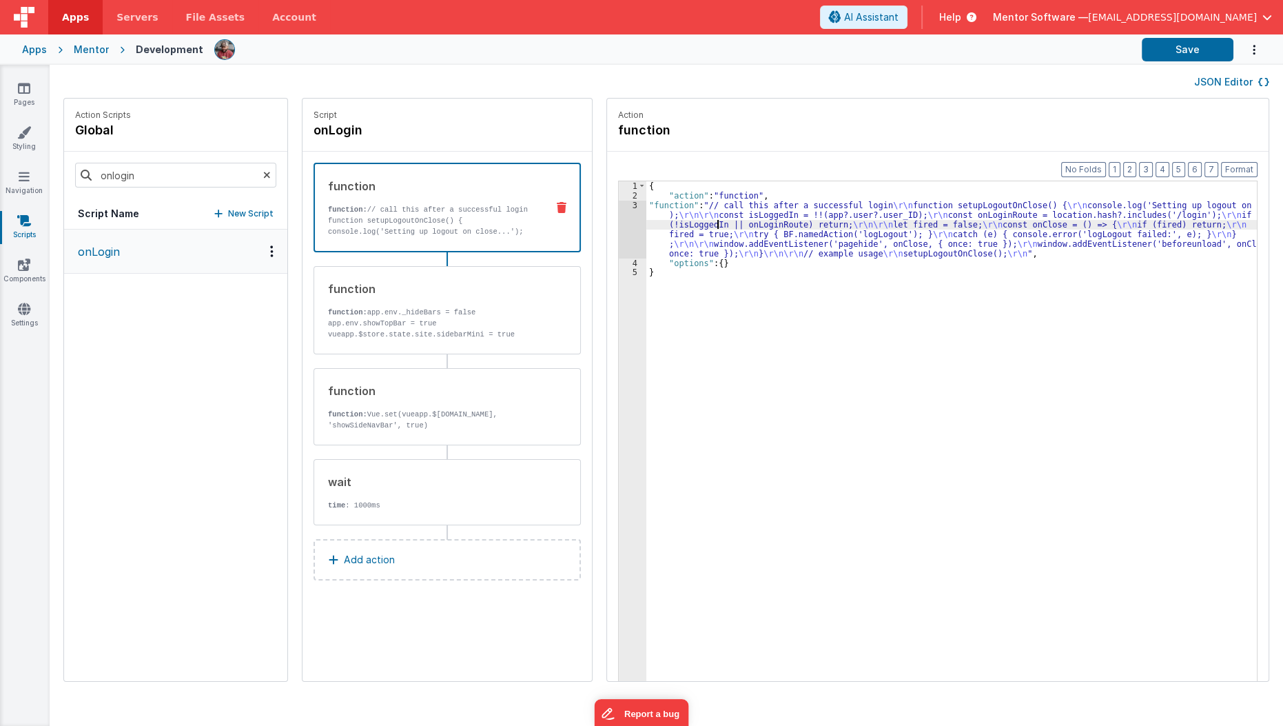
click at [703, 226] on div "{ "action" : "function" , "function" : "// call this after a successful login \…" at bounding box center [960, 462] width 628 height 562
click at [619, 245] on div "3" at bounding box center [633, 230] width 28 height 58
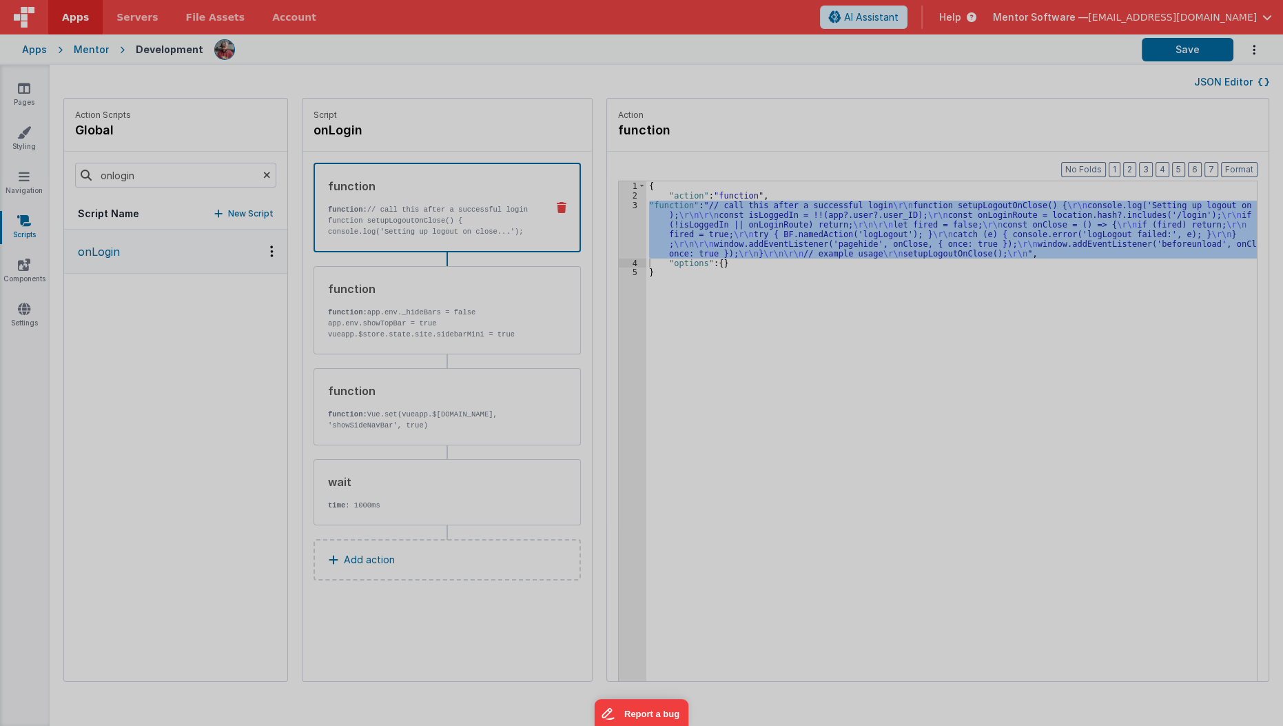
click at [606, 245] on div at bounding box center [641, 363] width 1283 height 726
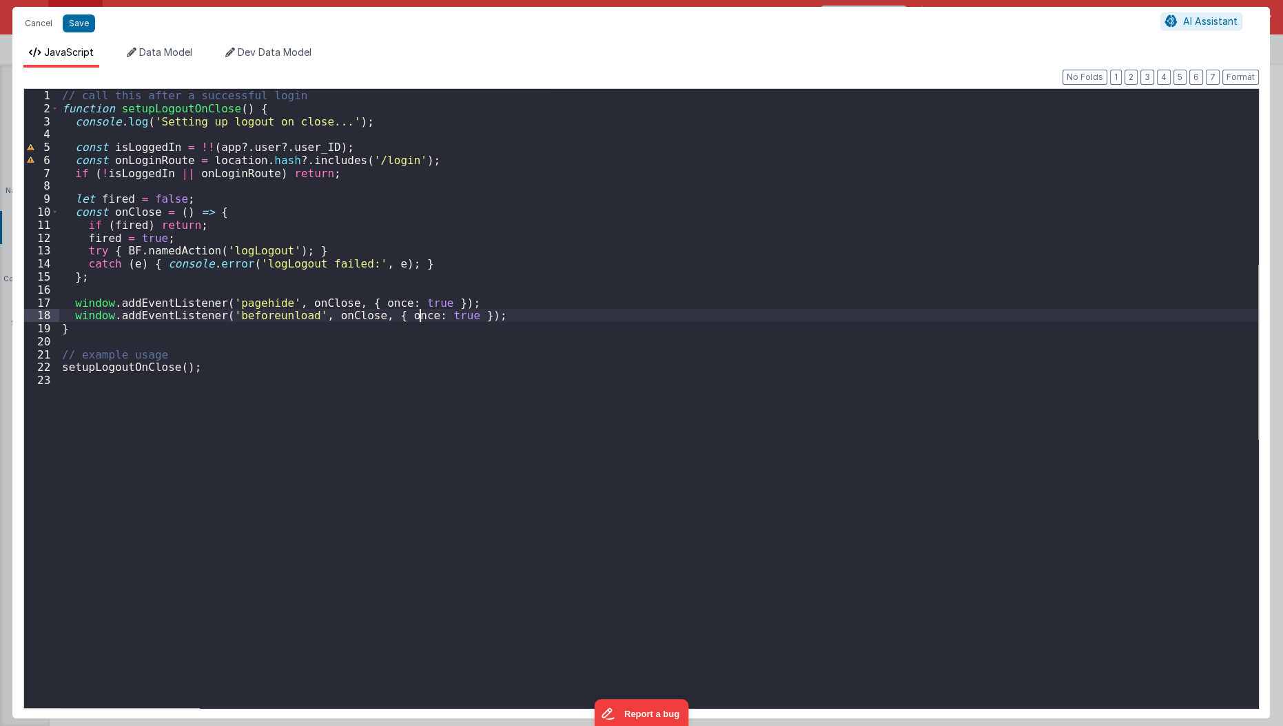
click at [420, 316] on div "// call this after a successful login function setupLogoutOnClose ( ) { console…" at bounding box center [659, 412] width 1200 height 646
click at [294, 249] on div "// call this after a successful login function setupLogoutOnClose ( ) { console…" at bounding box center [659, 412] width 1200 height 646
click at [80, 21] on button "Save" at bounding box center [79, 23] width 32 height 18
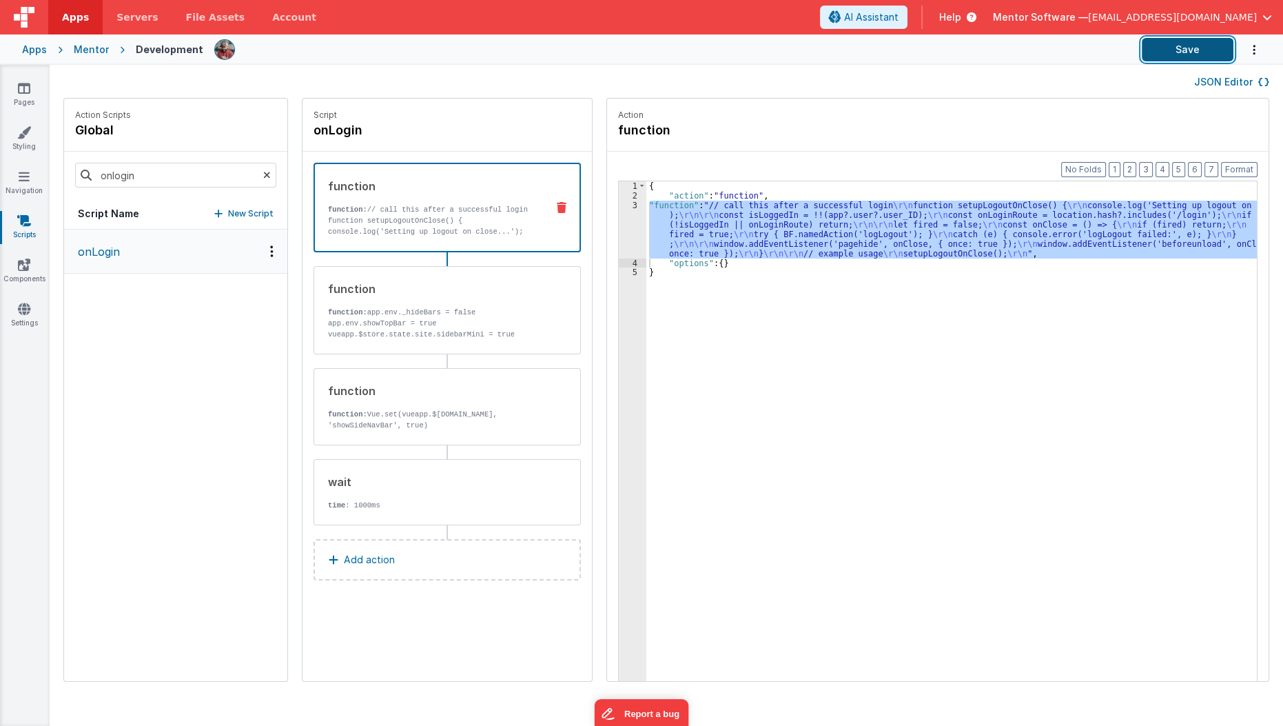
click at [1160, 57] on button "Save" at bounding box center [1188, 49] width 92 height 23
